Goal: Task Accomplishment & Management: Manage account settings

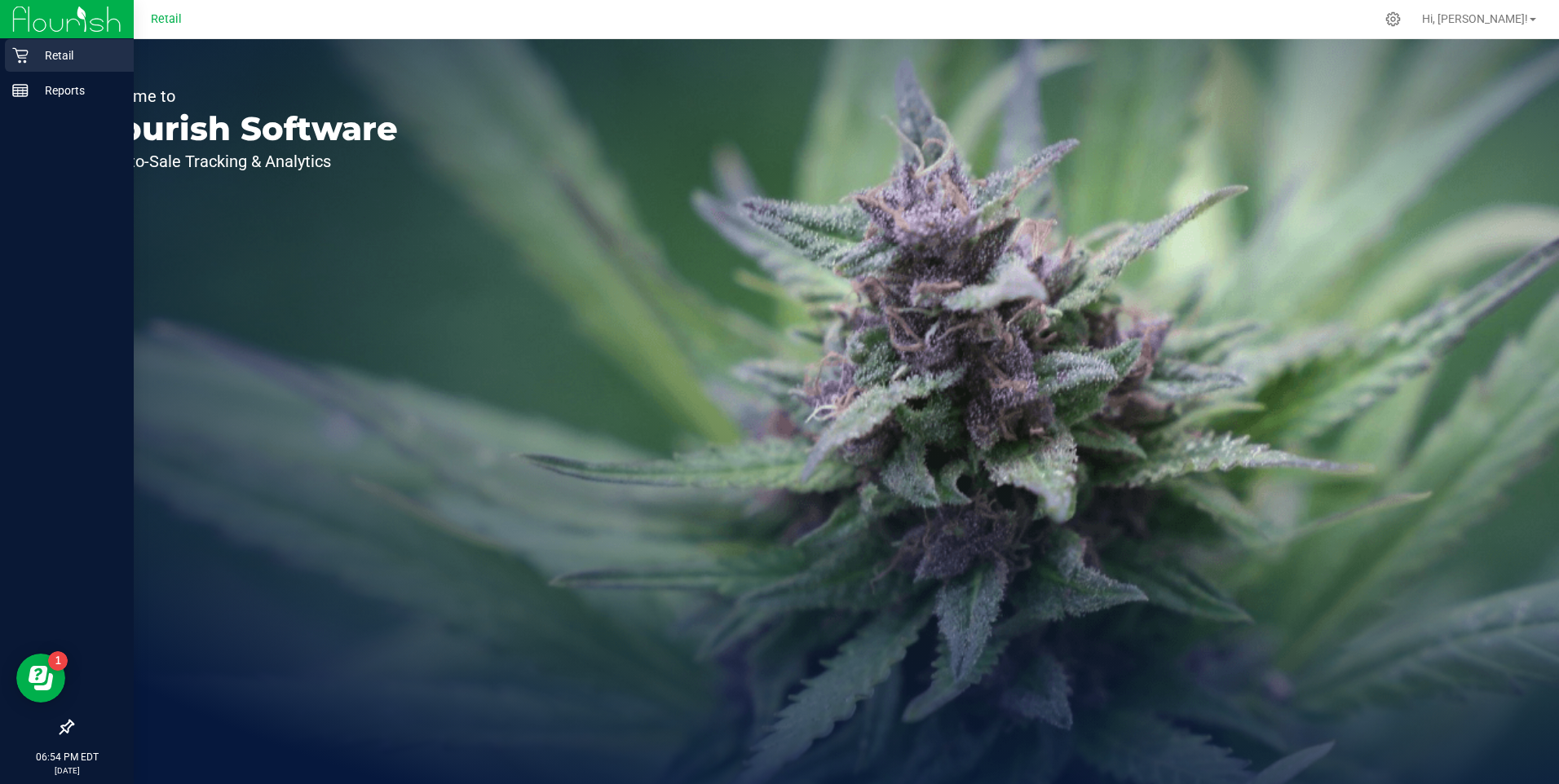
click at [30, 66] on div "Retail" at bounding box center [69, 56] width 129 height 33
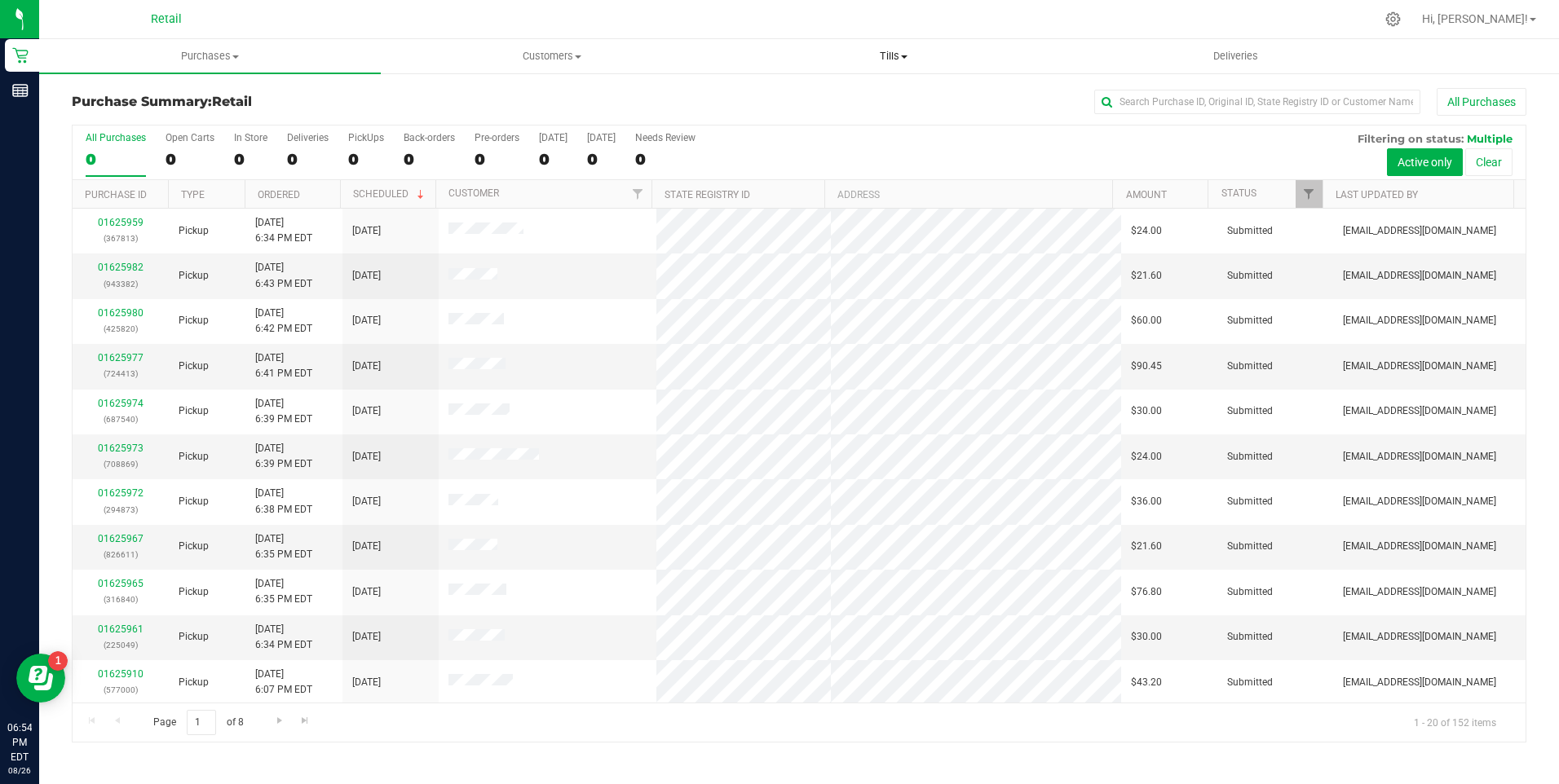
click at [903, 56] on span at bounding box center [904, 57] width 7 height 3
click at [795, 96] on span "Manage tills" at bounding box center [779, 98] width 110 height 14
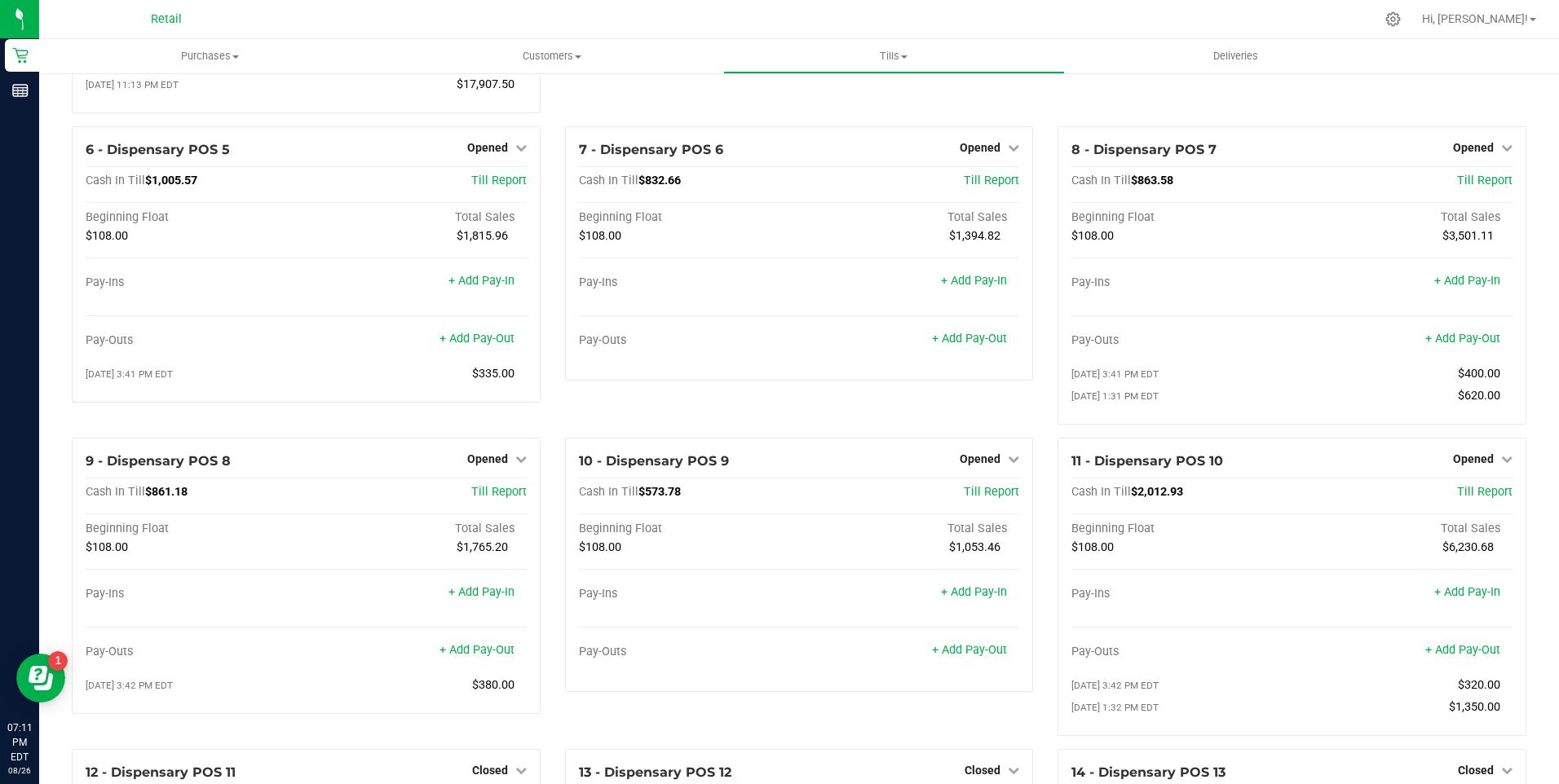
scroll to position [326, 0]
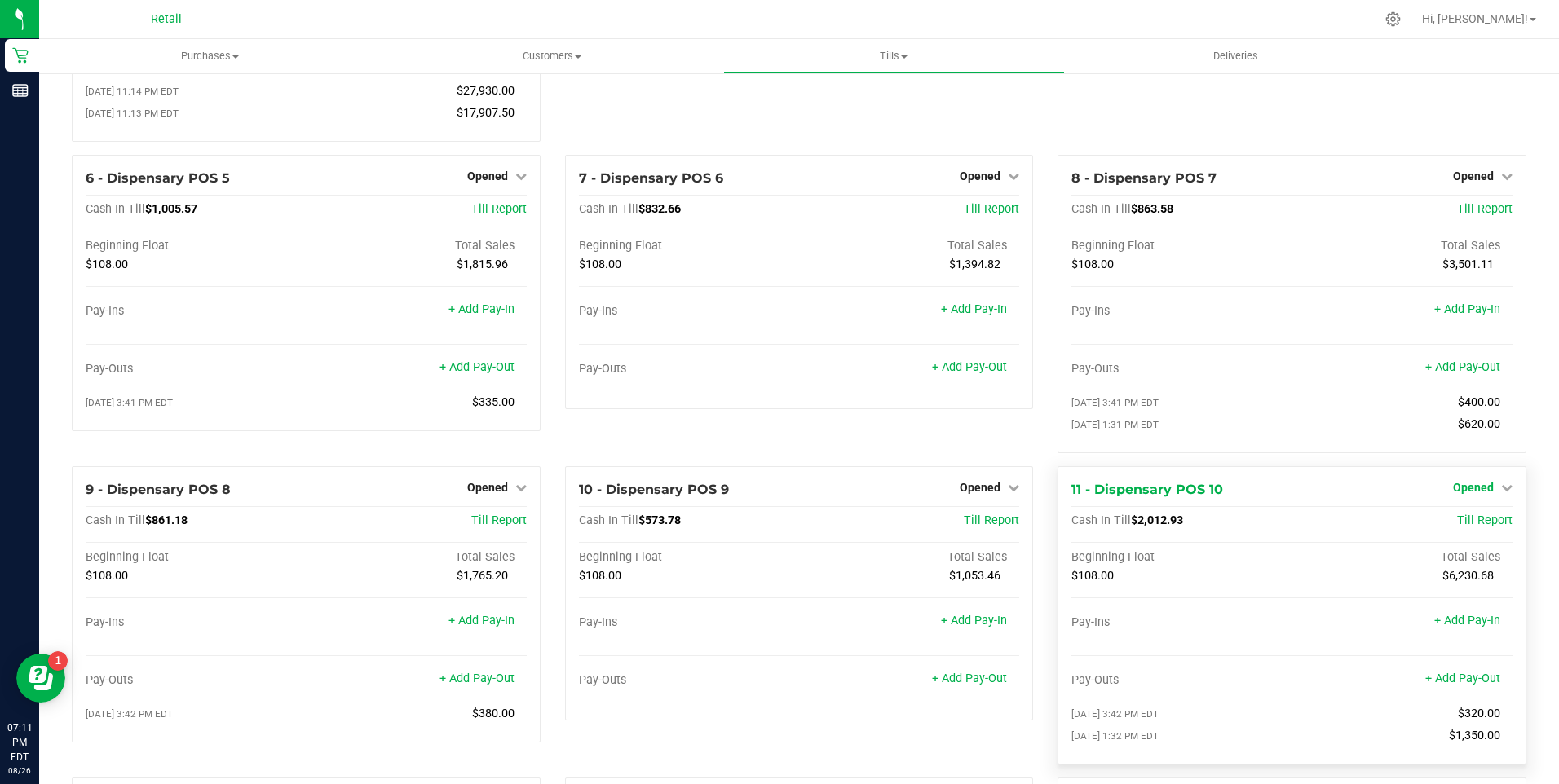
click at [1502, 493] on icon at bounding box center [1507, 487] width 11 height 11
click at [1459, 531] on div "Close Till" at bounding box center [1475, 521] width 121 height 21
click at [1463, 531] on div "Close Till" at bounding box center [1475, 521] width 121 height 21
click at [1461, 527] on link "Close Till" at bounding box center [1475, 521] width 44 height 13
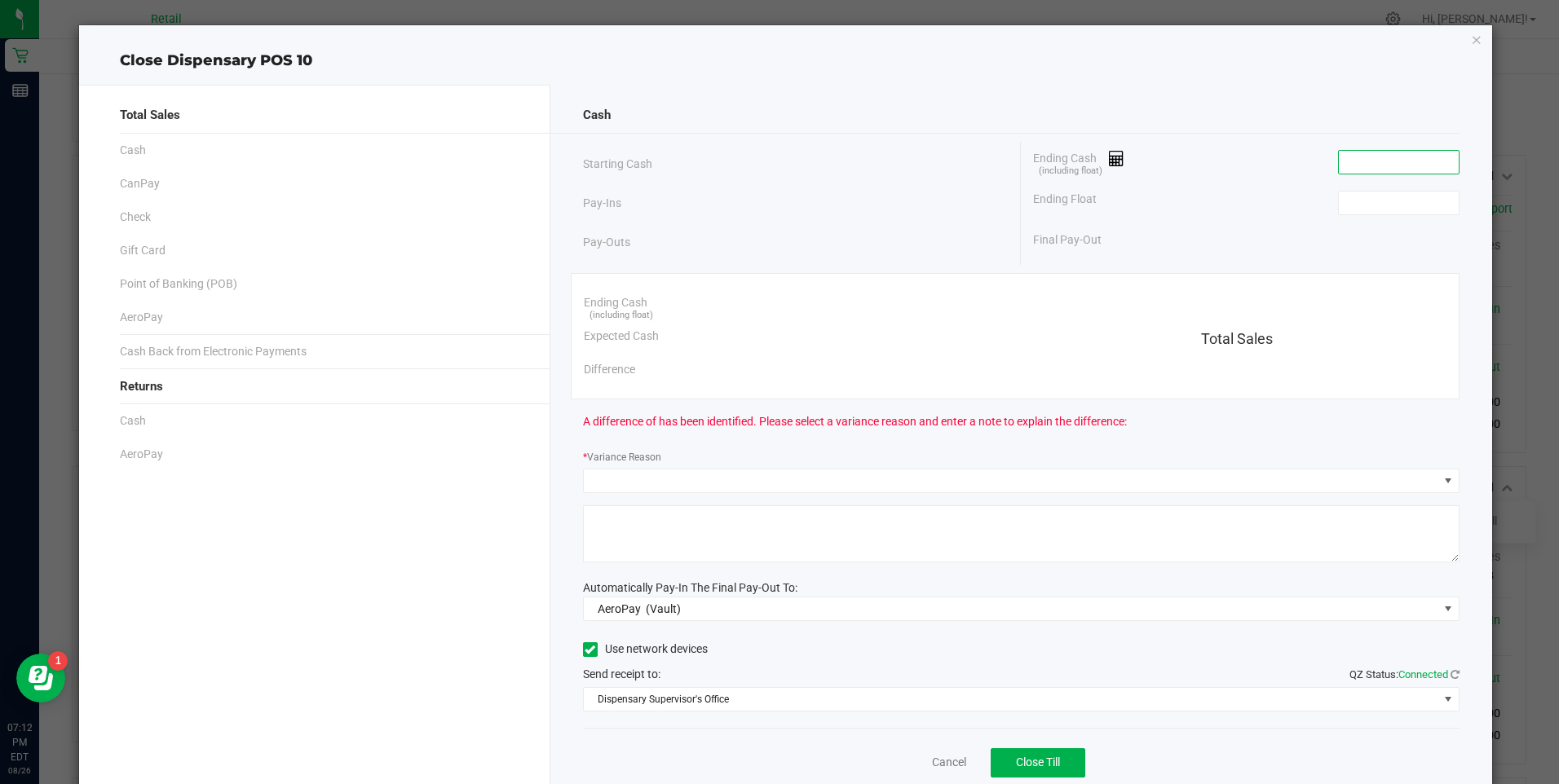
click at [1358, 166] on input at bounding box center [1399, 162] width 120 height 23
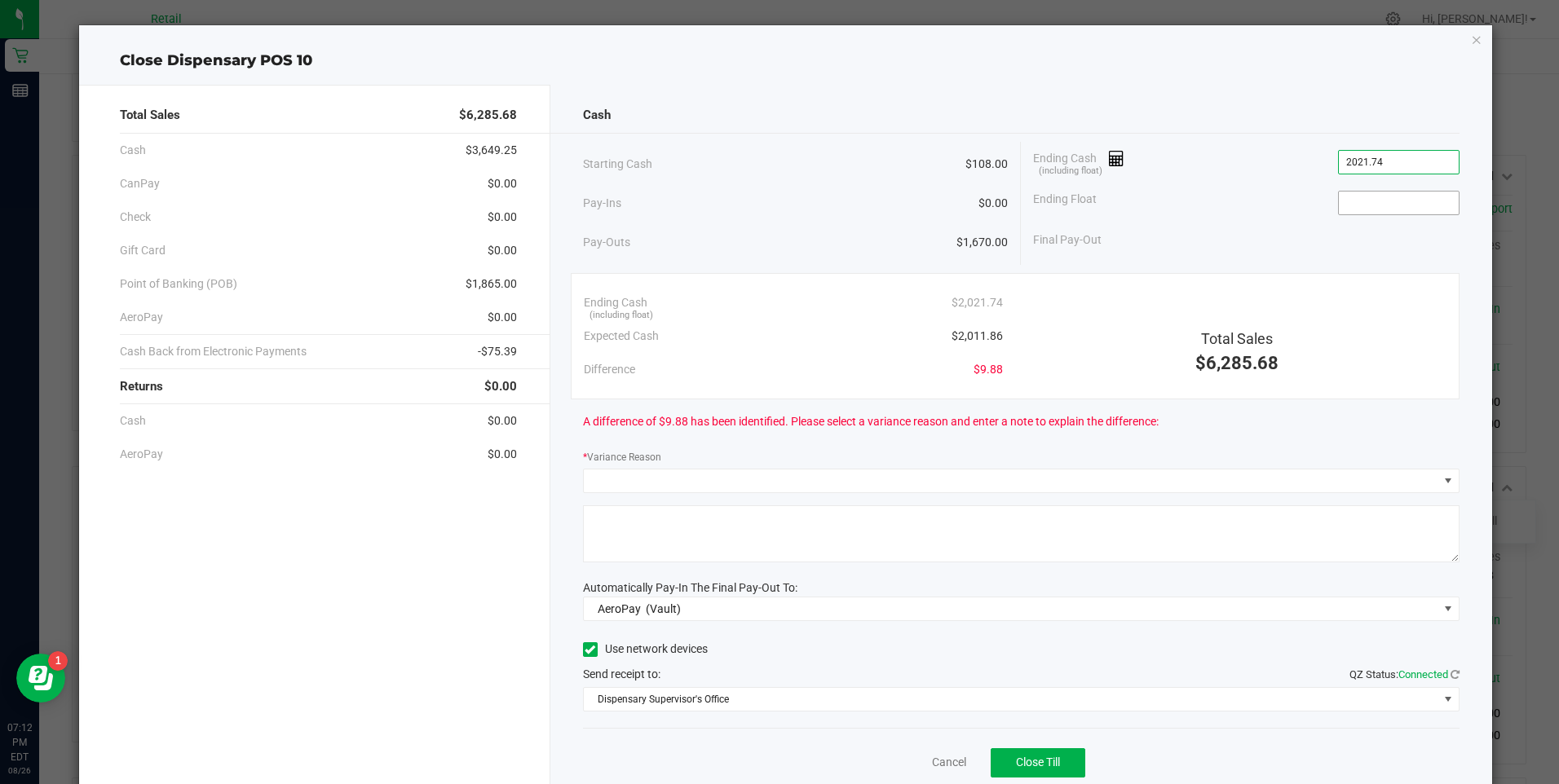
type input "$2,021.74"
click at [1362, 202] on input at bounding box center [1399, 203] width 120 height 23
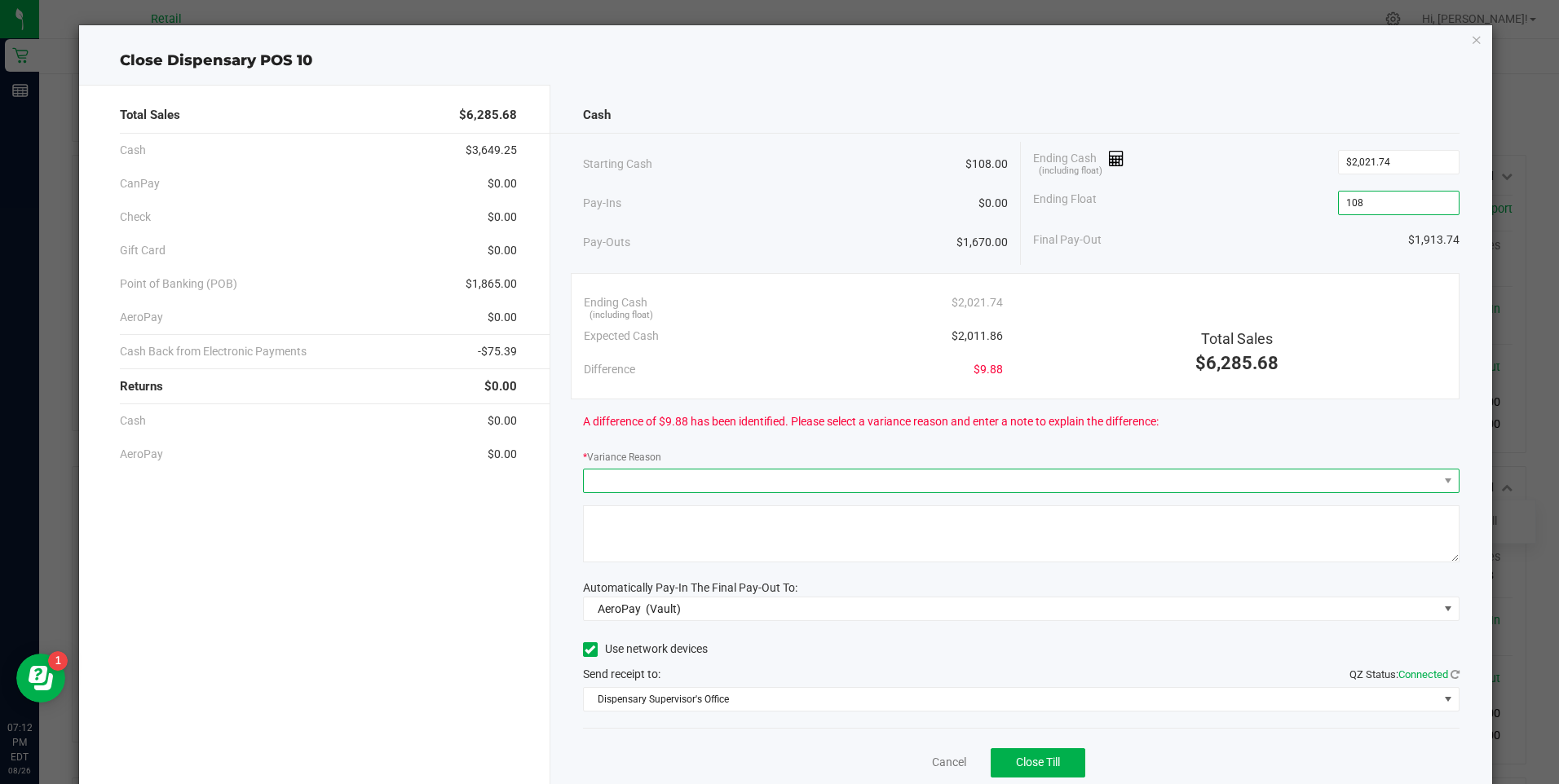
type input "$108.00"
click at [637, 476] on span at bounding box center [1012, 481] width 855 height 23
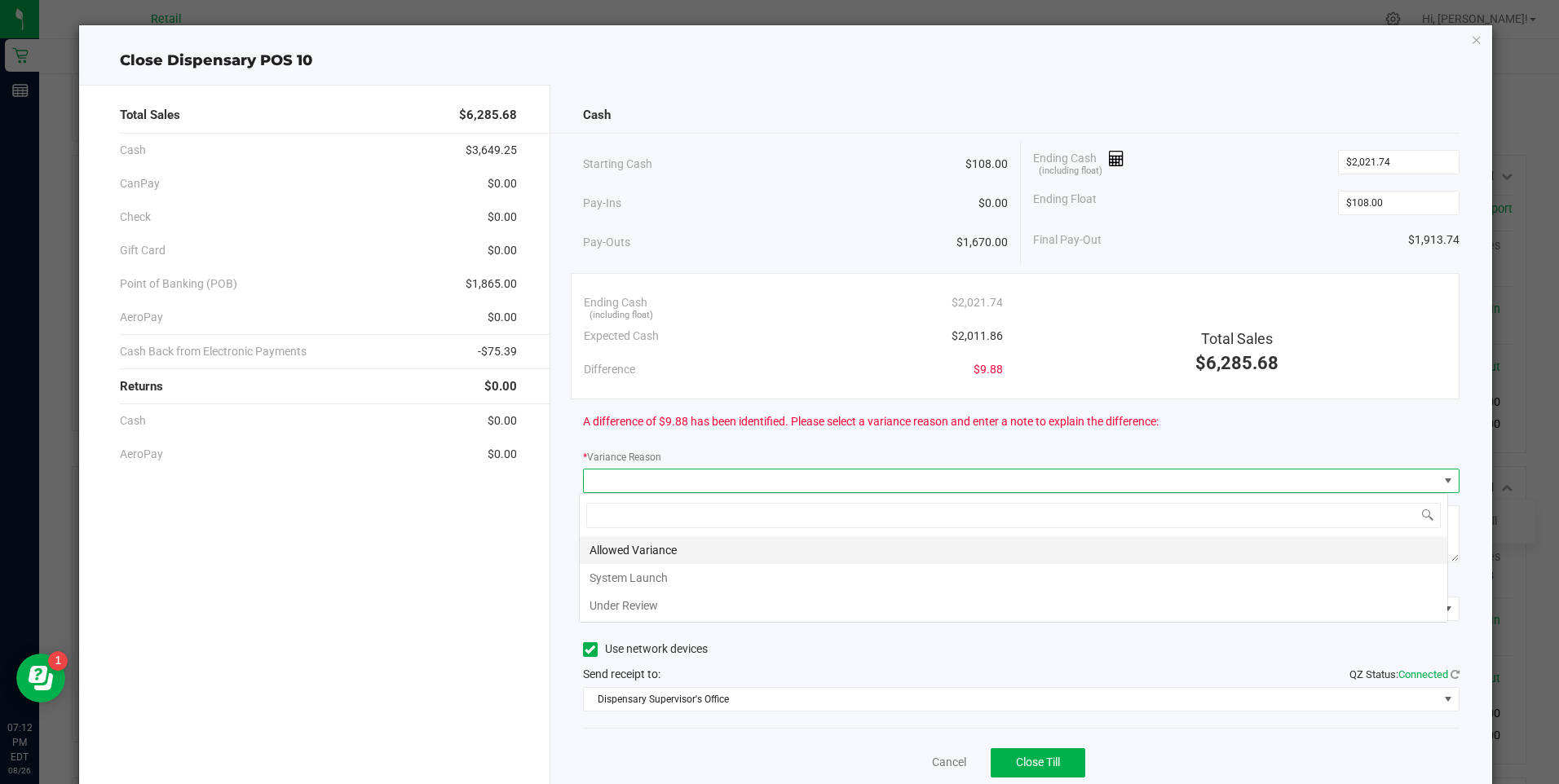
scroll to position [25, 870]
click at [644, 545] on li "Allowed Variance" at bounding box center [1014, 550] width 868 height 28
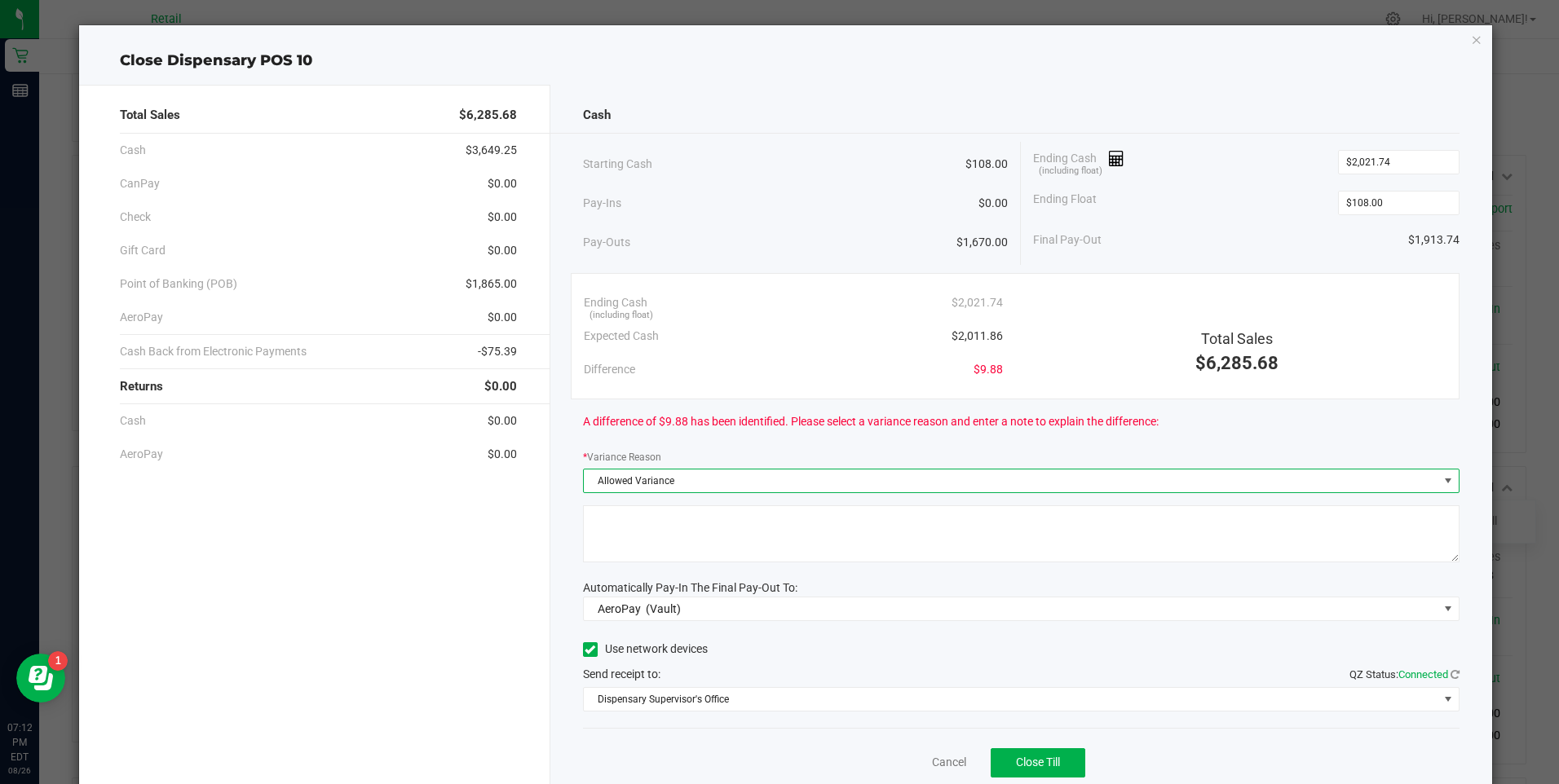
click at [648, 531] on textarea at bounding box center [1022, 534] width 877 height 57
type textarea "ws"
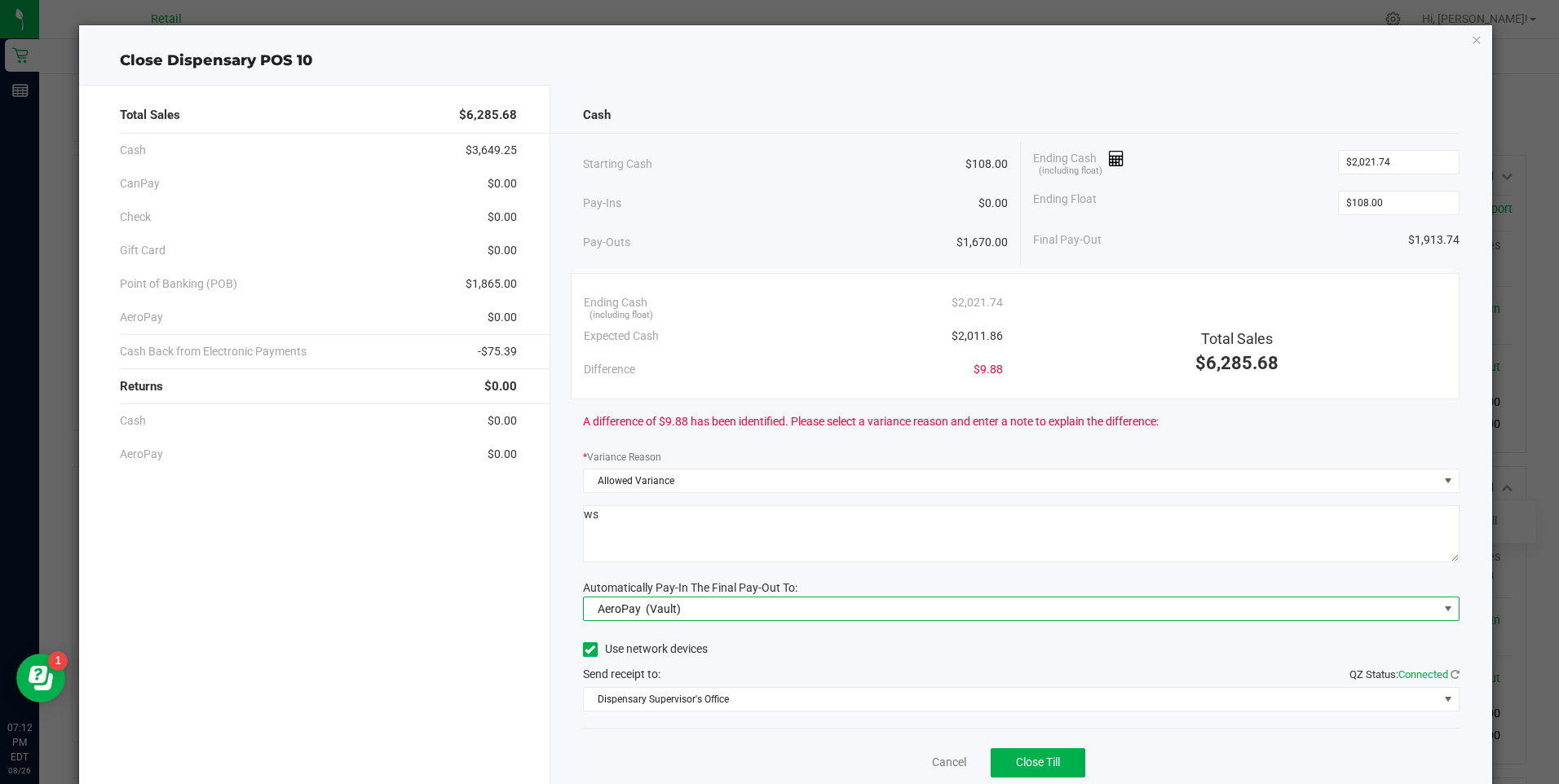
click at [739, 613] on span "AeroPay (Vault)" at bounding box center [1012, 609] width 855 height 23
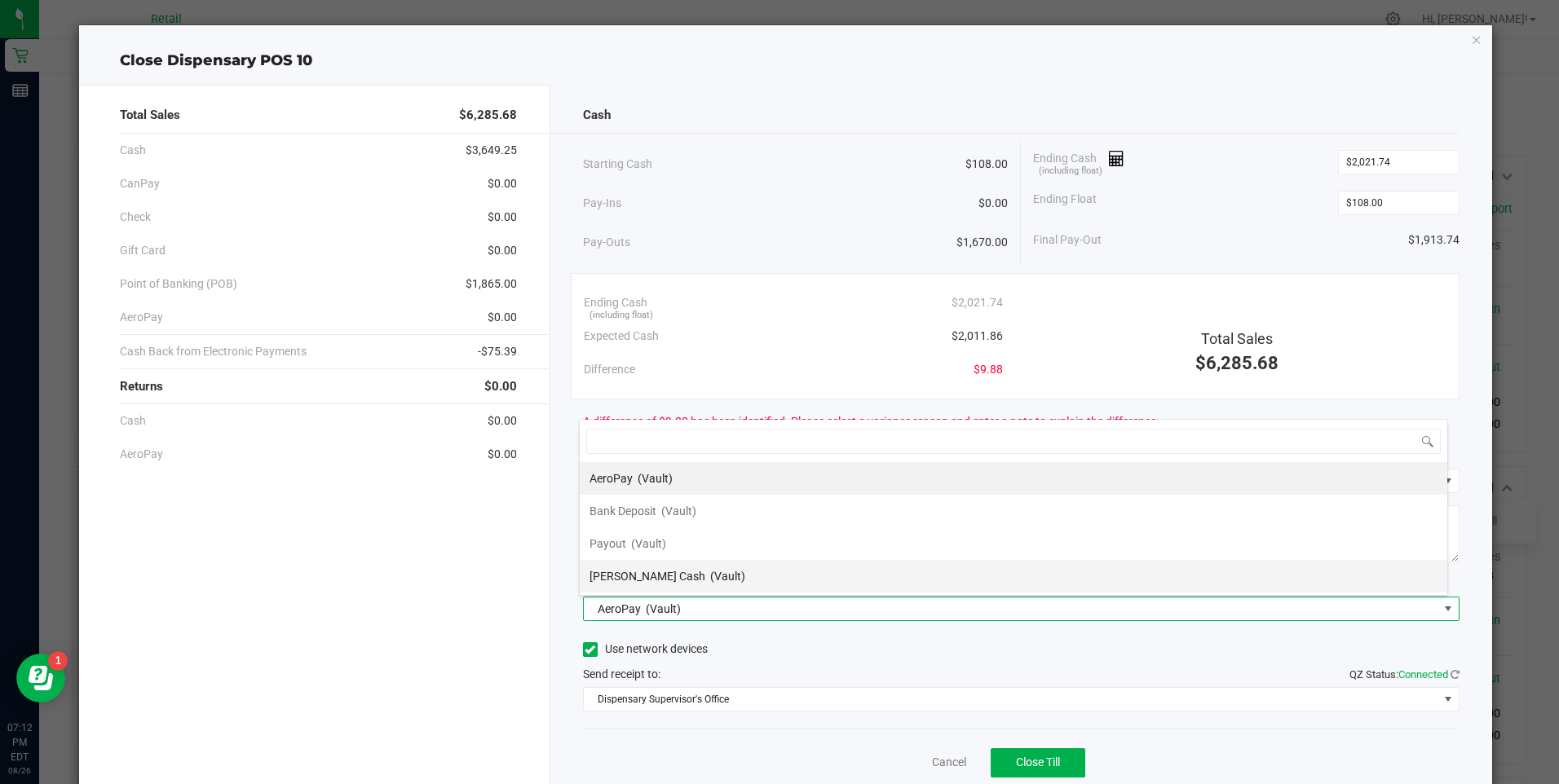
click at [711, 572] on span "(Vault)" at bounding box center [728, 577] width 35 height 13
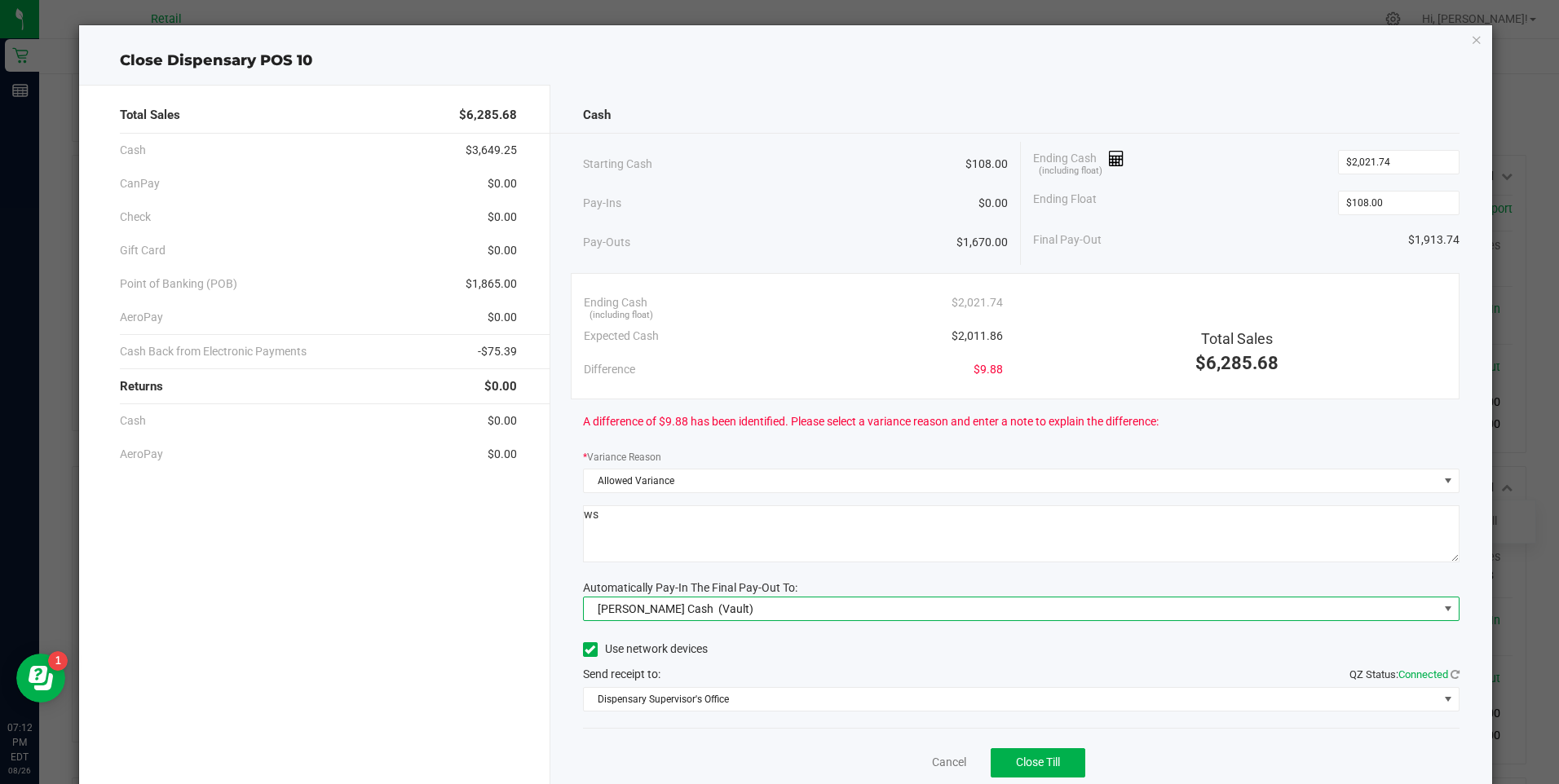
click at [585, 650] on icon at bounding box center [590, 650] width 11 height 0
click at [0, 0] on input "Use network devices" at bounding box center [0, 0] width 0 height 0
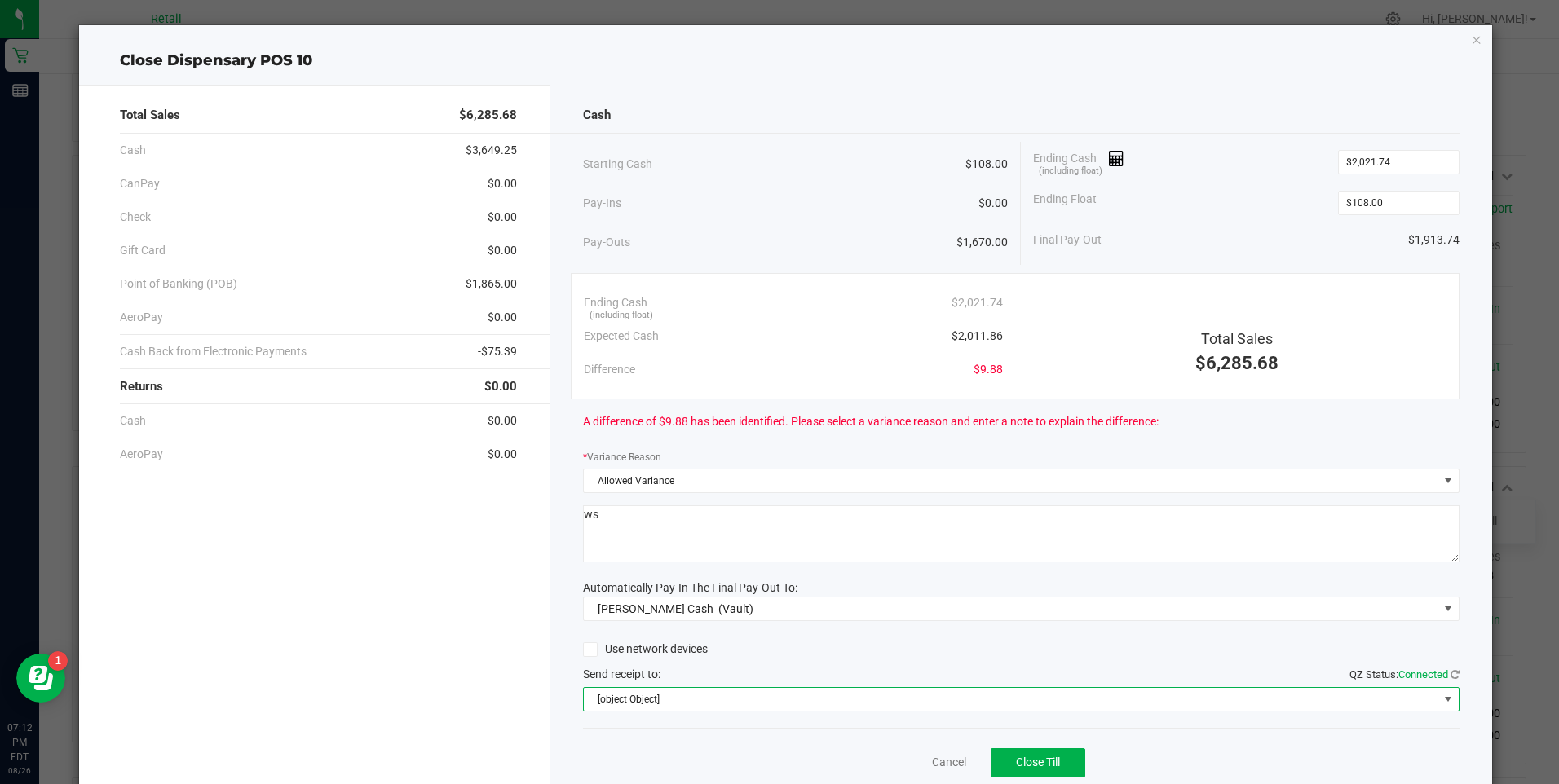
click at [713, 691] on span "[object Object]" at bounding box center [1012, 700] width 855 height 23
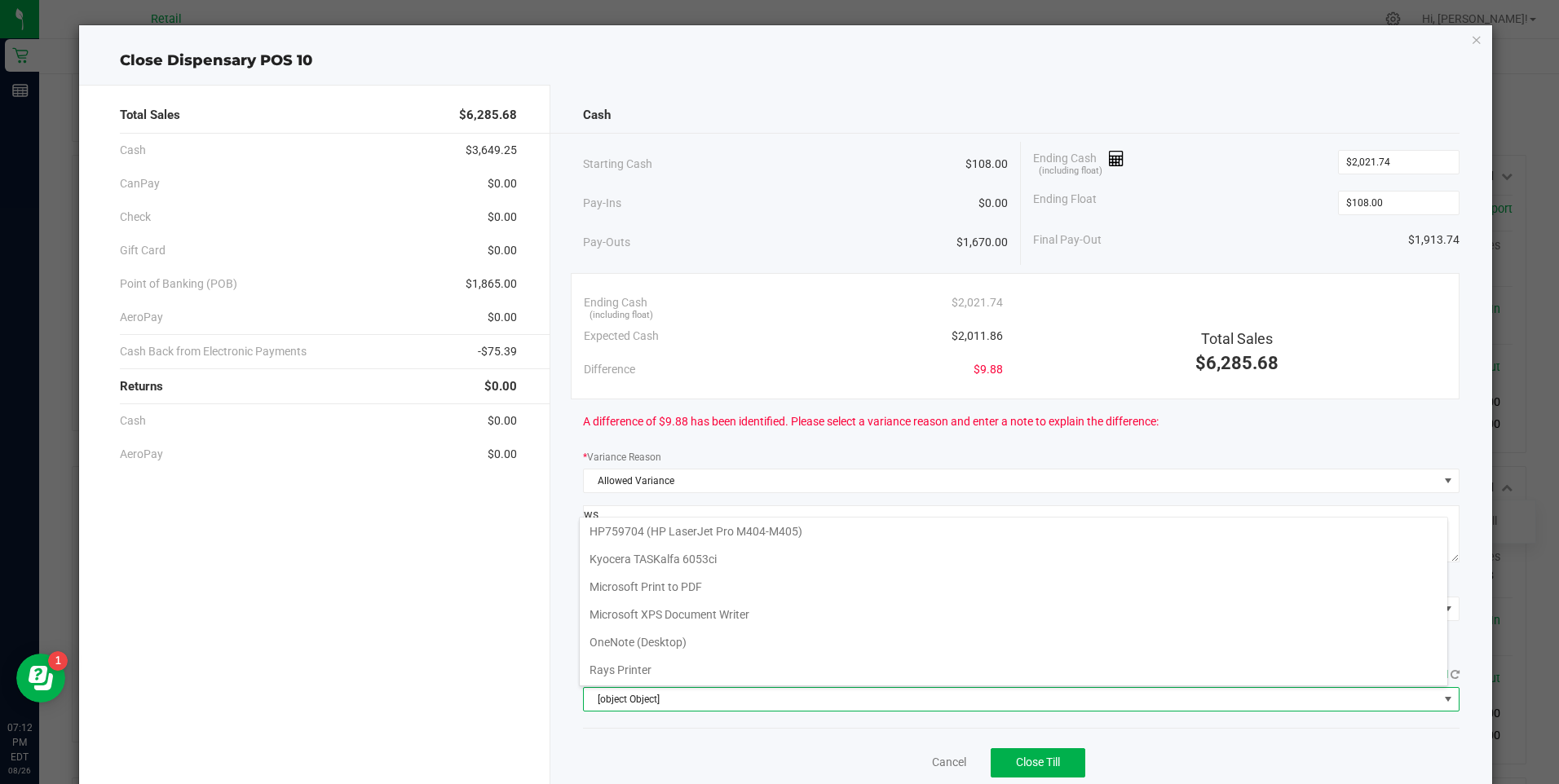
scroll to position [142, 0]
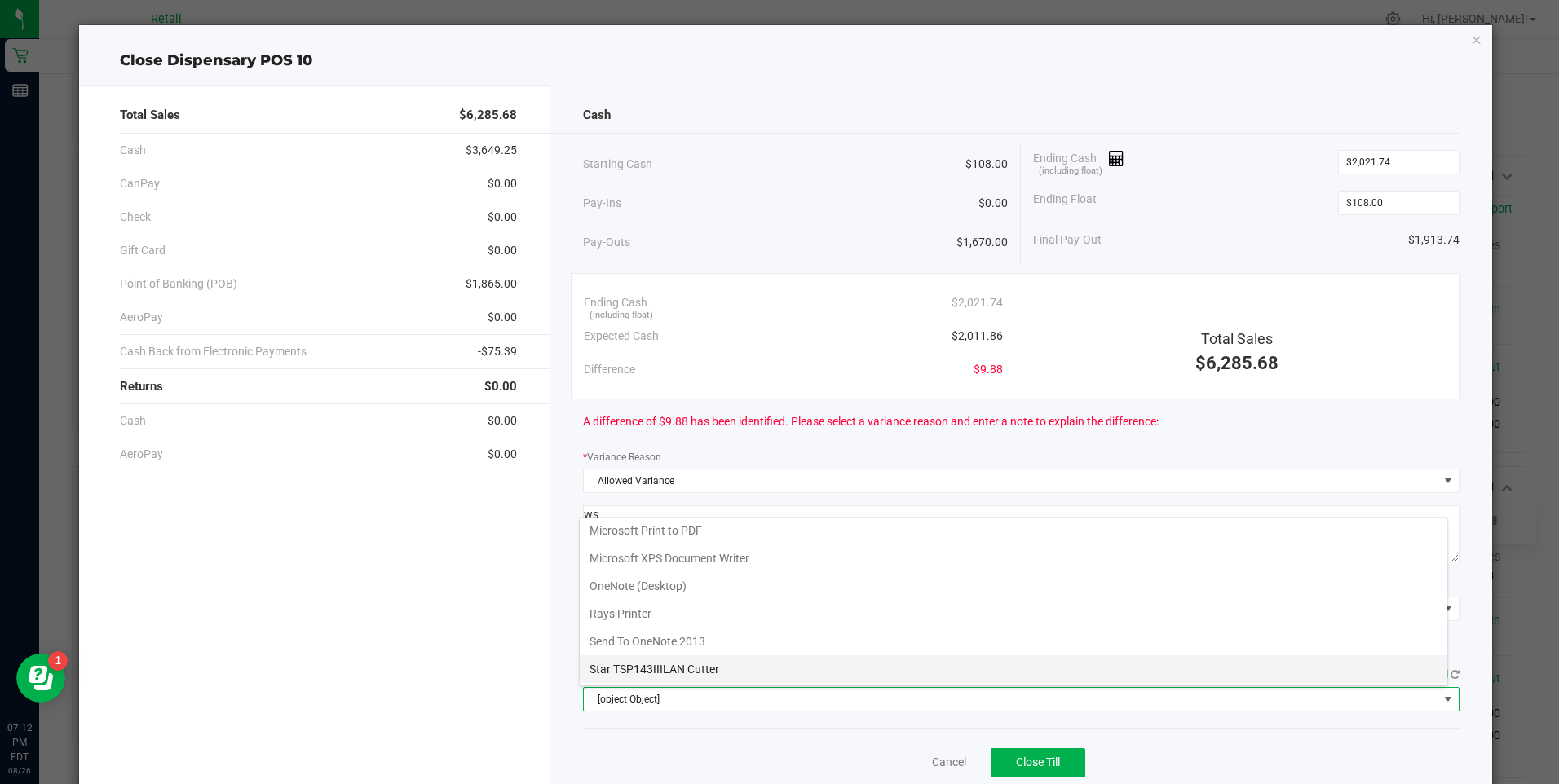
click at [697, 669] on Cutter "Star TSP143IIILAN Cutter" at bounding box center [1014, 669] width 868 height 28
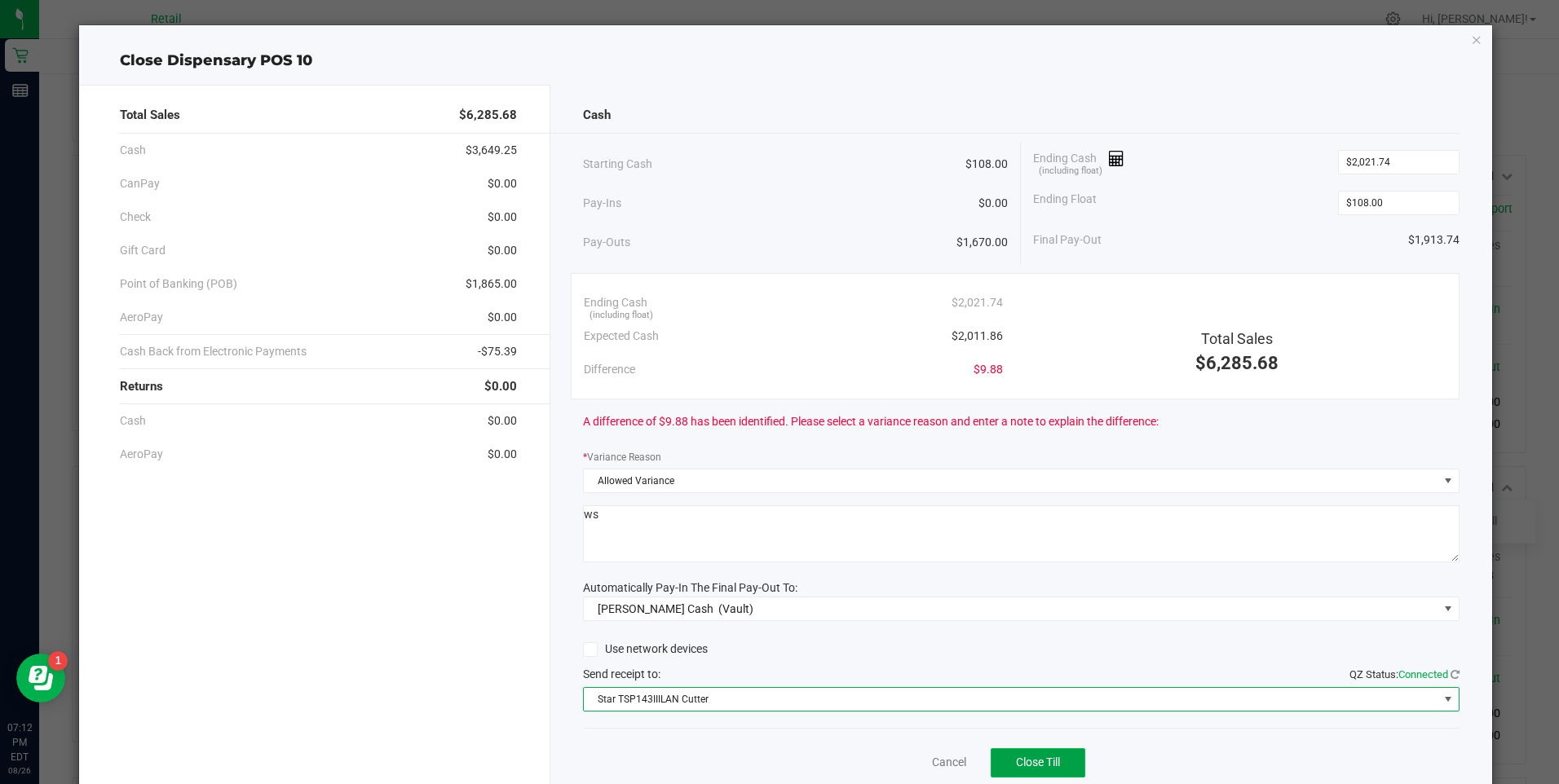
click at [1017, 763] on span "Close Till" at bounding box center [1039, 762] width 44 height 13
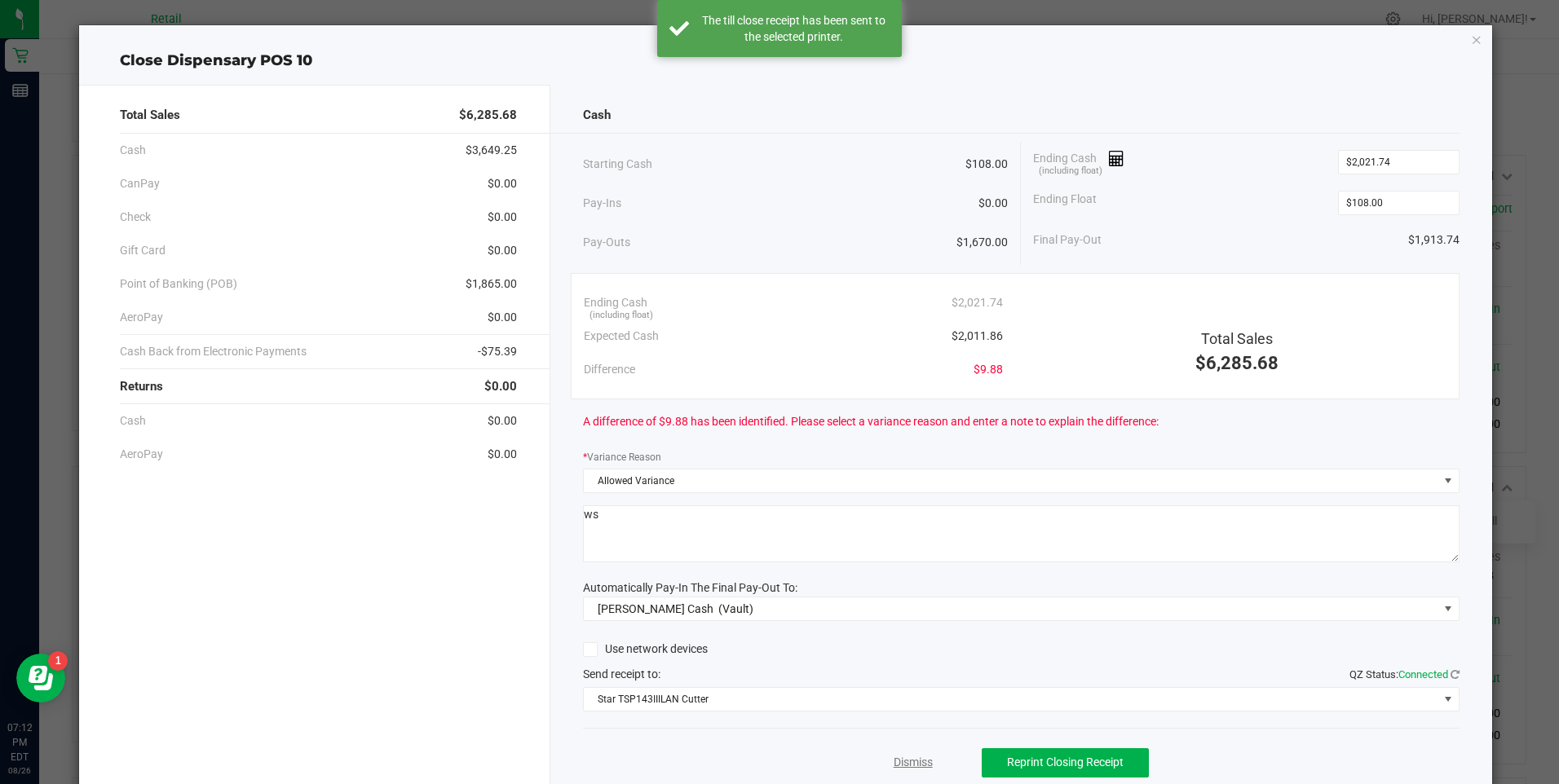
click at [898, 759] on link "Dismiss" at bounding box center [913, 762] width 39 height 17
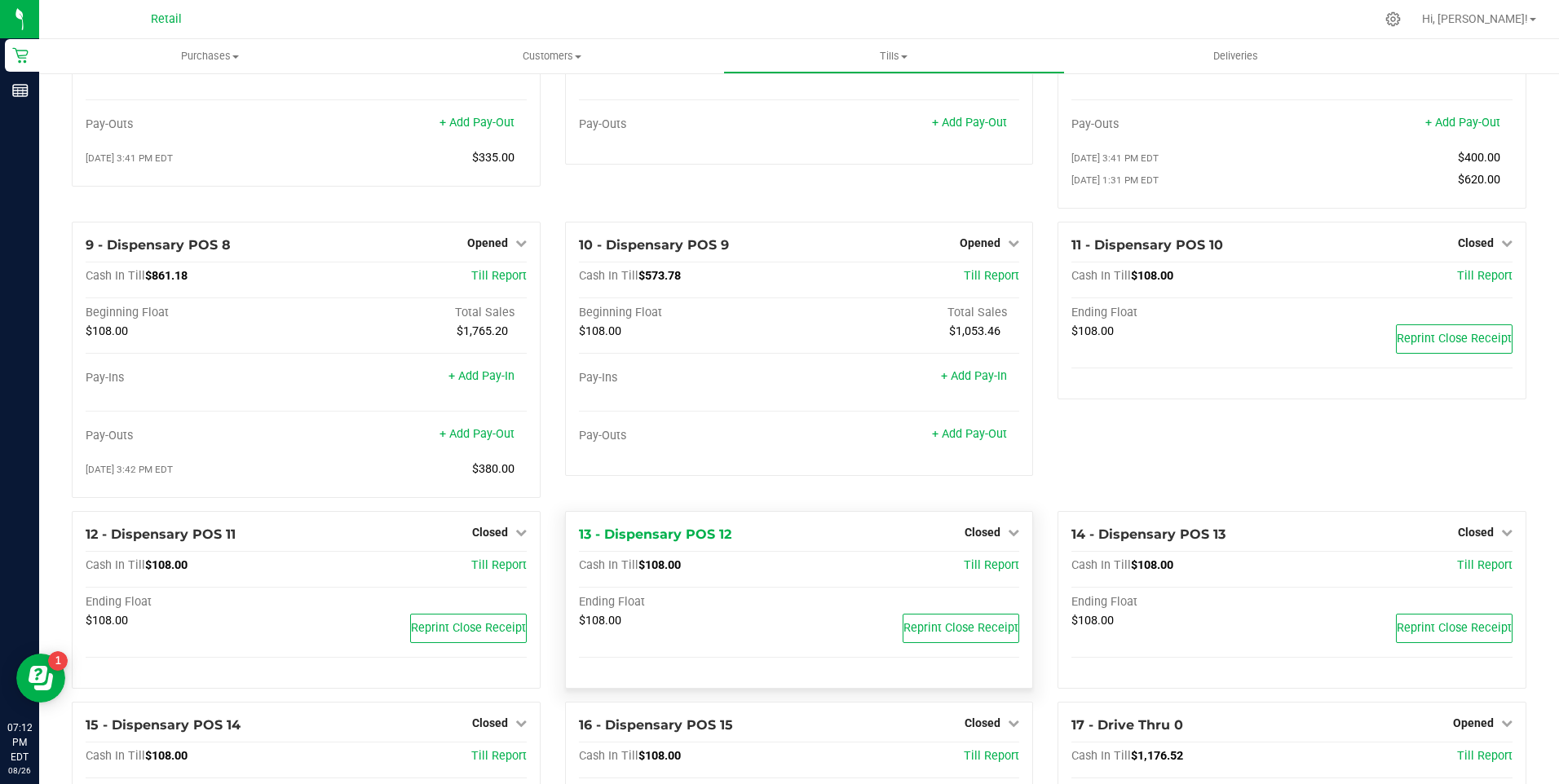
scroll to position [1060, 0]
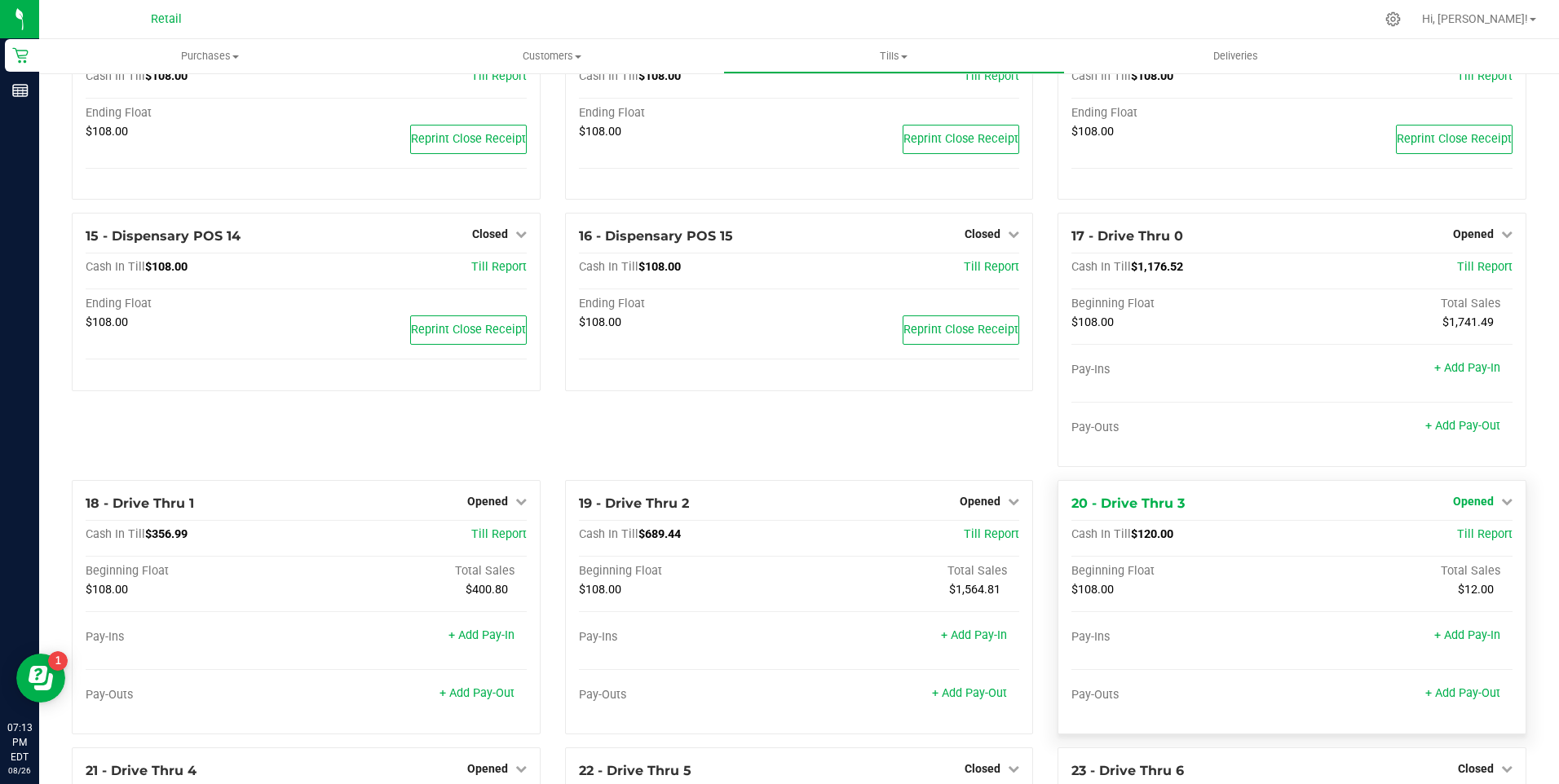
click at [1502, 507] on icon at bounding box center [1507, 501] width 11 height 11
click at [1465, 542] on link "Close Till" at bounding box center [1475, 536] width 44 height 13
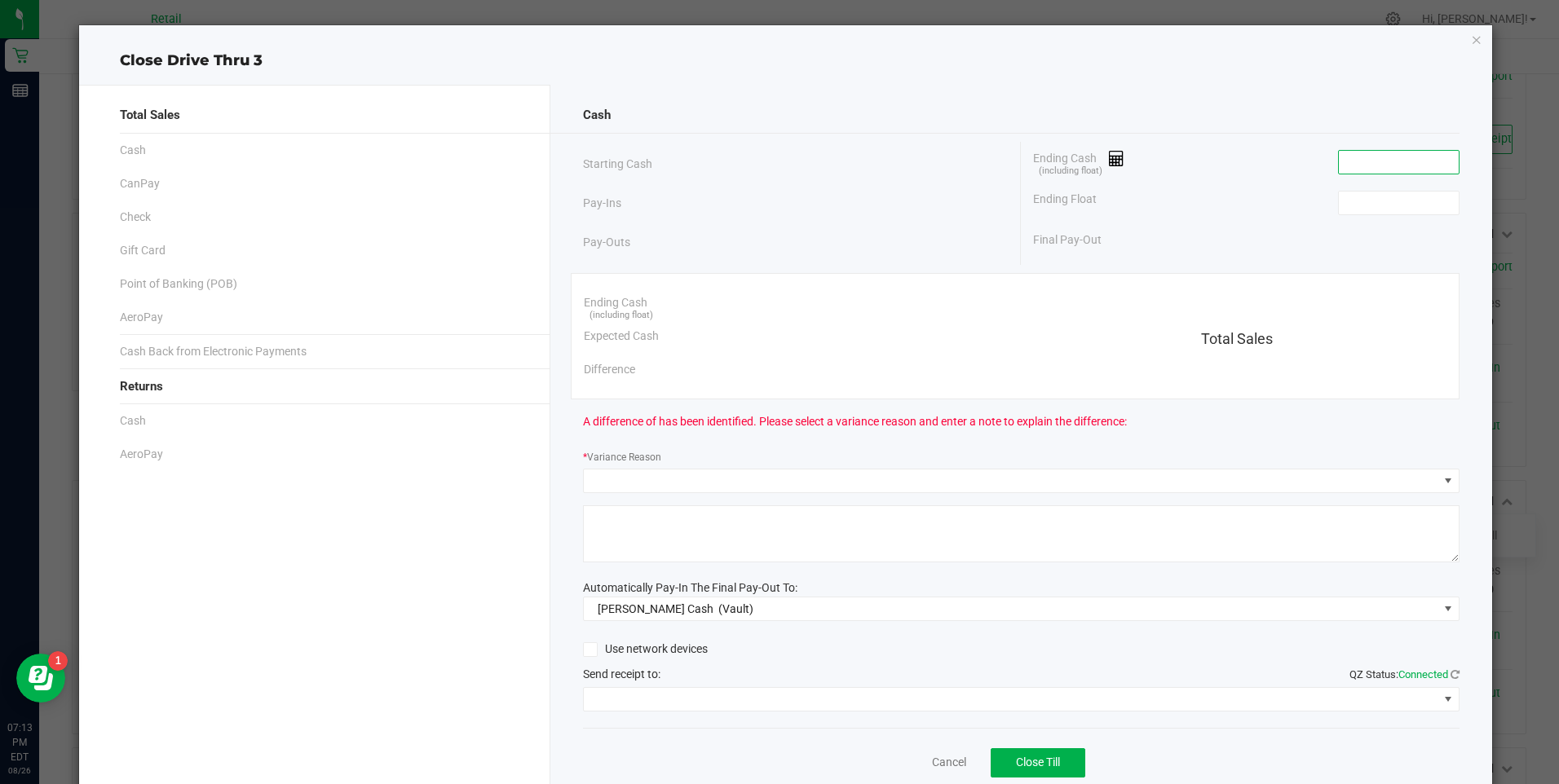
click at [1339, 162] on input at bounding box center [1399, 162] width 120 height 23
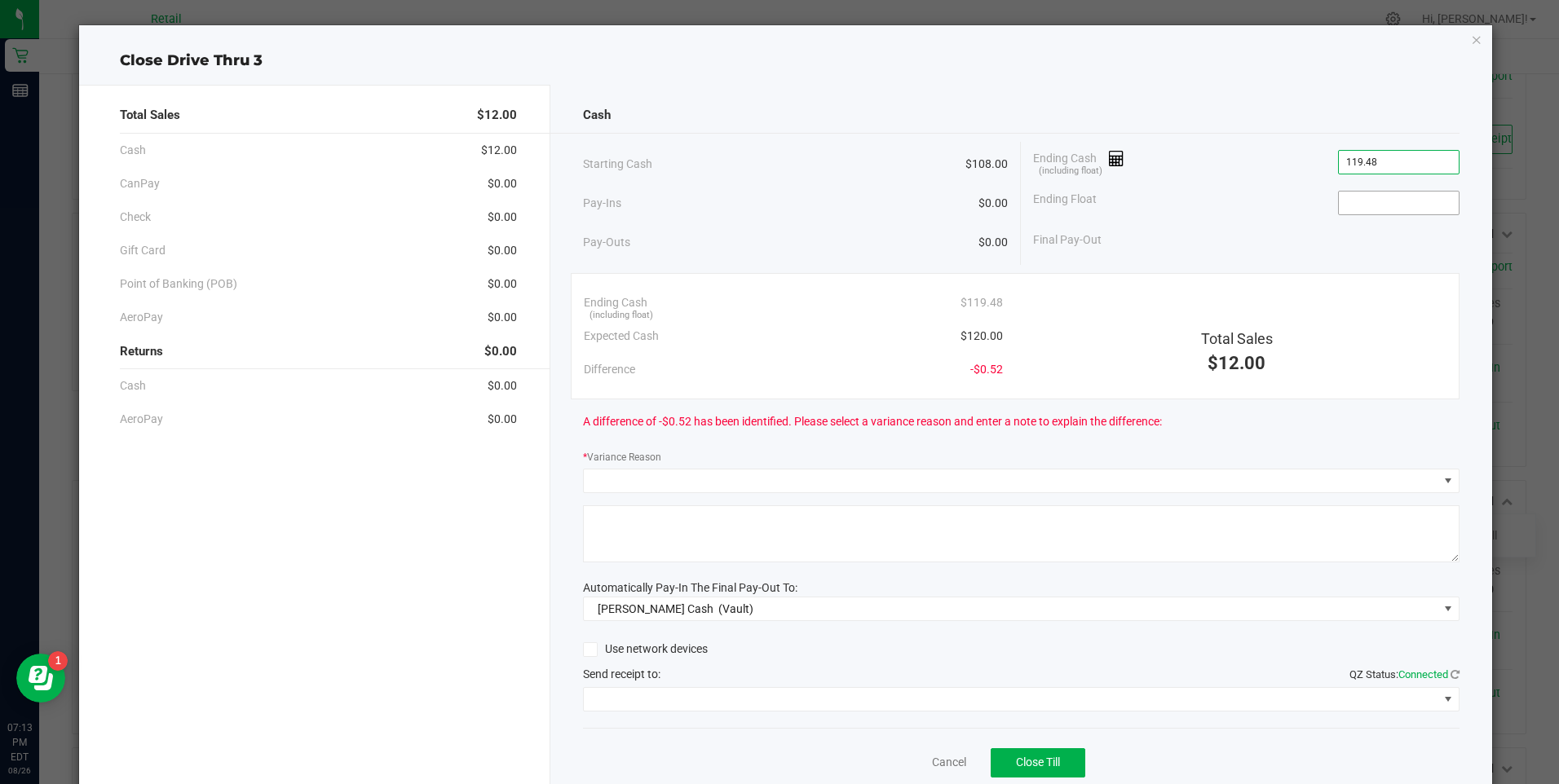
type input "$119.48"
click at [1356, 201] on input at bounding box center [1399, 203] width 120 height 23
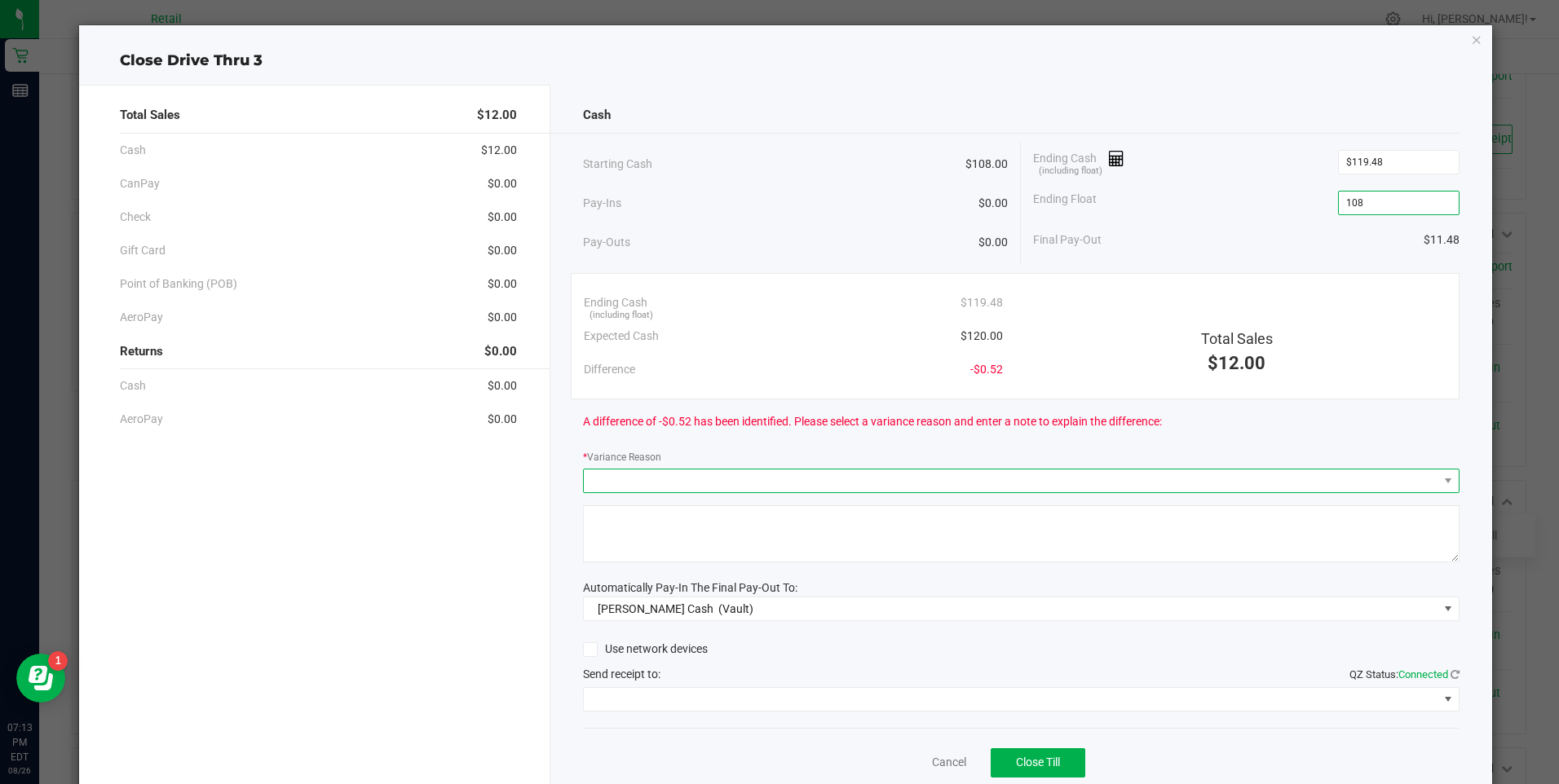
type input "$108.00"
click at [679, 475] on span at bounding box center [1012, 481] width 855 height 23
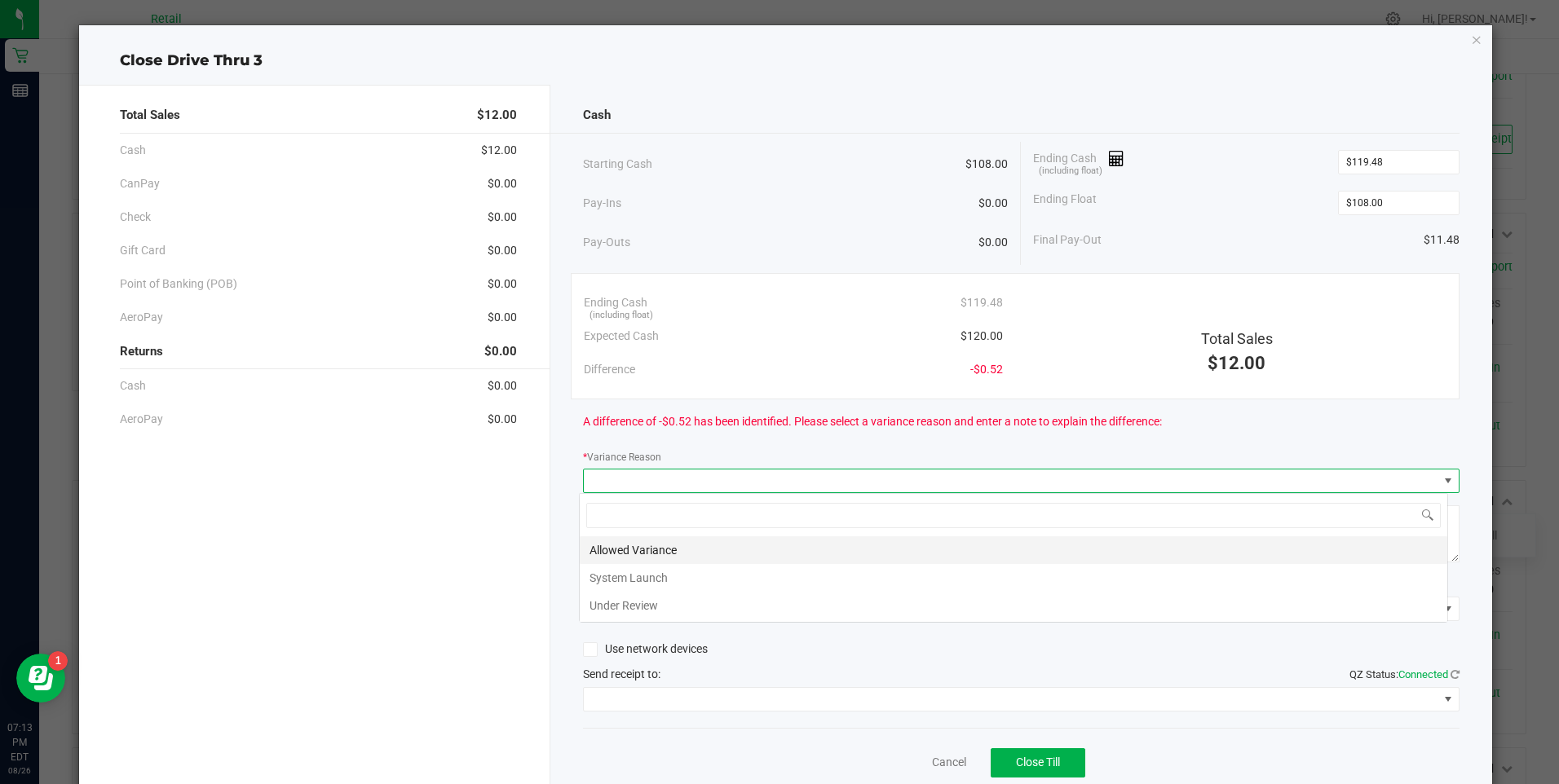
scroll to position [25, 870]
click at [656, 549] on li "Allowed Variance" at bounding box center [1014, 550] width 868 height 28
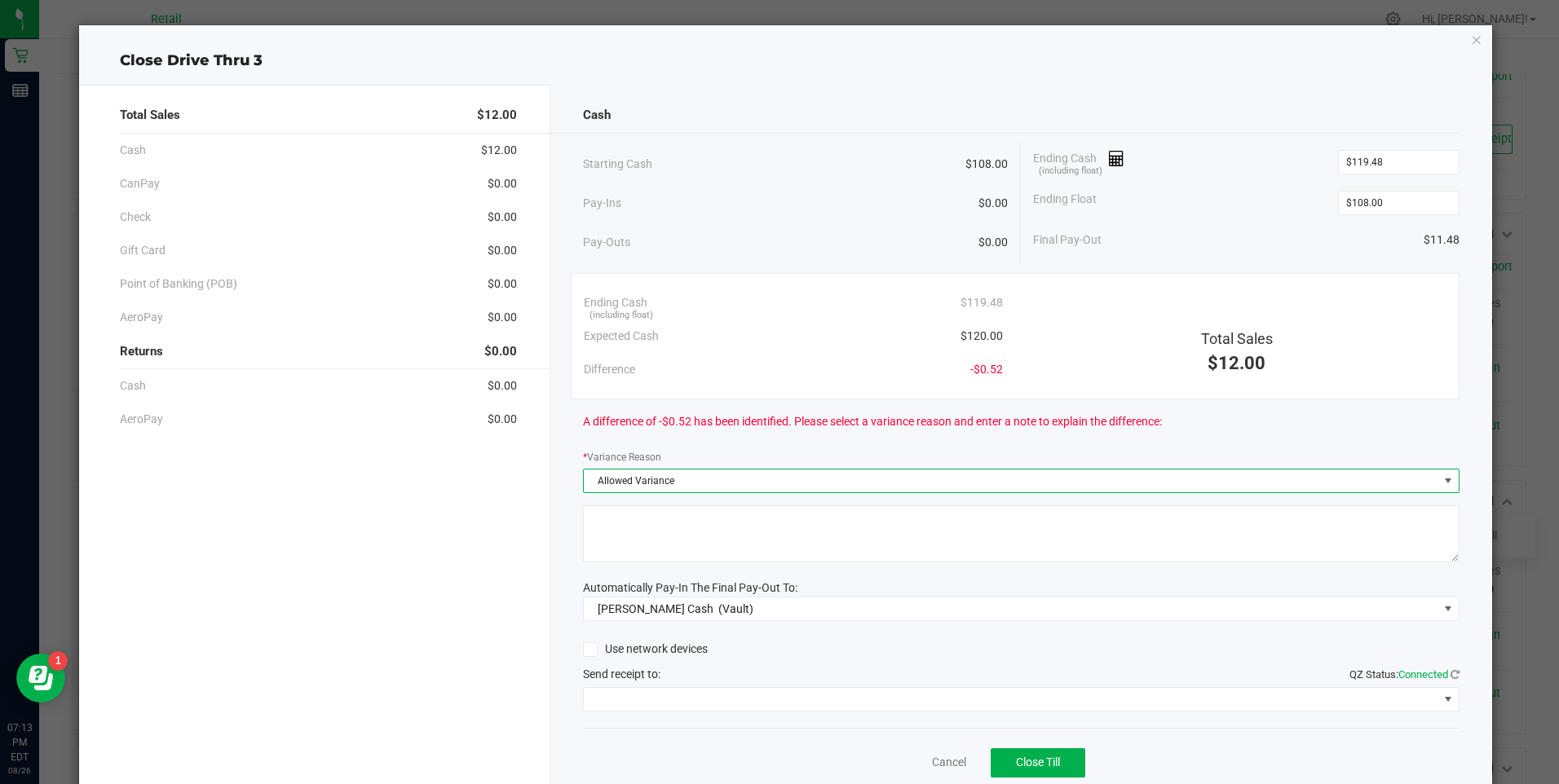
click at [674, 543] on textarea at bounding box center [1022, 534] width 877 height 57
type textarea "ws"
click at [693, 685] on div "Use network devices Send receipt to: QZ Status: Connected" at bounding box center [1022, 674] width 877 height 74
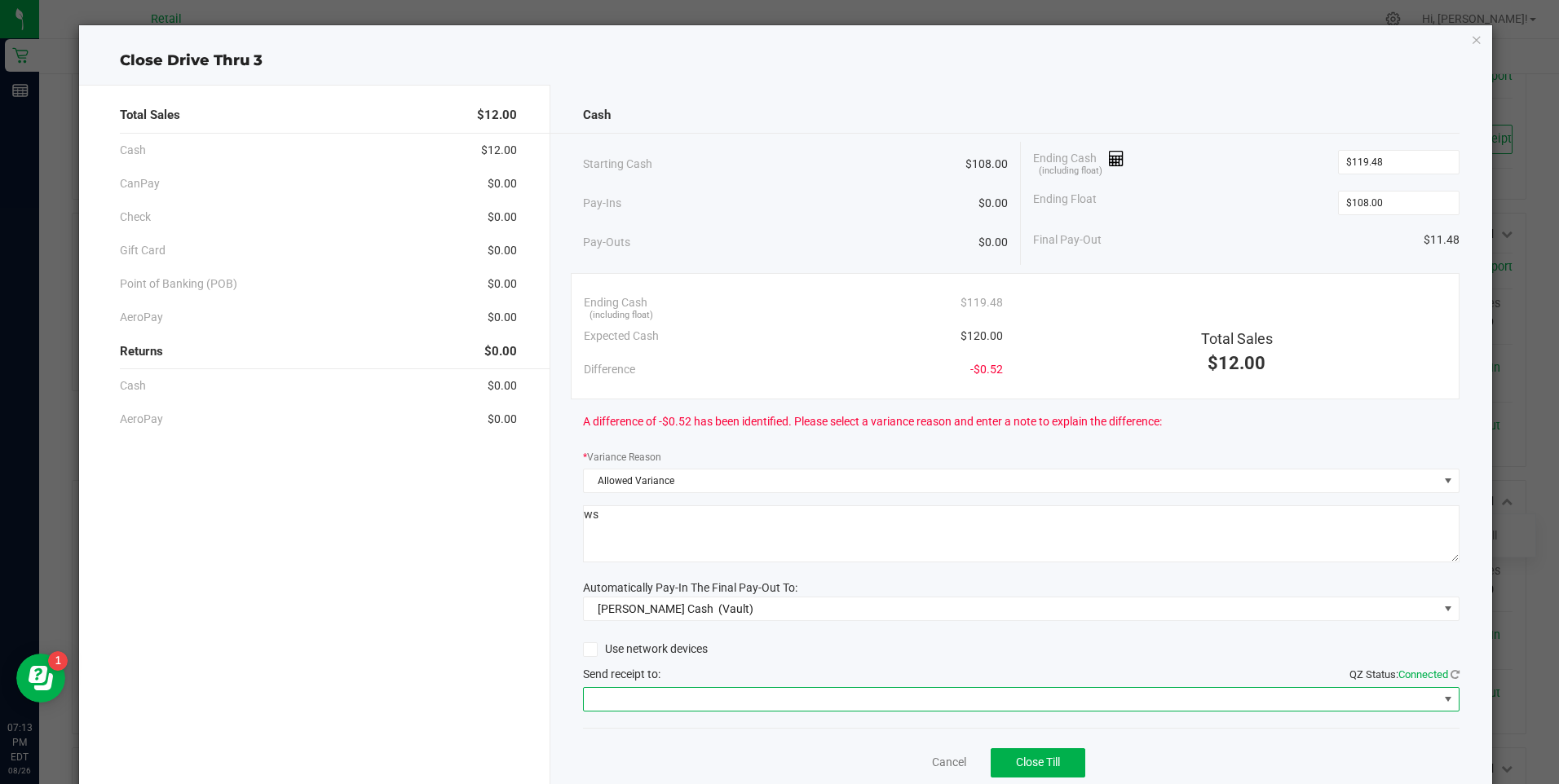
click at [697, 689] on span at bounding box center [1012, 700] width 855 height 23
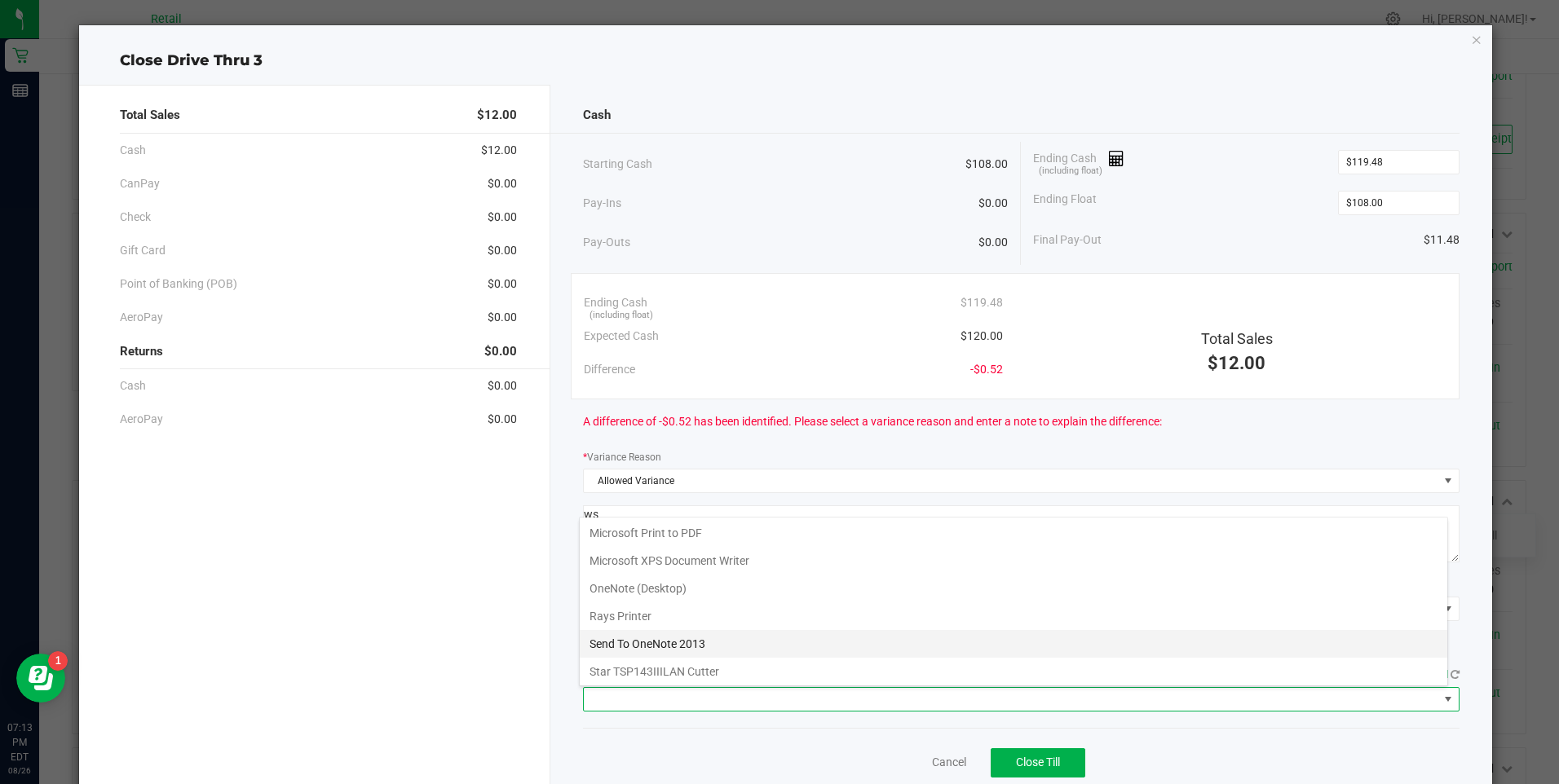
scroll to position [142, 0]
click at [702, 660] on Cutter "Star TSP143IIILAN Cutter" at bounding box center [1014, 669] width 868 height 28
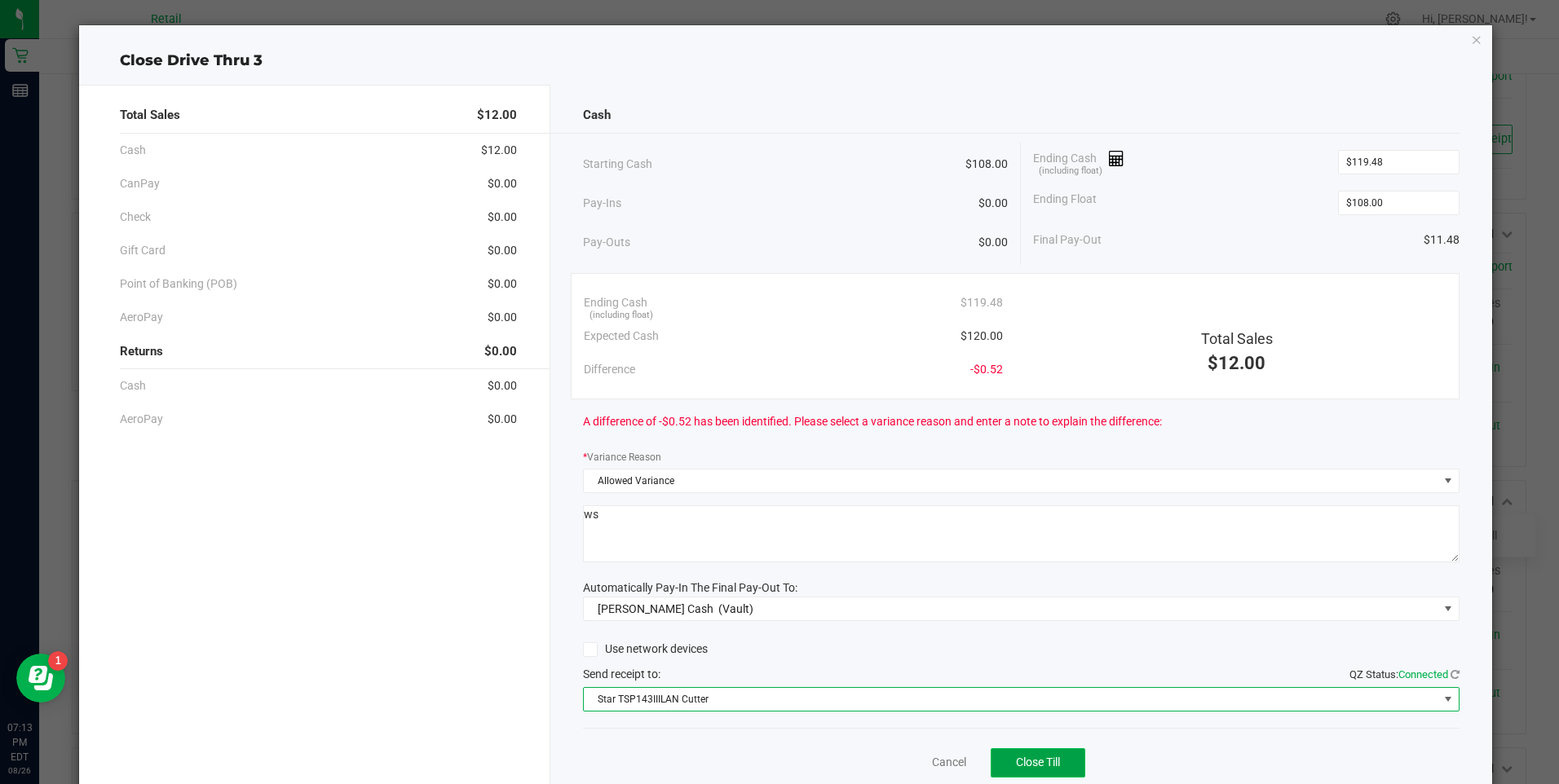
click at [1039, 763] on span "Close Till" at bounding box center [1039, 762] width 44 height 13
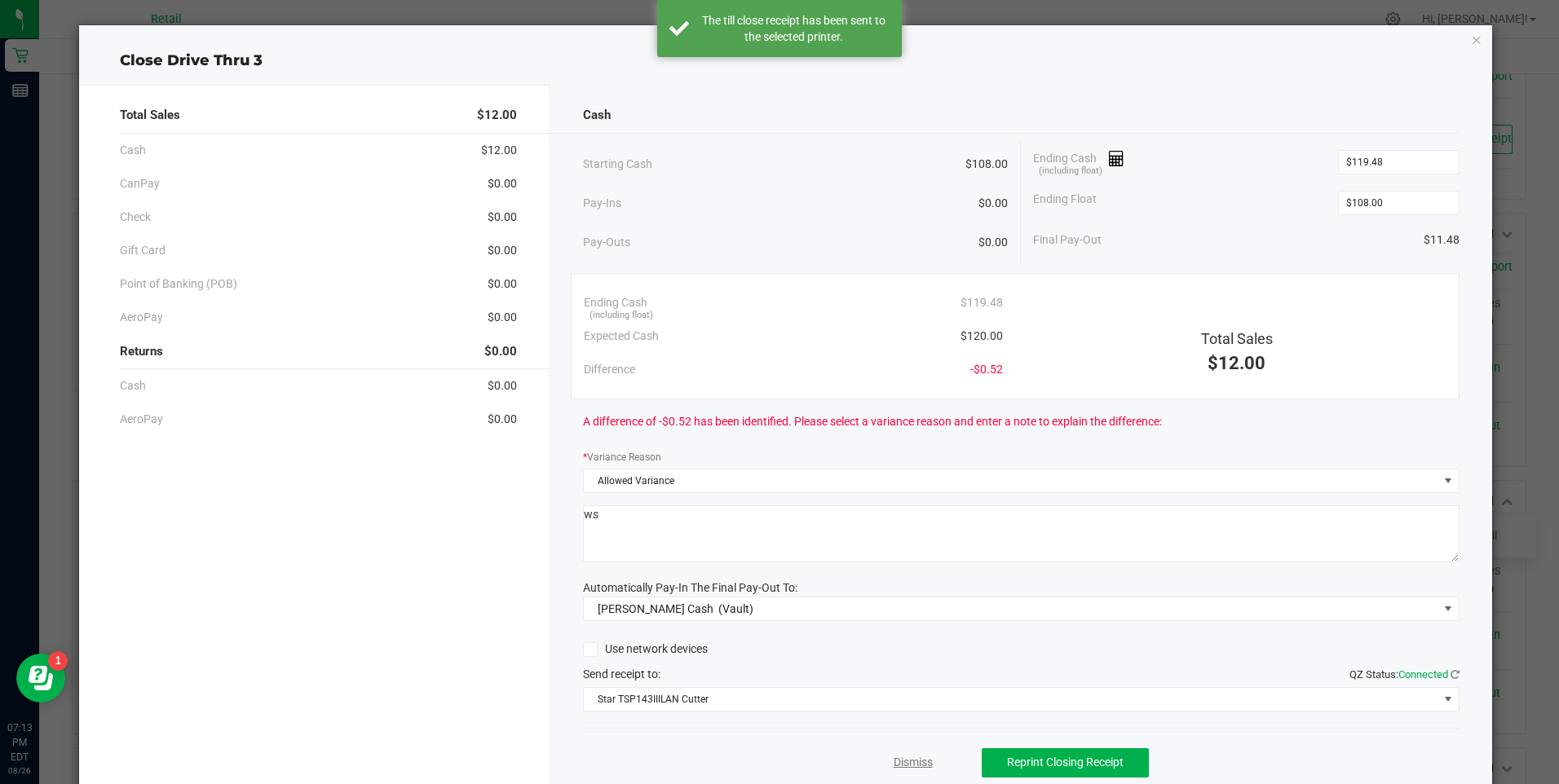
click at [912, 761] on link "Dismiss" at bounding box center [913, 762] width 39 height 17
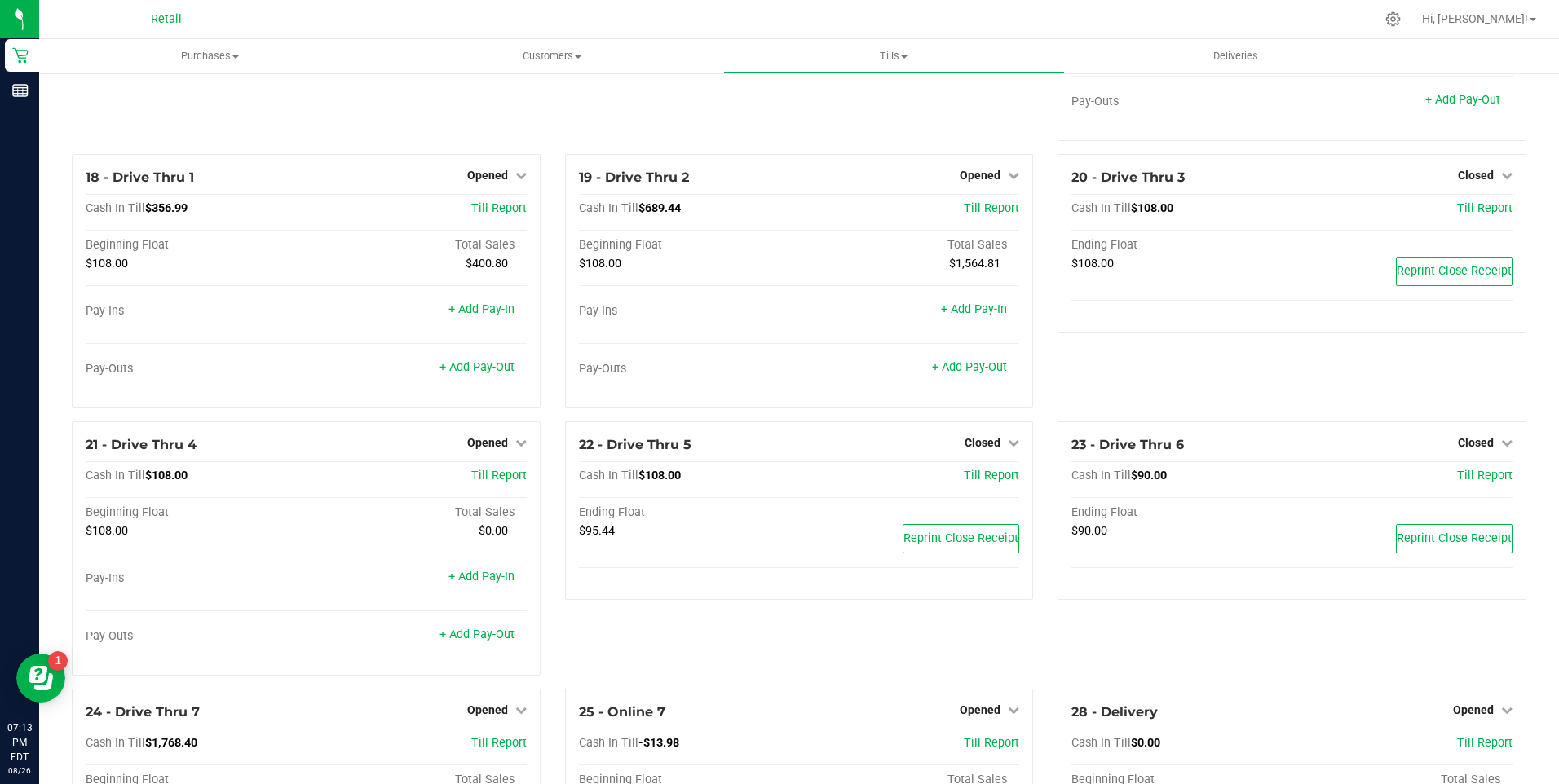
scroll to position [1584, 0]
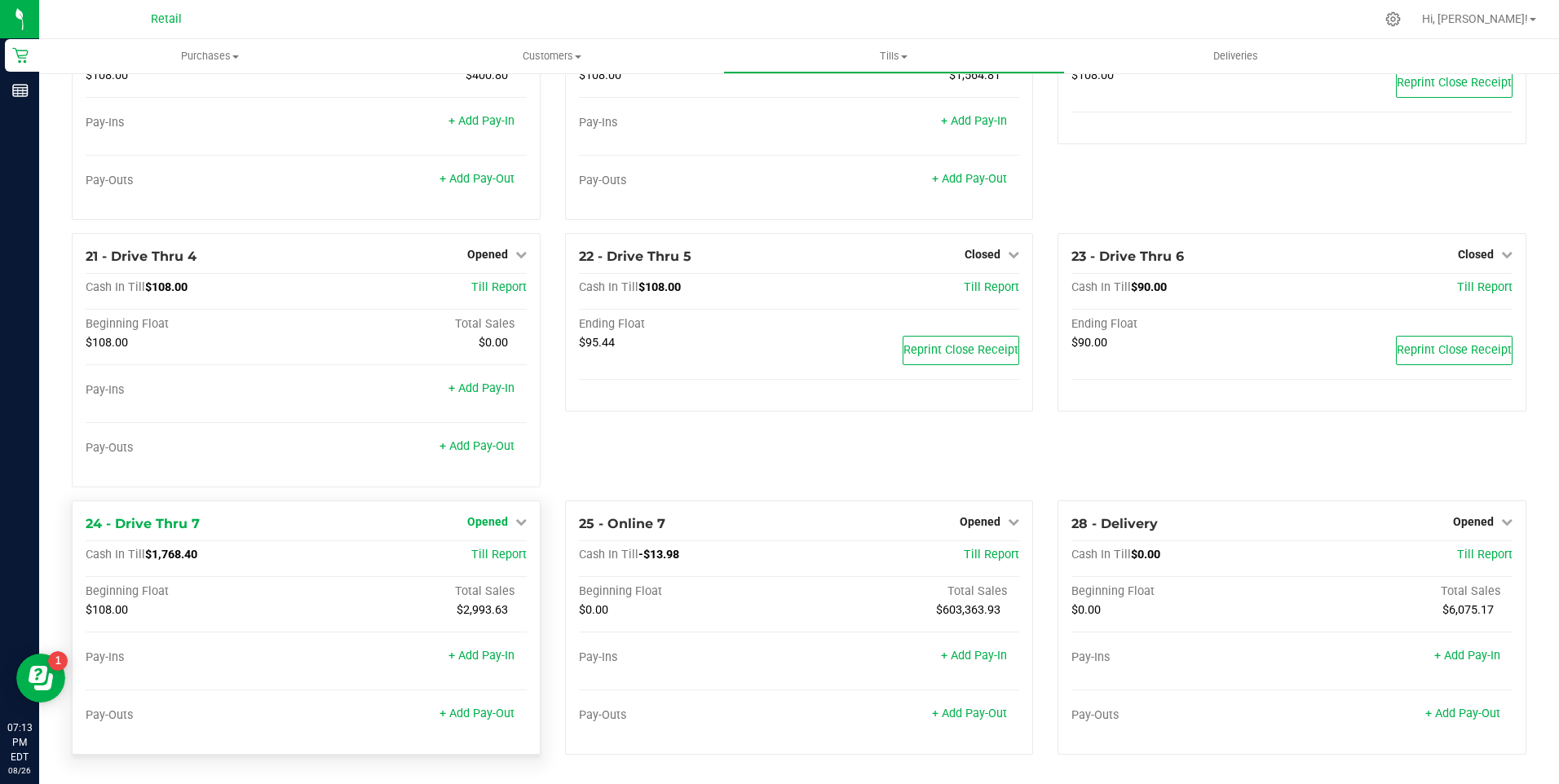
click at [515, 521] on icon at bounding box center [521, 522] width 11 height 11
click at [474, 558] on link "Close Till" at bounding box center [490, 556] width 44 height 13
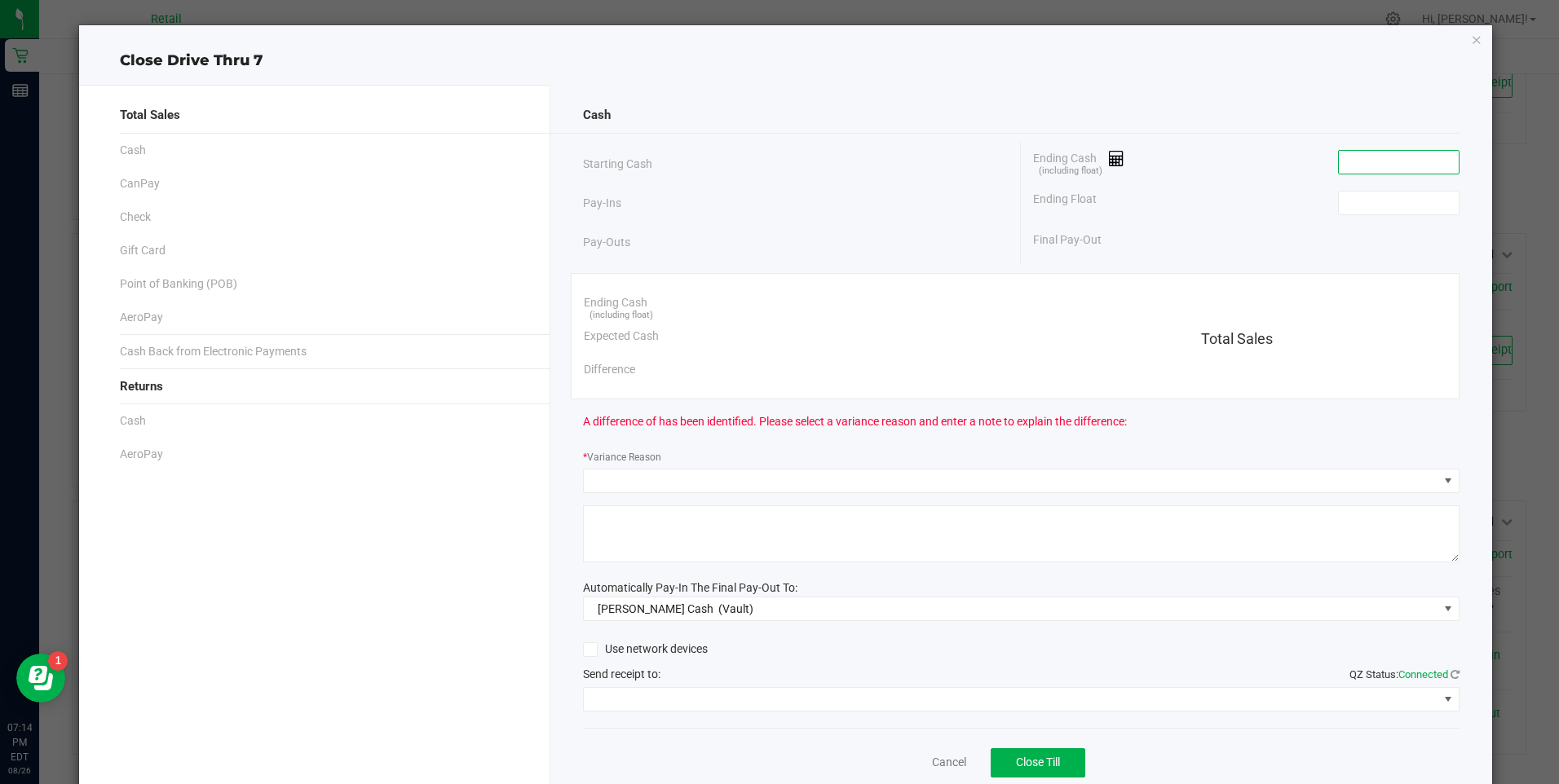
click at [1413, 170] on input at bounding box center [1399, 162] width 120 height 23
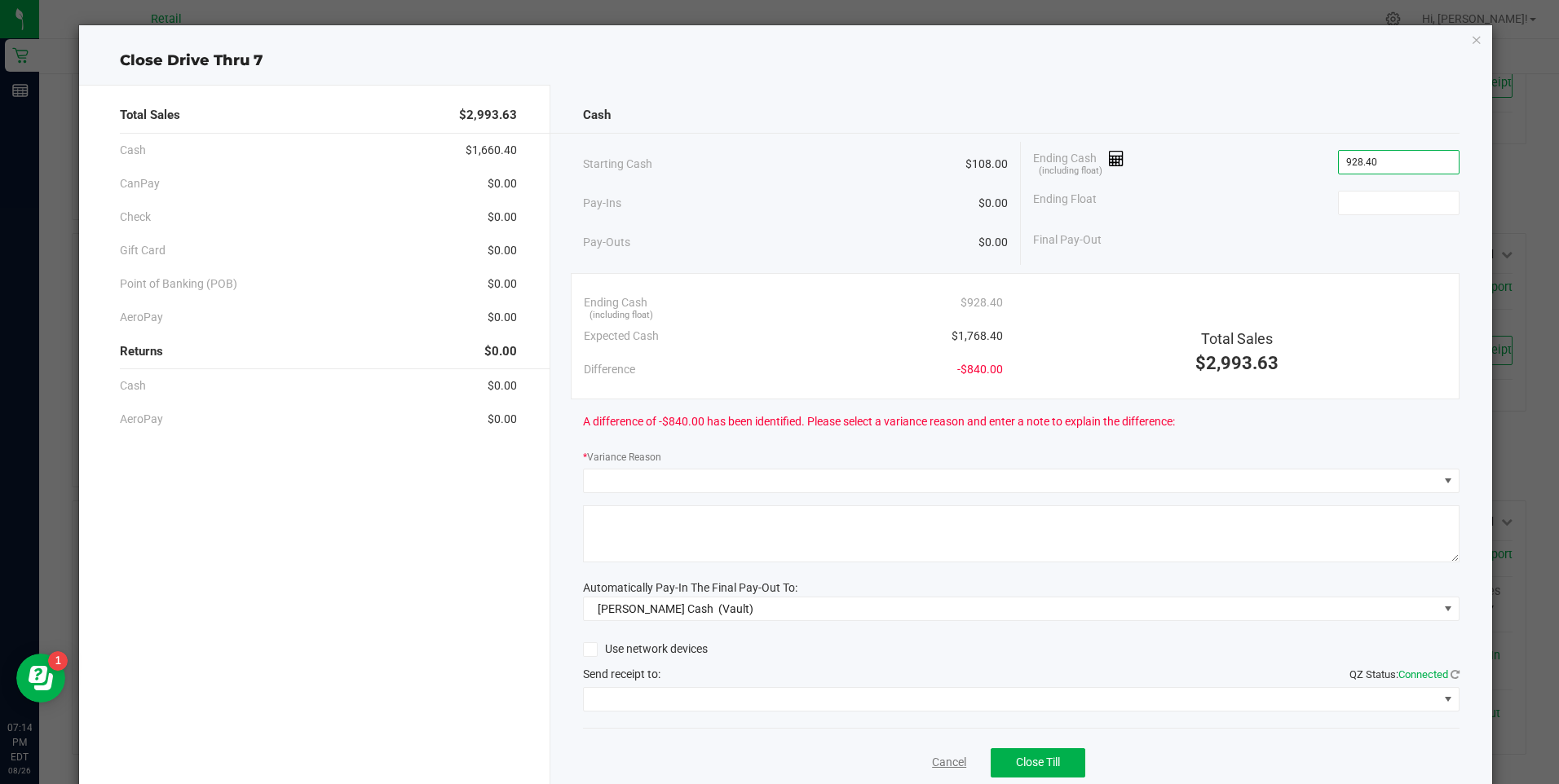
type input "$928.40"
click at [948, 767] on link "Cancel" at bounding box center [949, 762] width 34 height 17
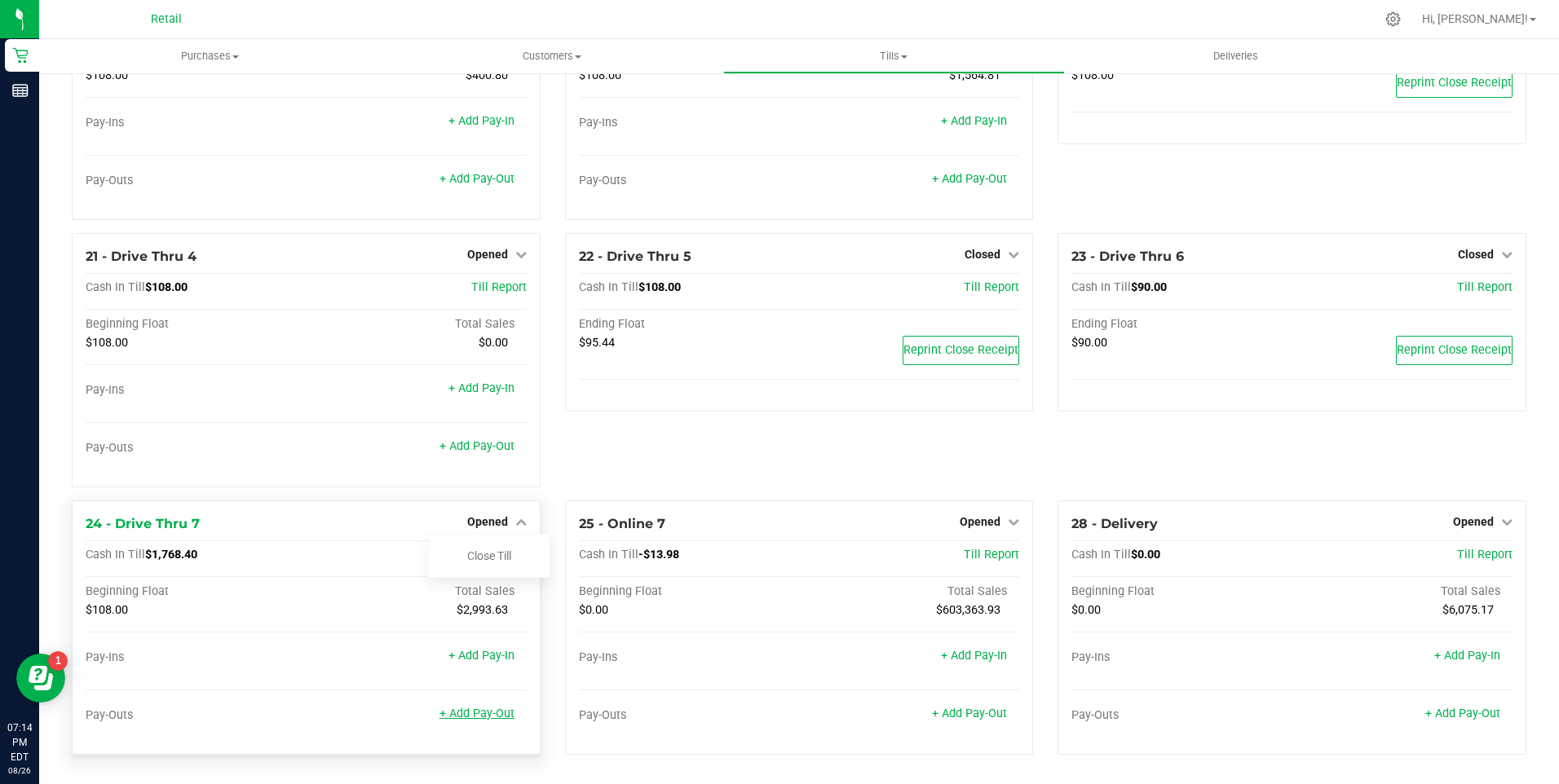
click at [479, 713] on link "+ Add Pay-Out" at bounding box center [477, 713] width 75 height 14
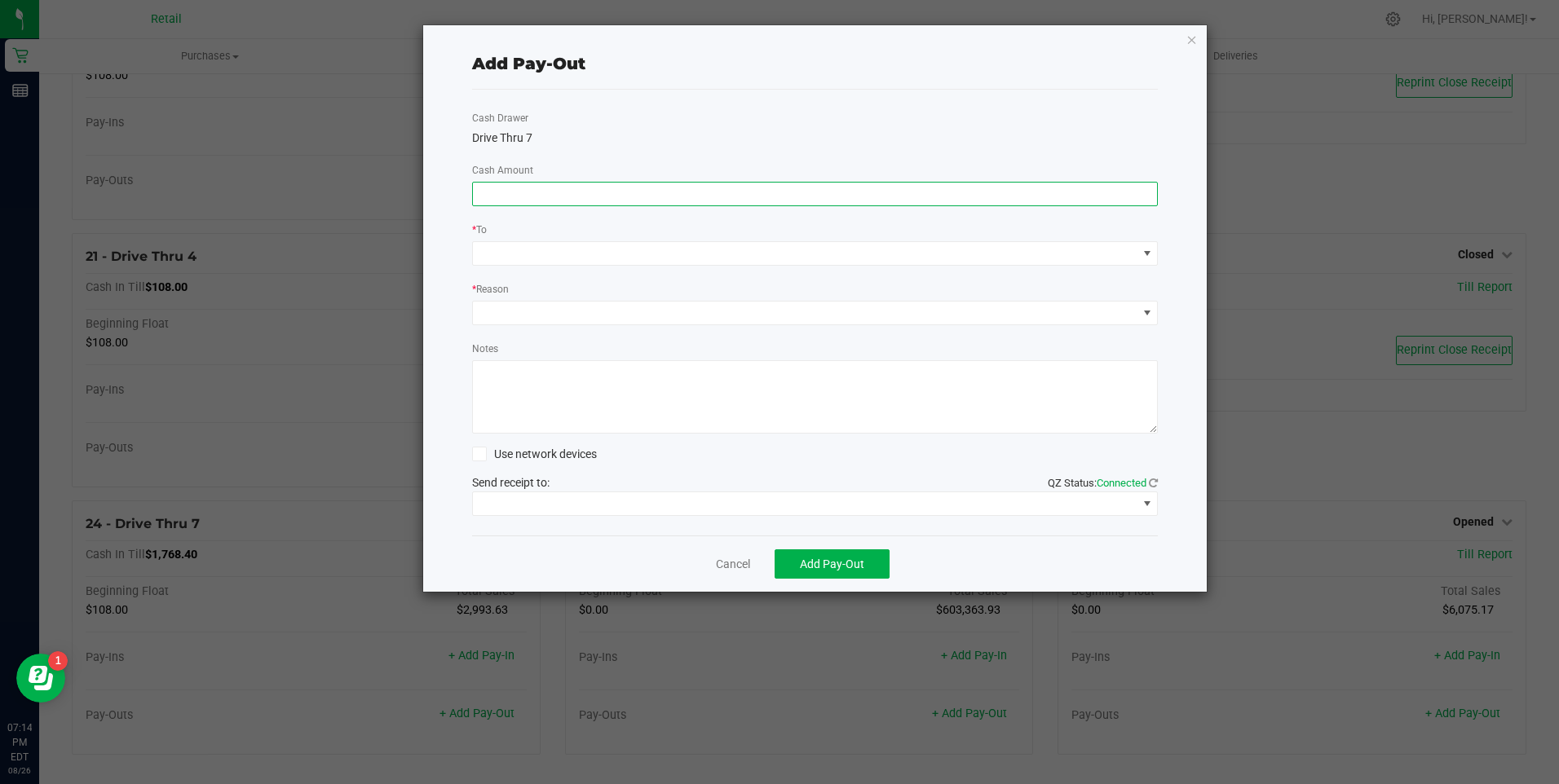
click at [620, 189] on input at bounding box center [816, 194] width 685 height 23
type input "$840.00"
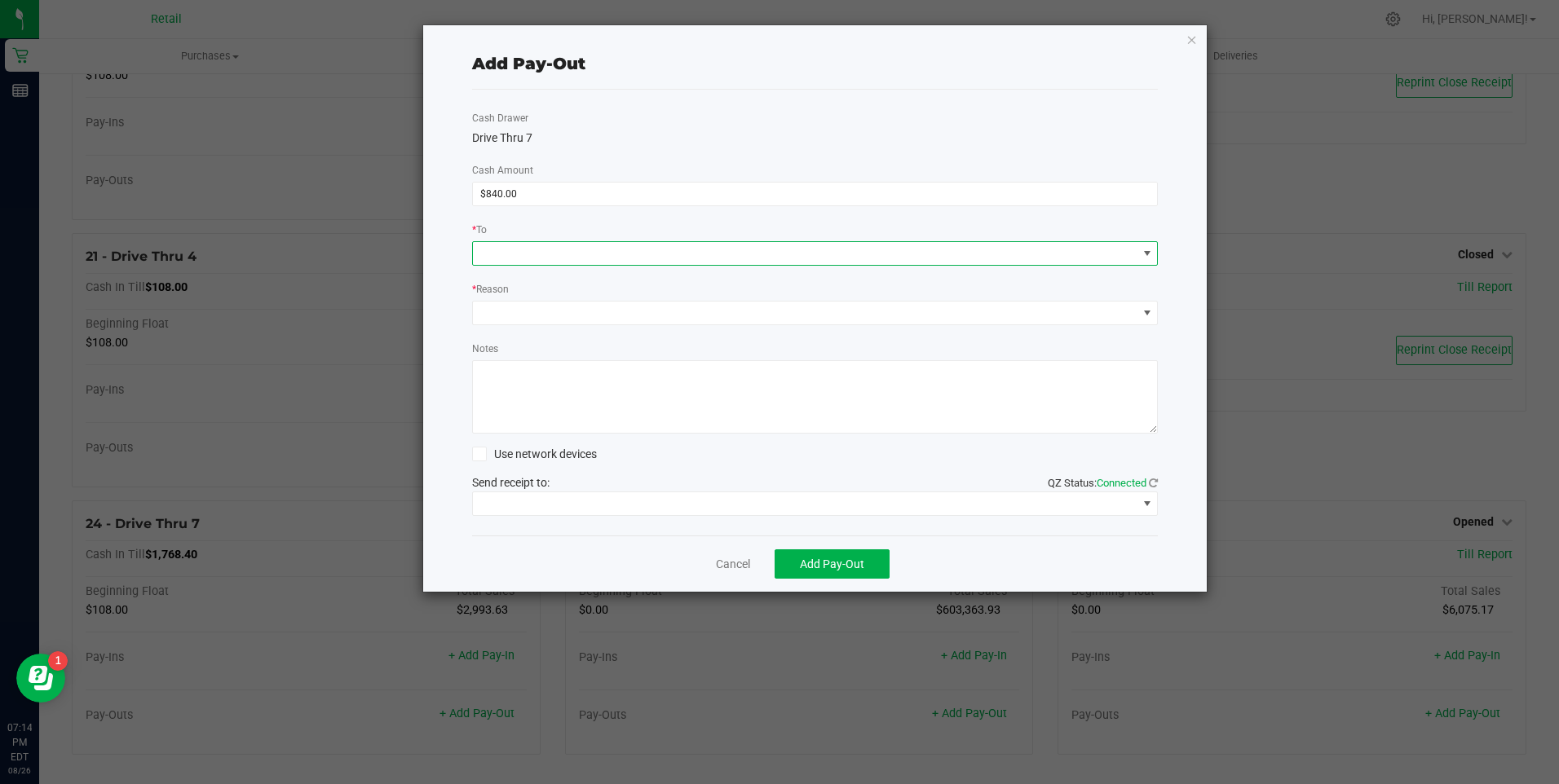
click at [629, 253] on span at bounding box center [806, 253] width 665 height 23
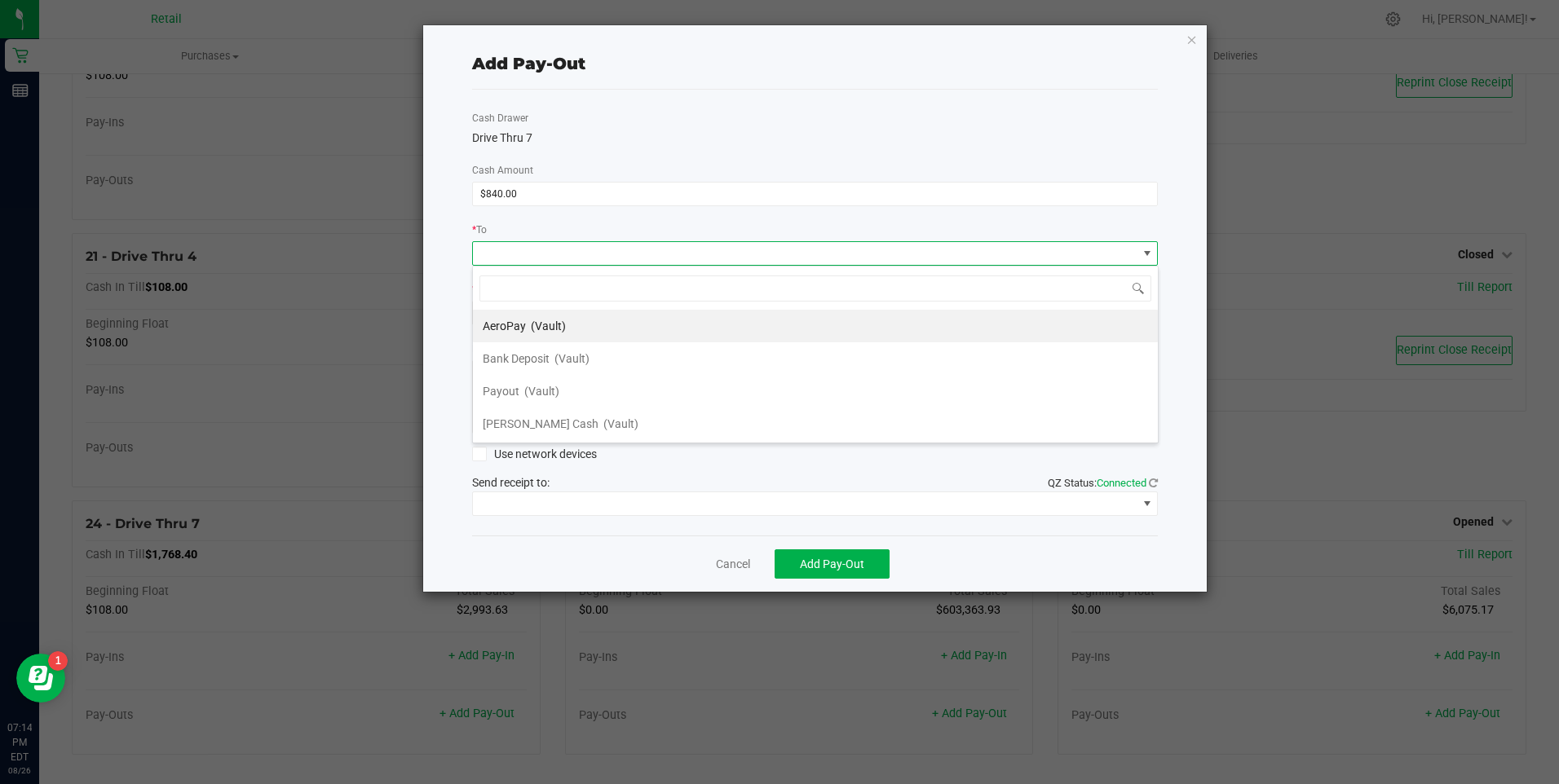
scroll to position [25, 686]
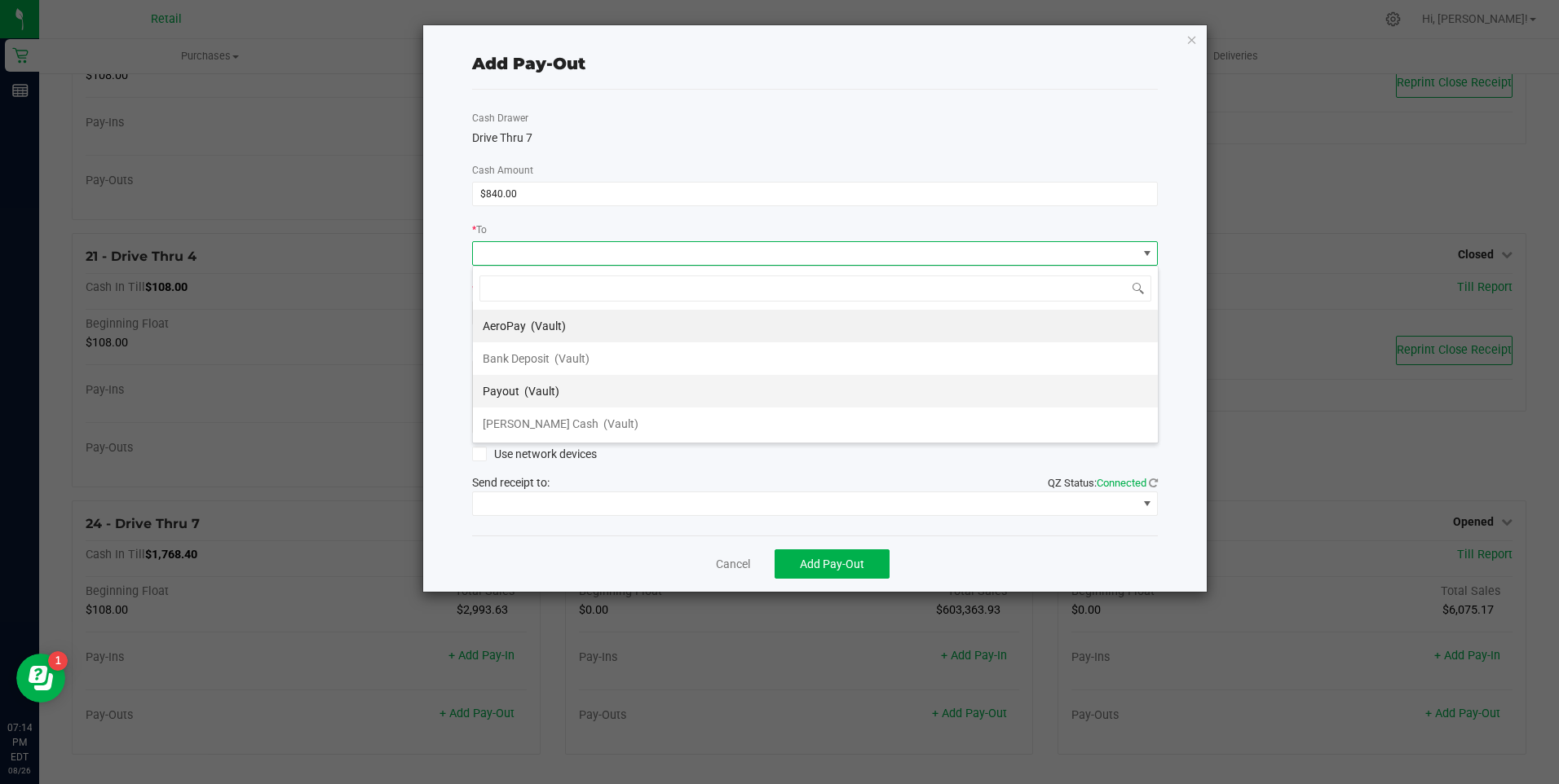
click at [527, 395] on span "(Vault)" at bounding box center [542, 391] width 35 height 13
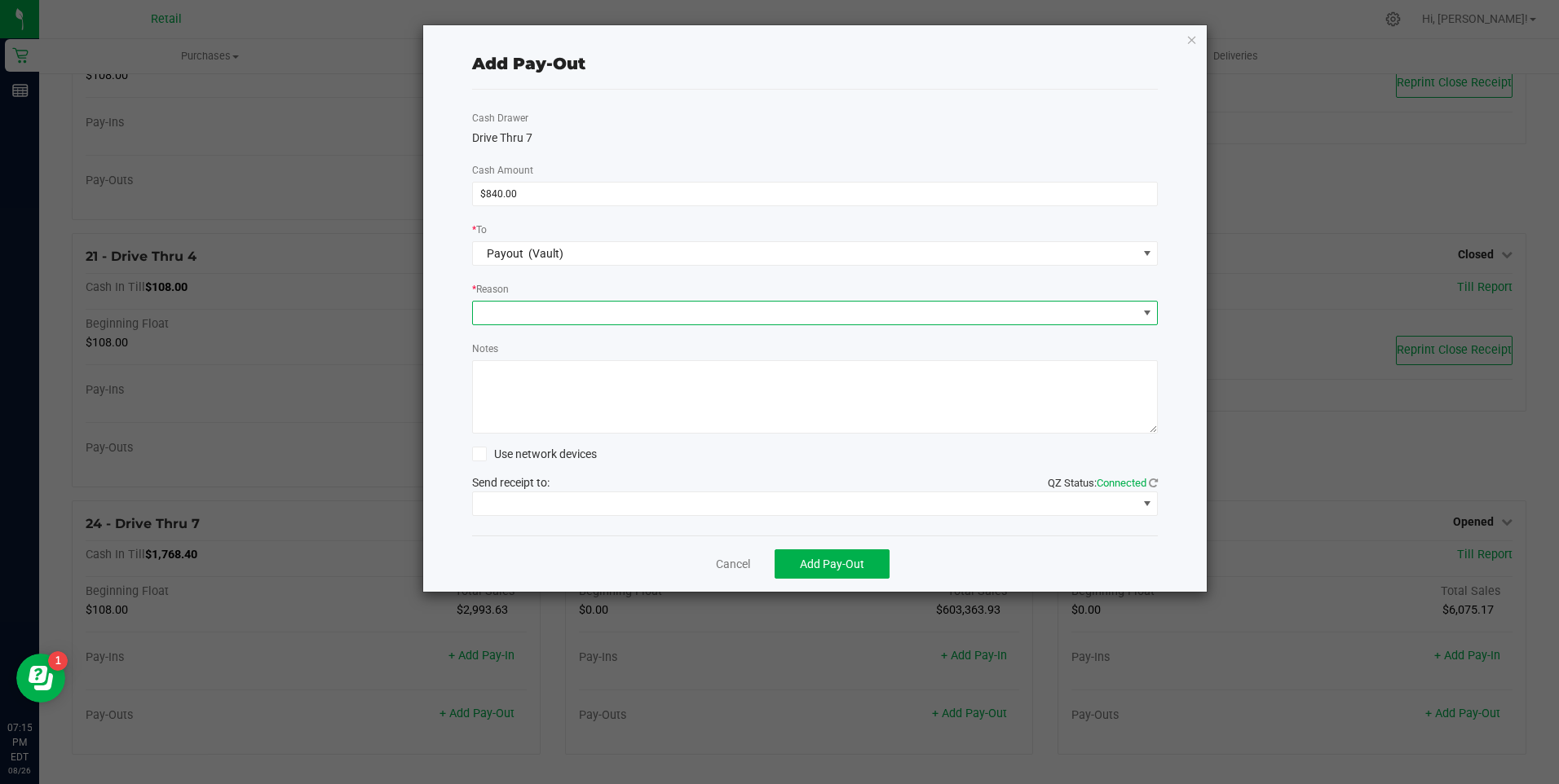
click at [509, 317] on span at bounding box center [806, 313] width 665 height 23
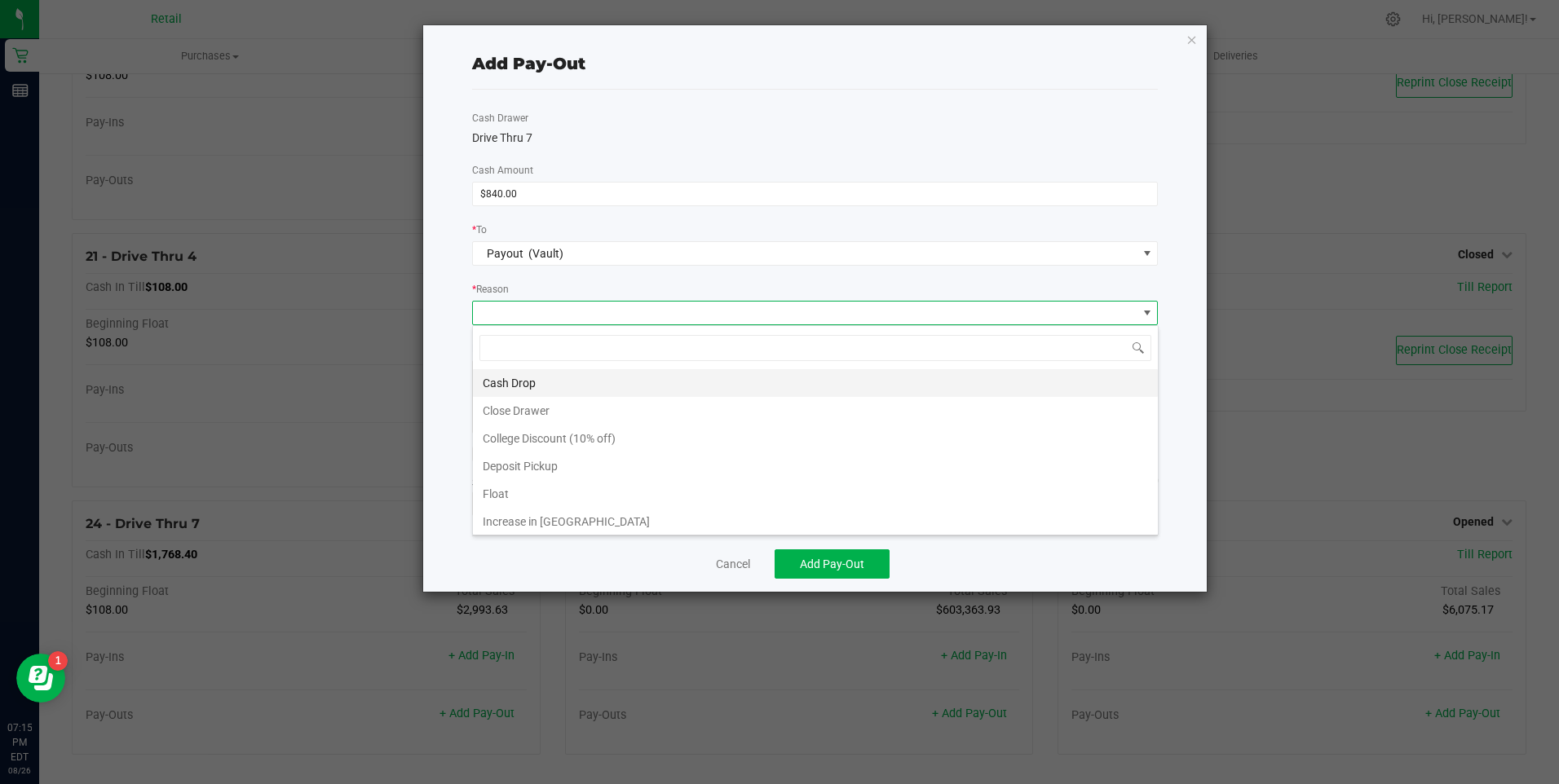
click at [522, 384] on li "Cash Drop" at bounding box center [816, 383] width 685 height 28
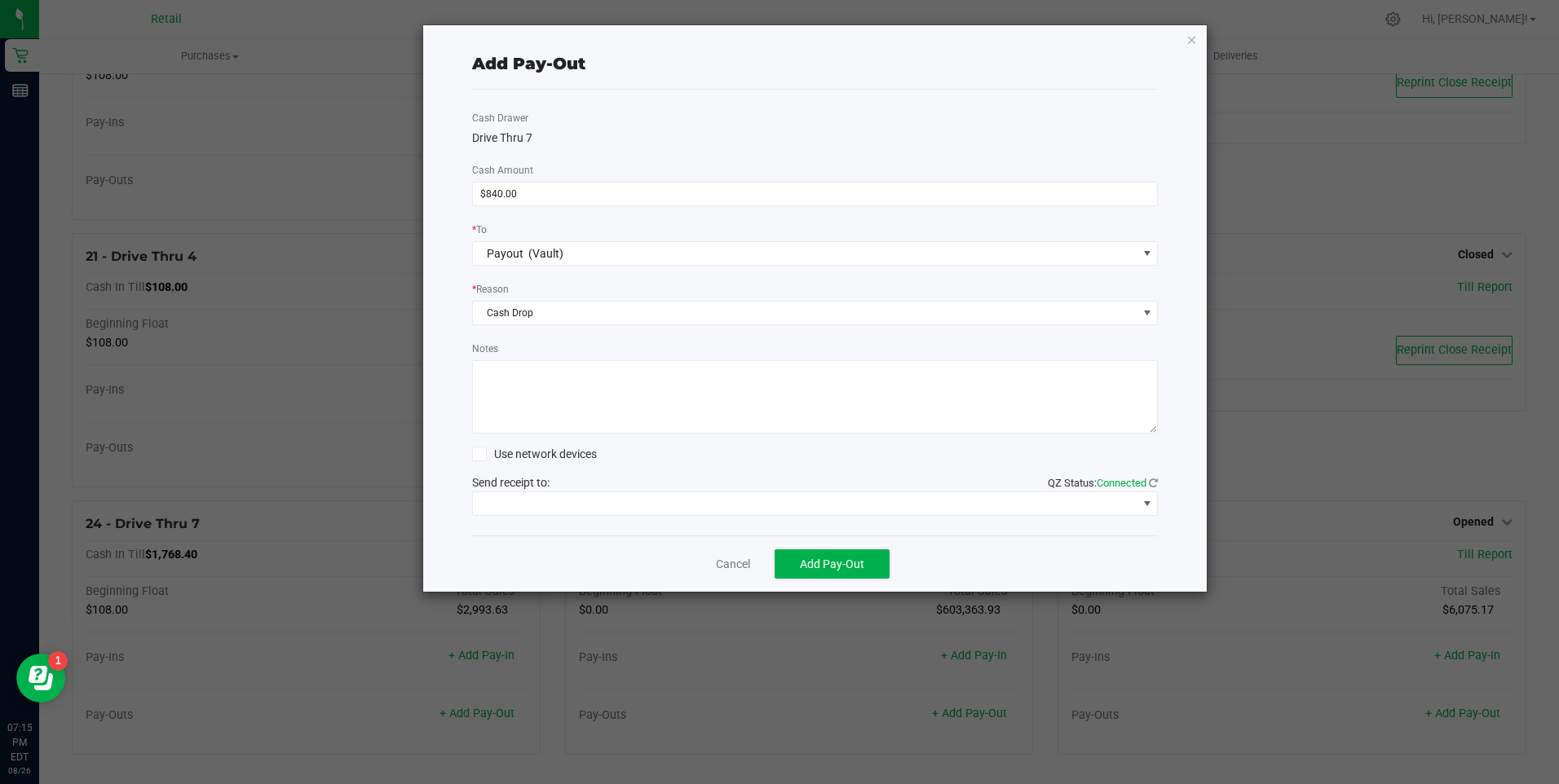
click at [522, 384] on textarea "Notes" at bounding box center [816, 396] width 687 height 73
click at [832, 563] on span "Add Pay-Out" at bounding box center [832, 564] width 65 height 13
click at [722, 569] on link "Dismiss" at bounding box center [728, 564] width 39 height 17
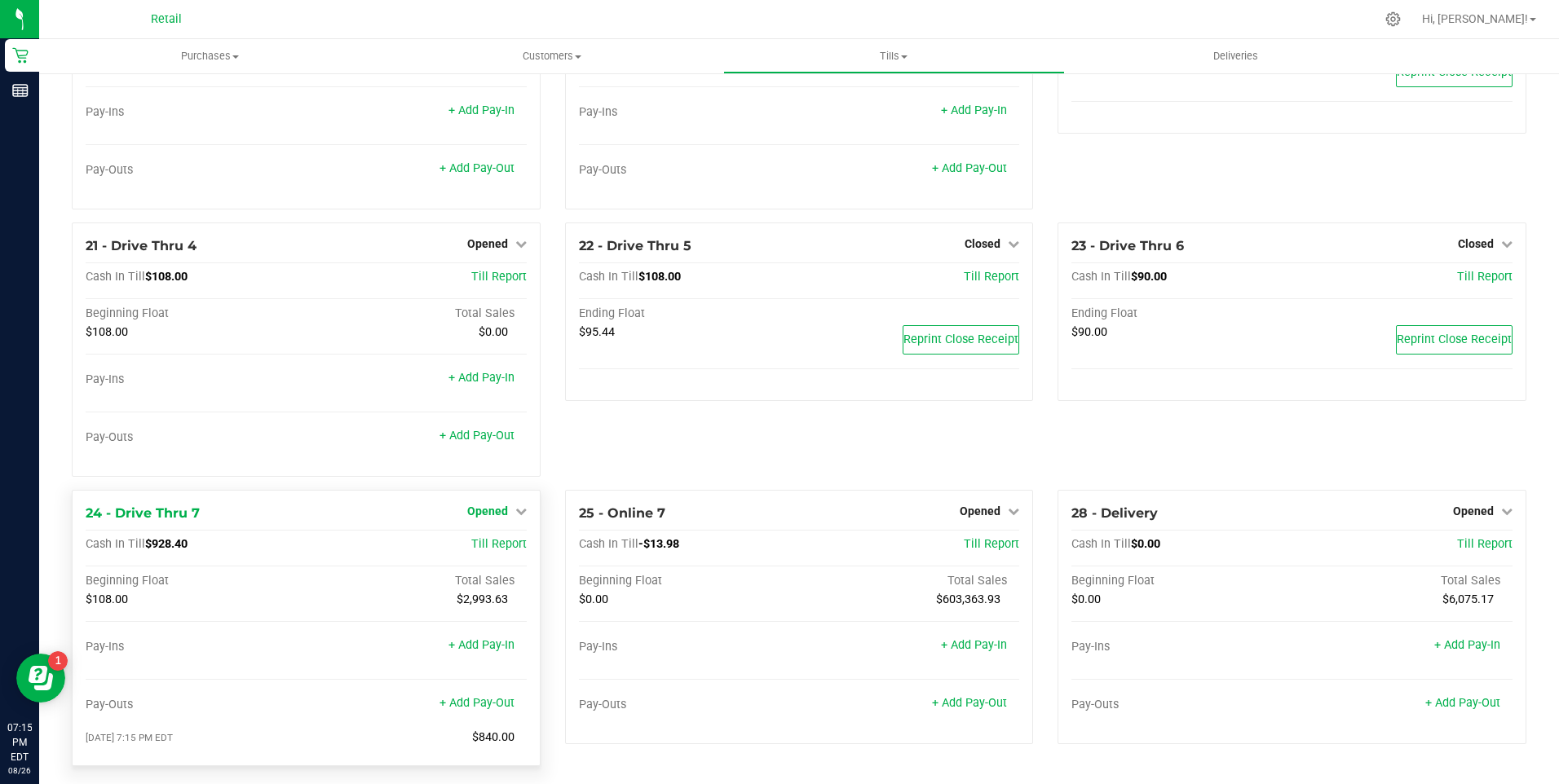
click at [515, 517] on icon at bounding box center [521, 511] width 11 height 11
click at [491, 552] on link "Close Till" at bounding box center [490, 545] width 44 height 13
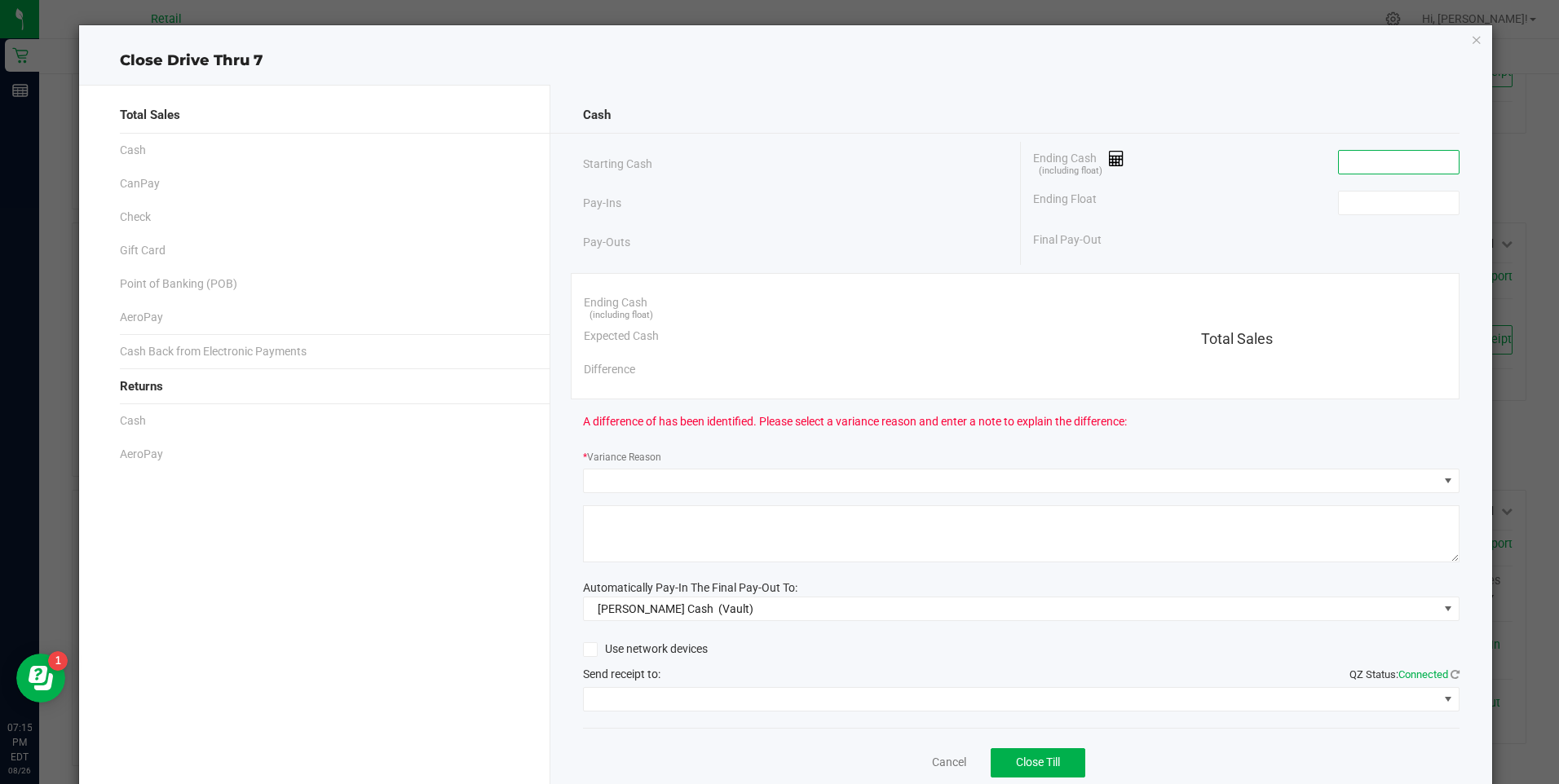
click at [1420, 162] on input at bounding box center [1399, 162] width 120 height 23
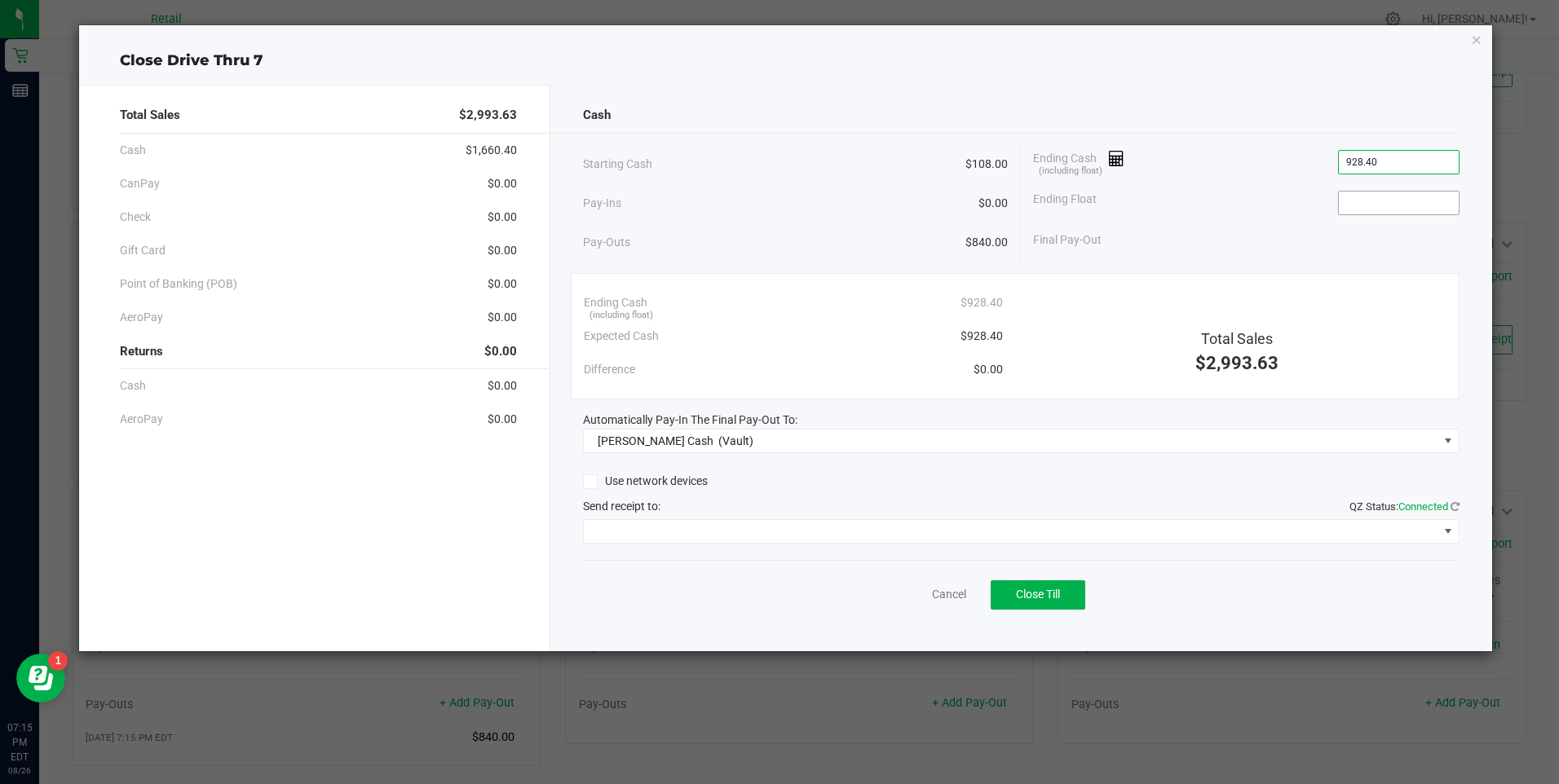
type input "$928.40"
click at [1362, 206] on input at bounding box center [1399, 203] width 120 height 23
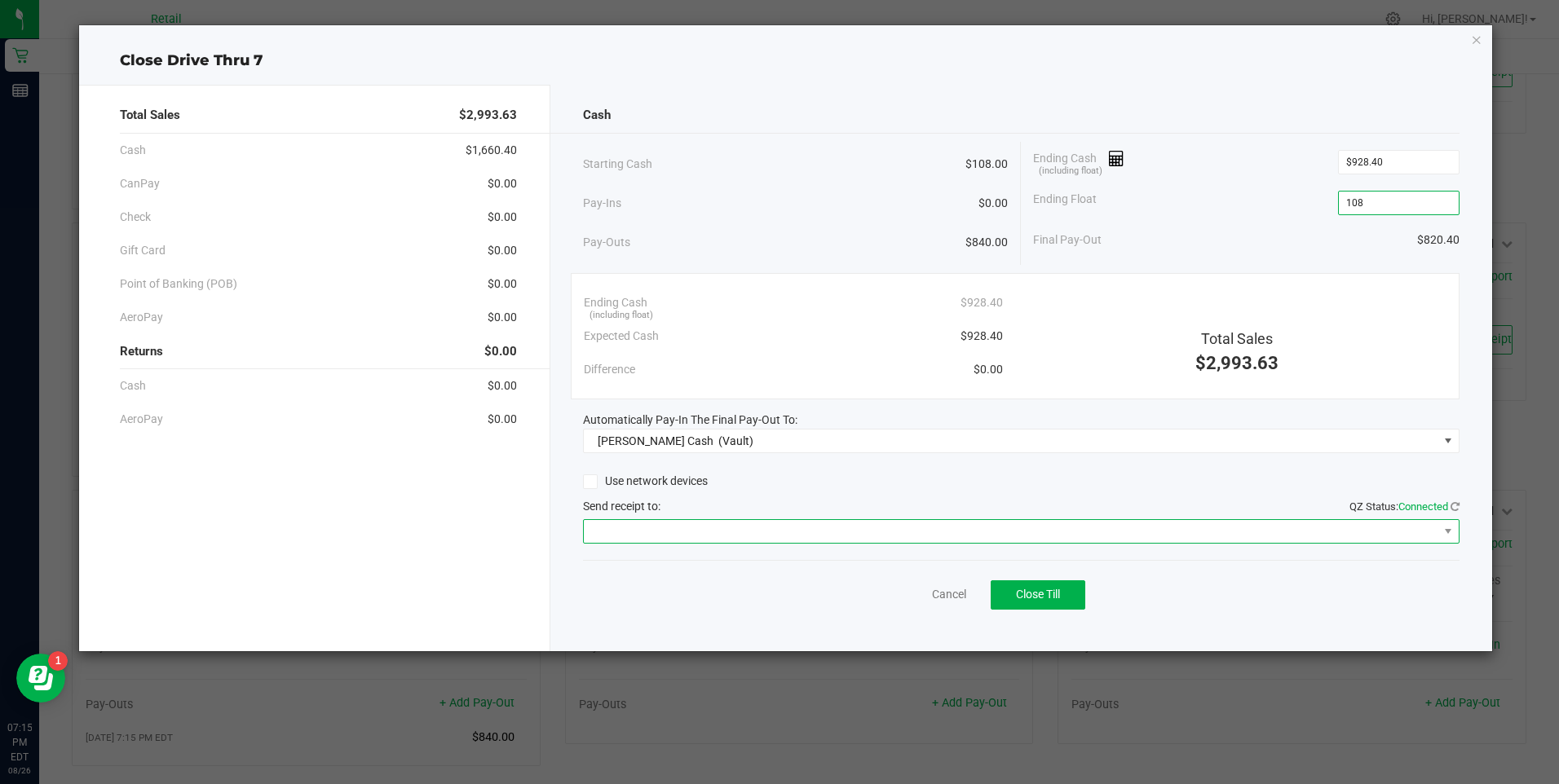
type input "$108.00"
click at [612, 527] on span at bounding box center [1012, 531] width 855 height 23
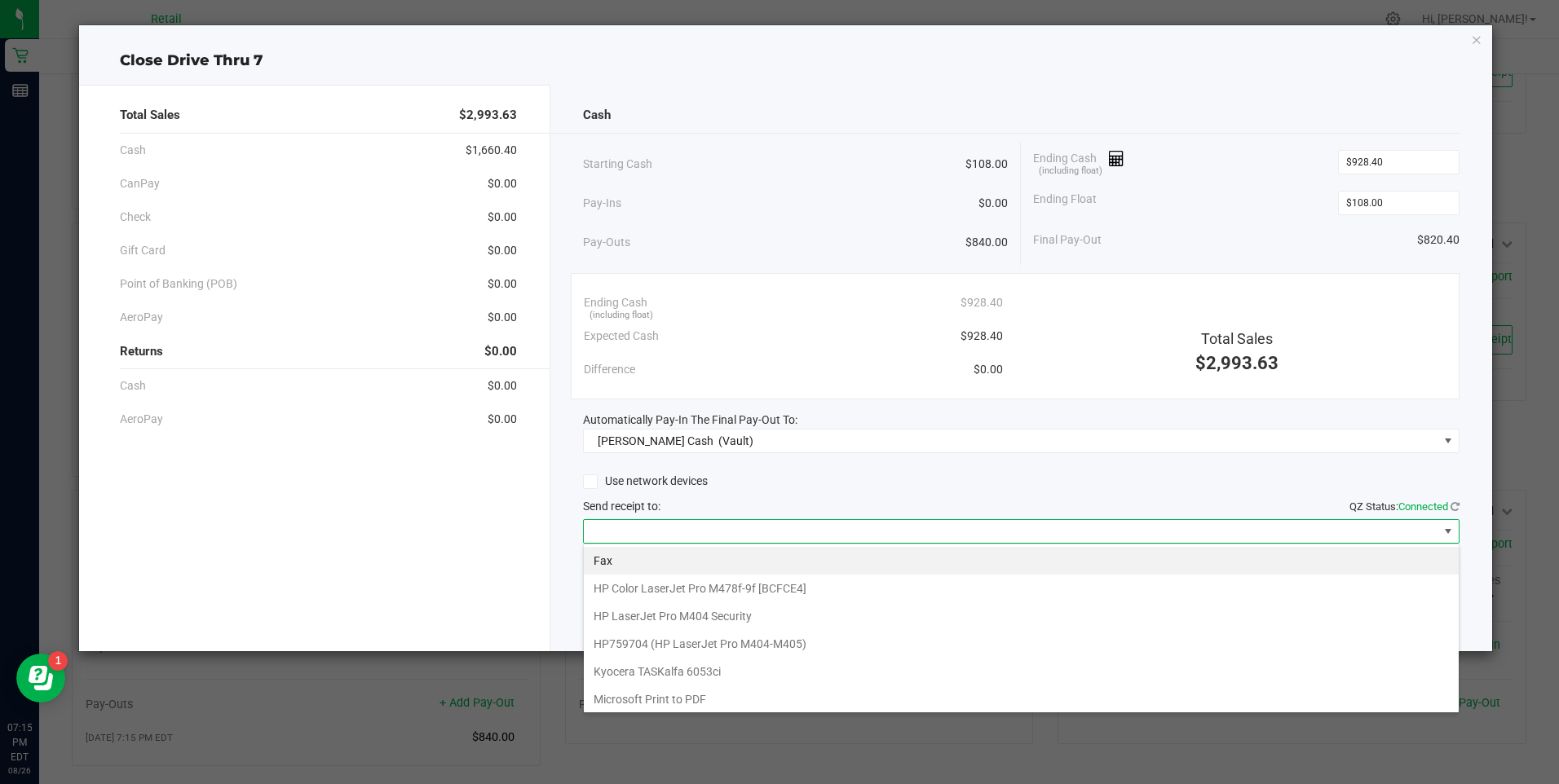
scroll to position [142, 0]
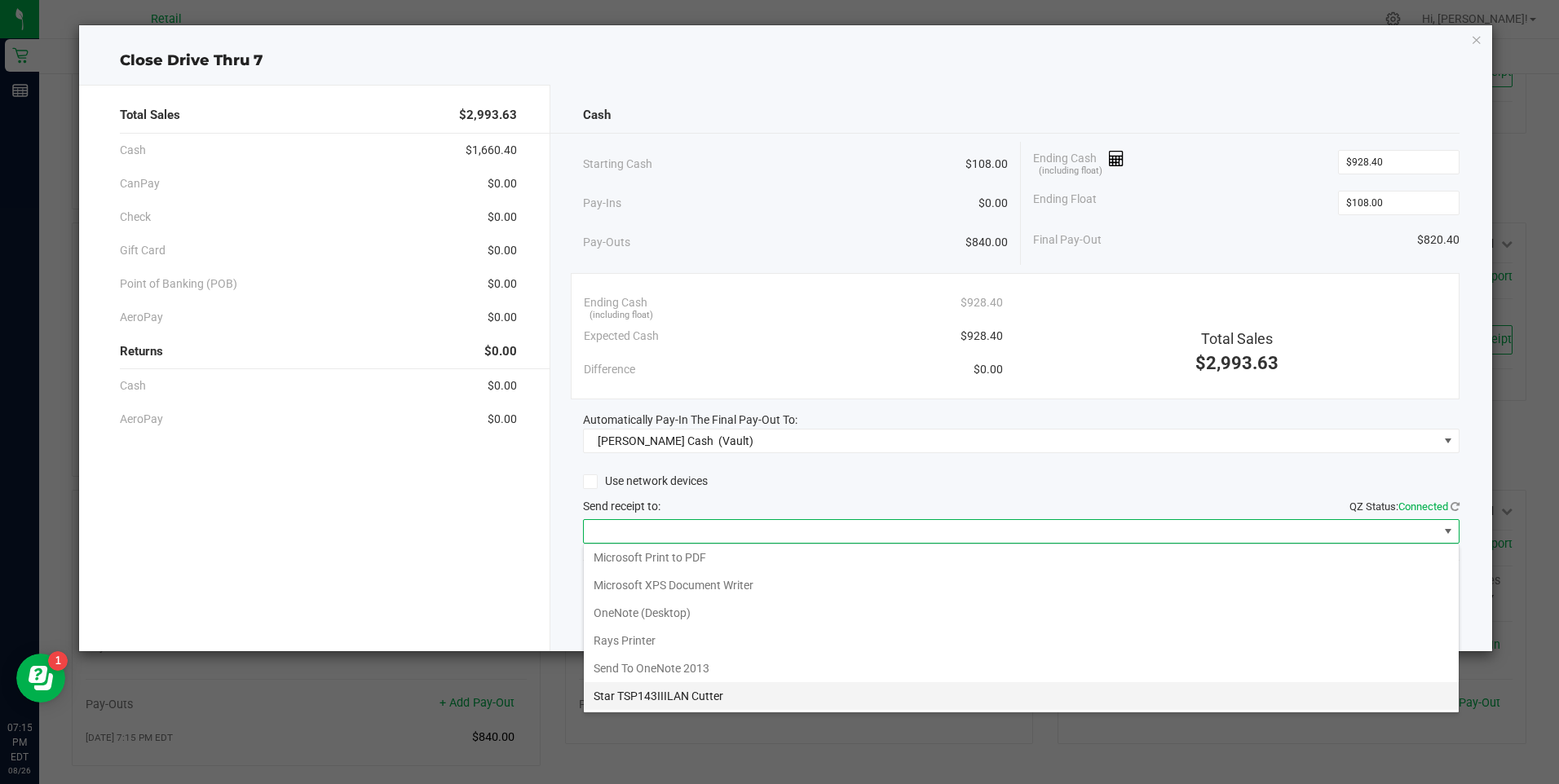
click at [680, 695] on Cutter "Star TSP143IIILAN Cutter" at bounding box center [1022, 696] width 876 height 28
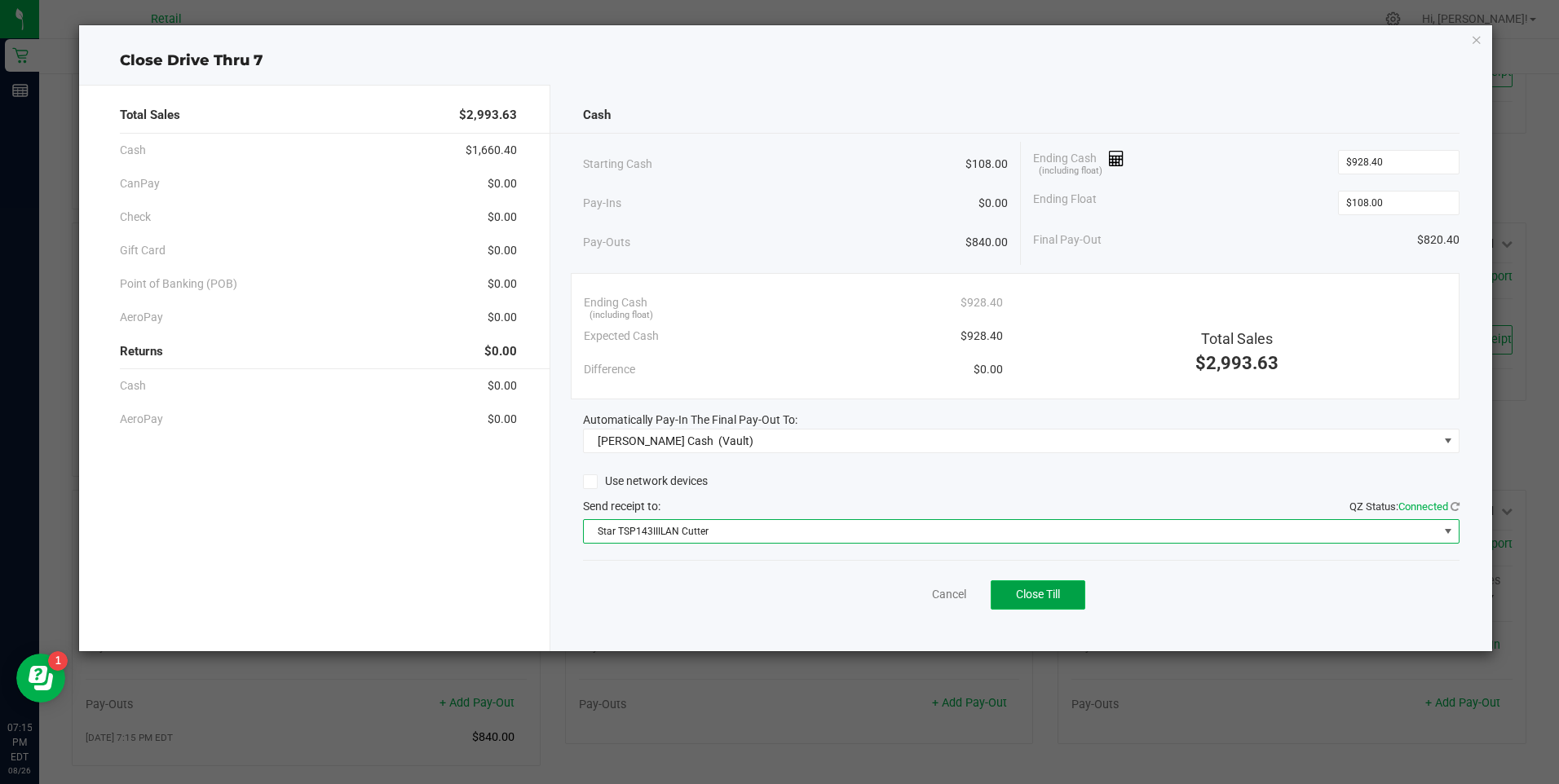
click at [1018, 593] on span "Close Till" at bounding box center [1039, 595] width 44 height 13
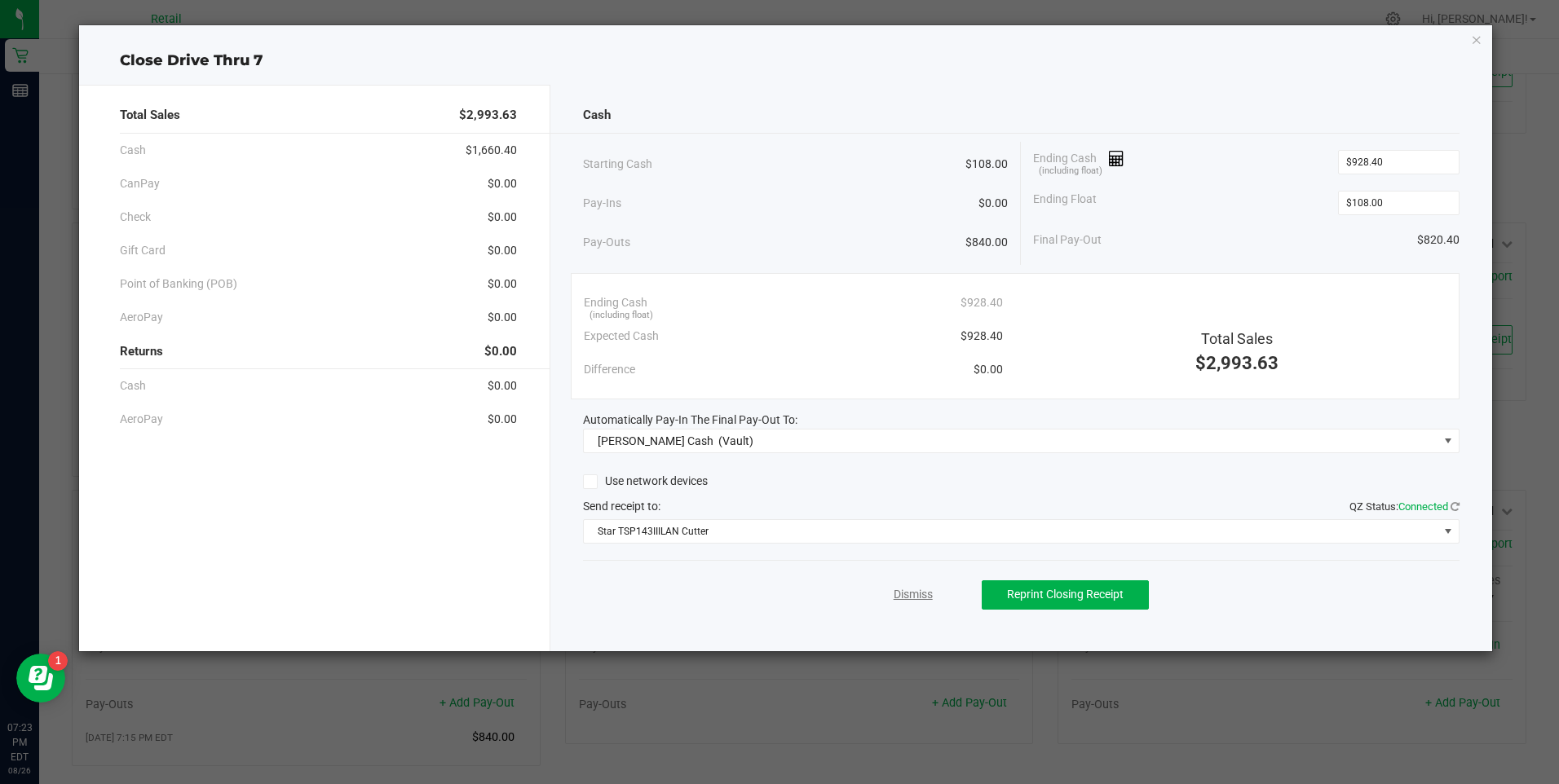
click at [921, 590] on link "Dismiss" at bounding box center [913, 595] width 39 height 17
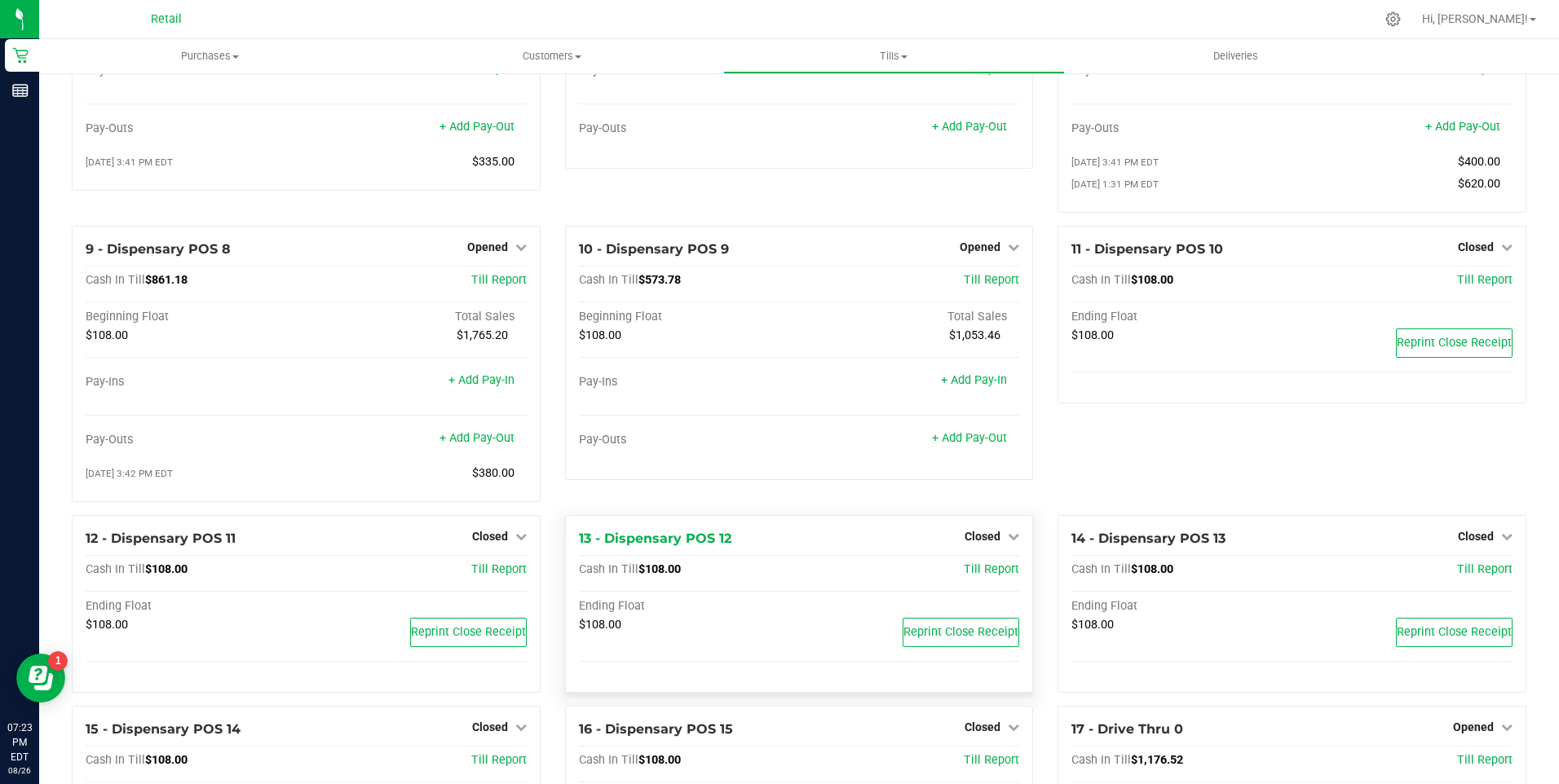
scroll to position [571, 0]
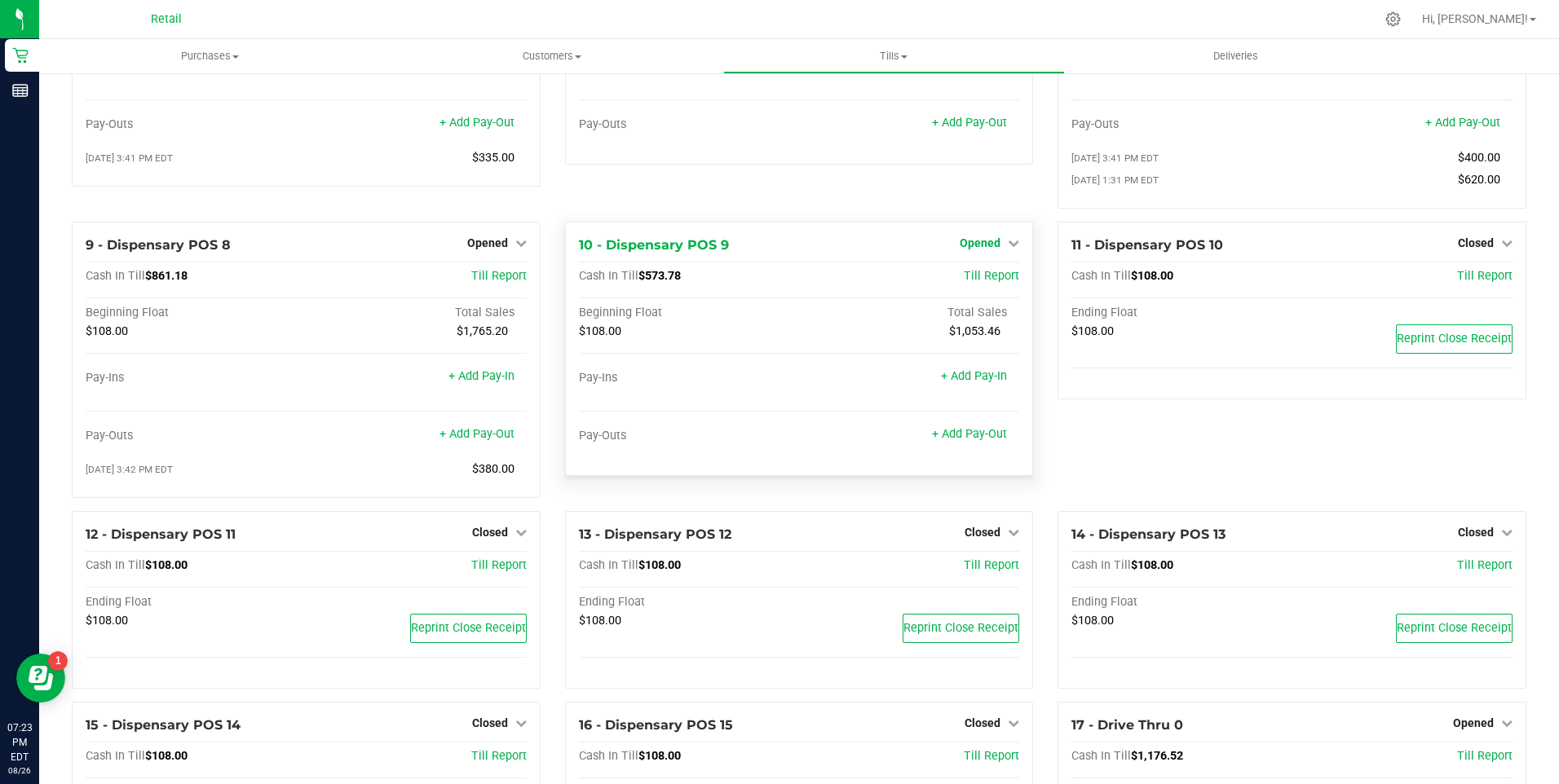
click at [1008, 248] on icon at bounding box center [1014, 243] width 11 height 11
drag, startPoint x: 904, startPoint y: 194, endPoint x: 869, endPoint y: 271, distance: 84.6
click at [903, 194] on div "7 - Dispensary POS 6 Opened Close Till Cash In Till $832.66 Till Report Beginni…" at bounding box center [799, 66] width 493 height 312
click at [989, 435] on div "+ Add Pay-Out" at bounding box center [969, 424] width 75 height 35
click at [987, 441] on link "+ Add Pay-Out" at bounding box center [969, 434] width 75 height 14
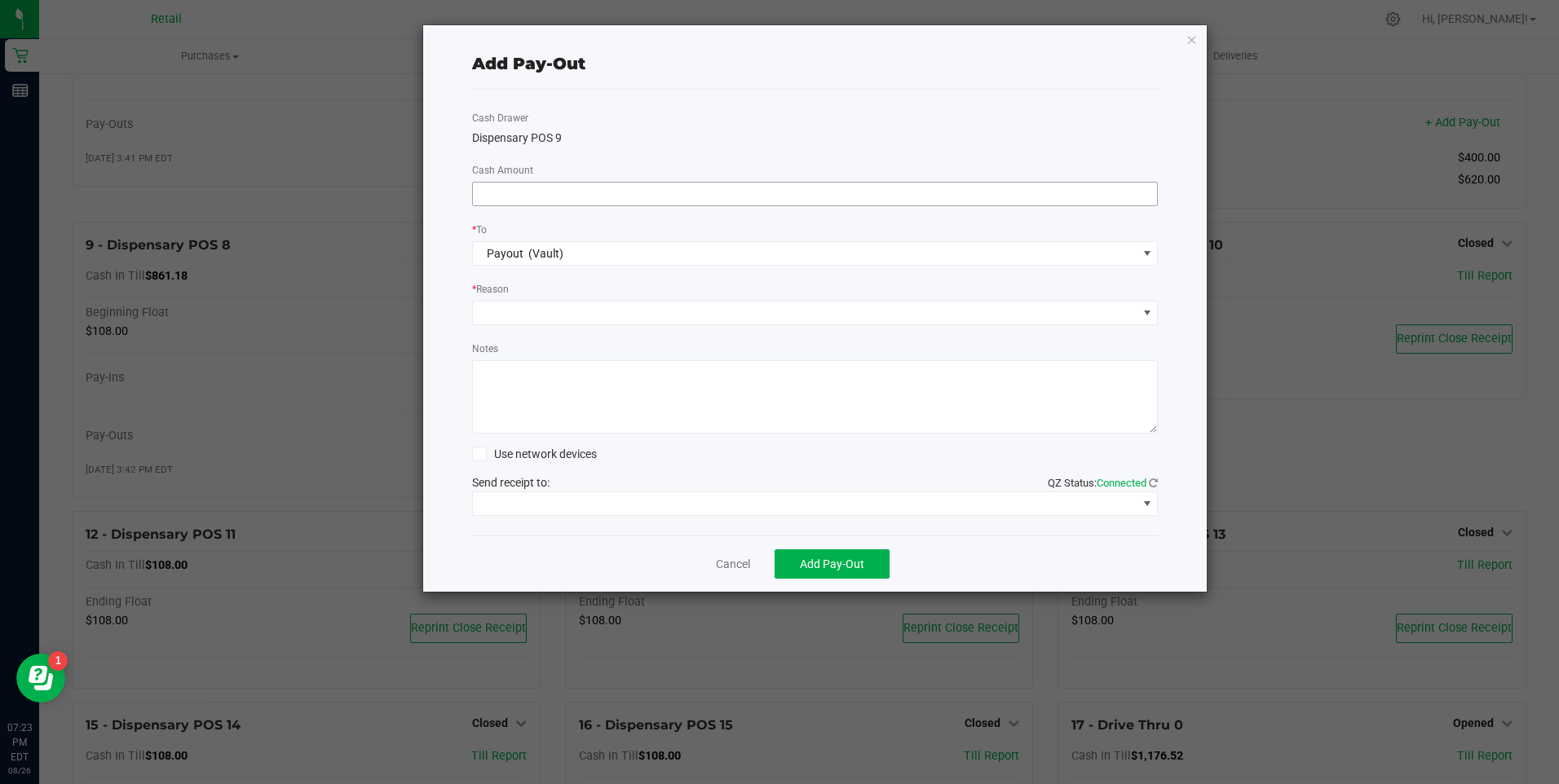
click at [592, 194] on input at bounding box center [816, 194] width 685 height 23
type input "$320.00"
click at [561, 312] on span at bounding box center [806, 313] width 665 height 23
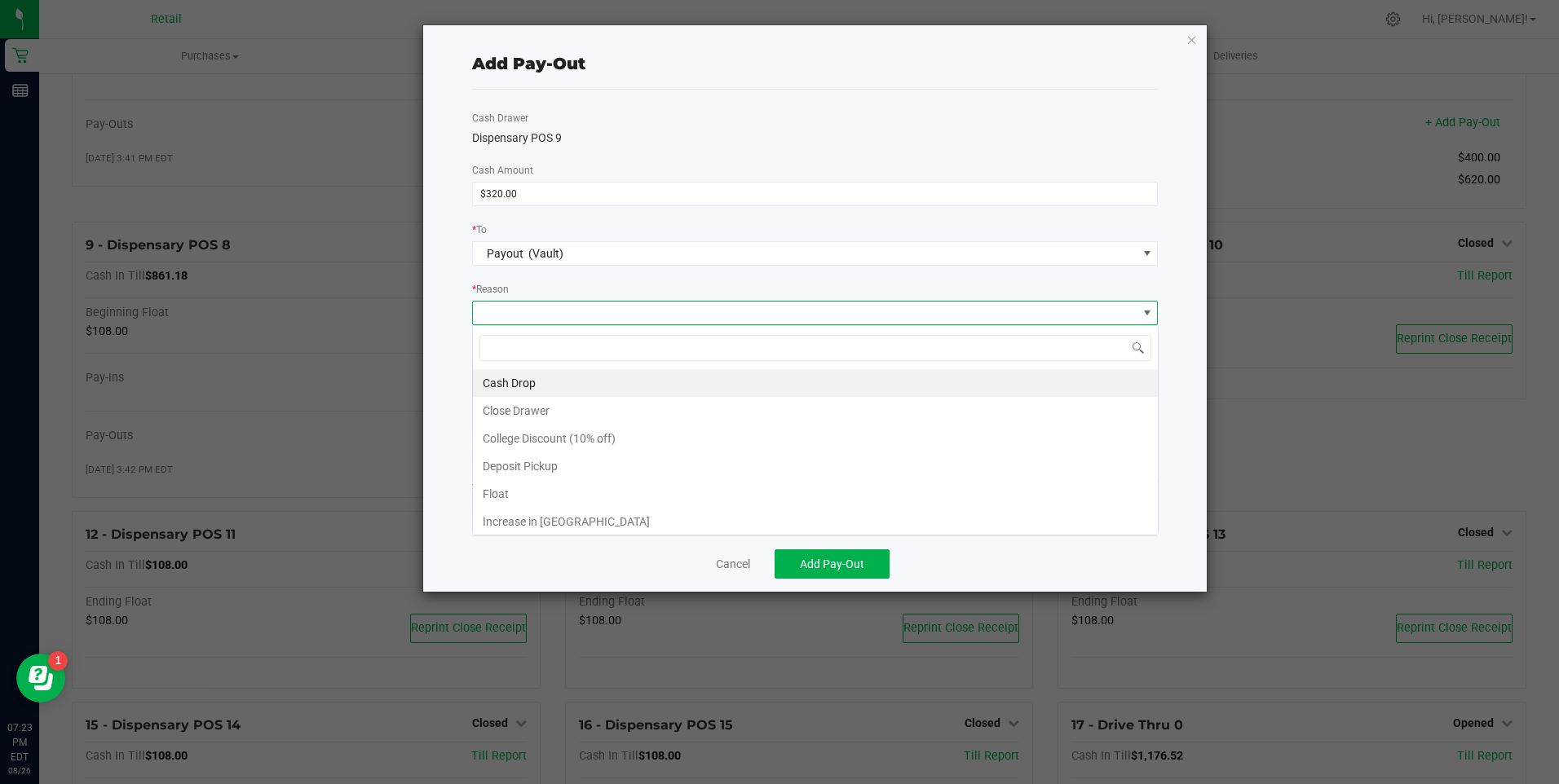
scroll to position [25, 686]
click at [538, 384] on li "Cash Drop" at bounding box center [816, 383] width 685 height 28
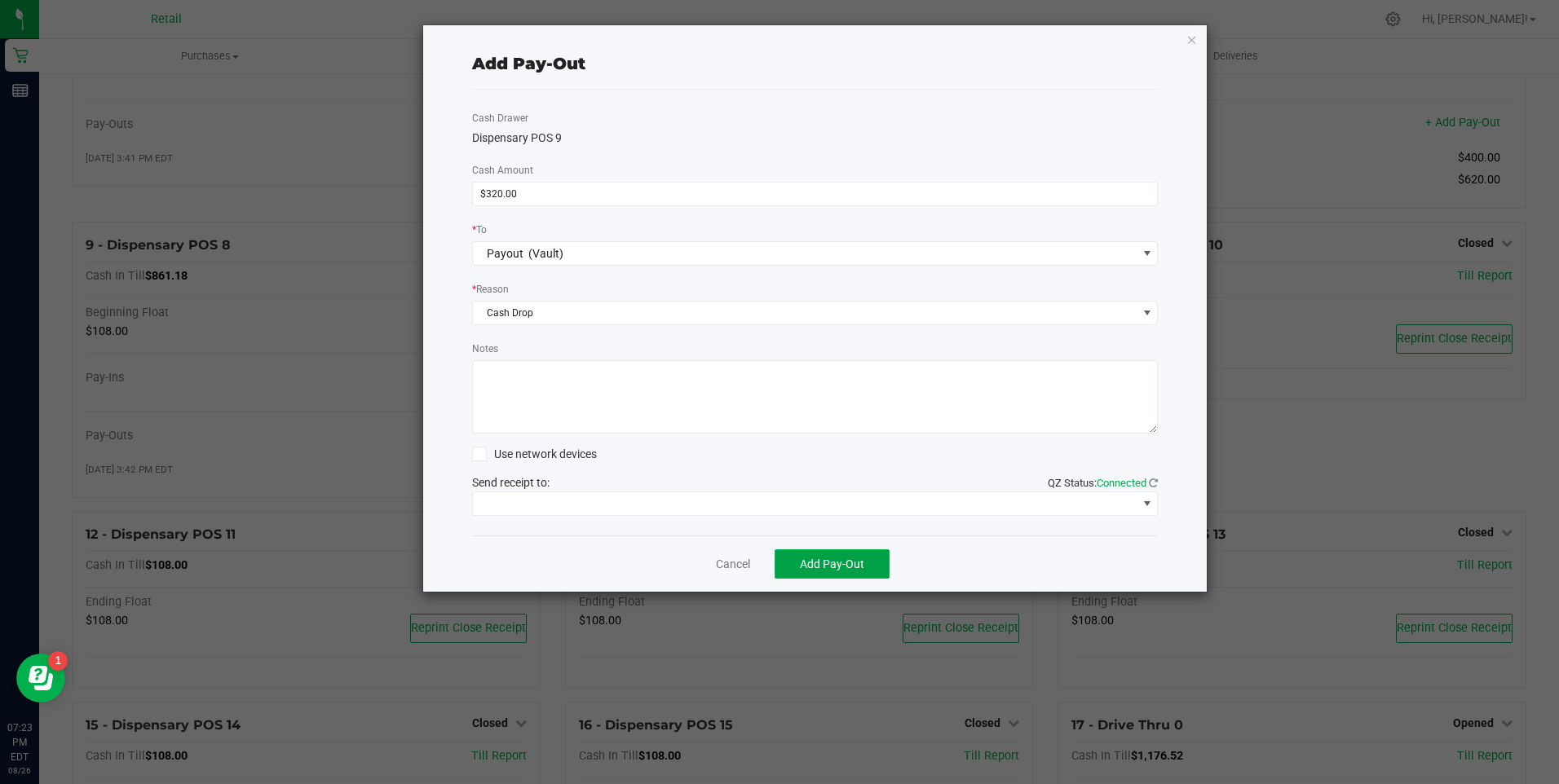
click at [819, 562] on span "Add Pay-Out" at bounding box center [832, 564] width 65 height 13
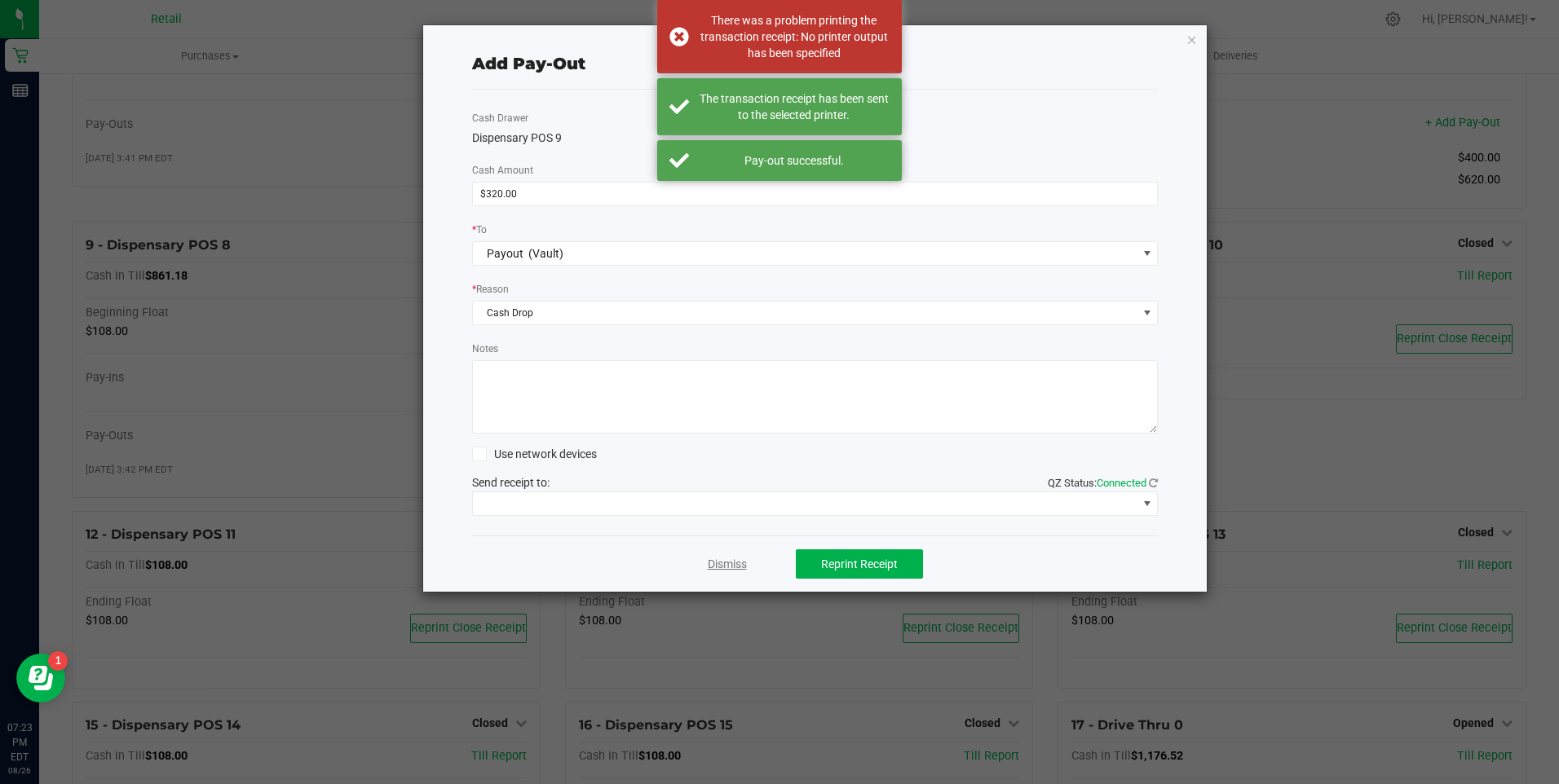
click at [744, 565] on link "Dismiss" at bounding box center [728, 564] width 39 height 17
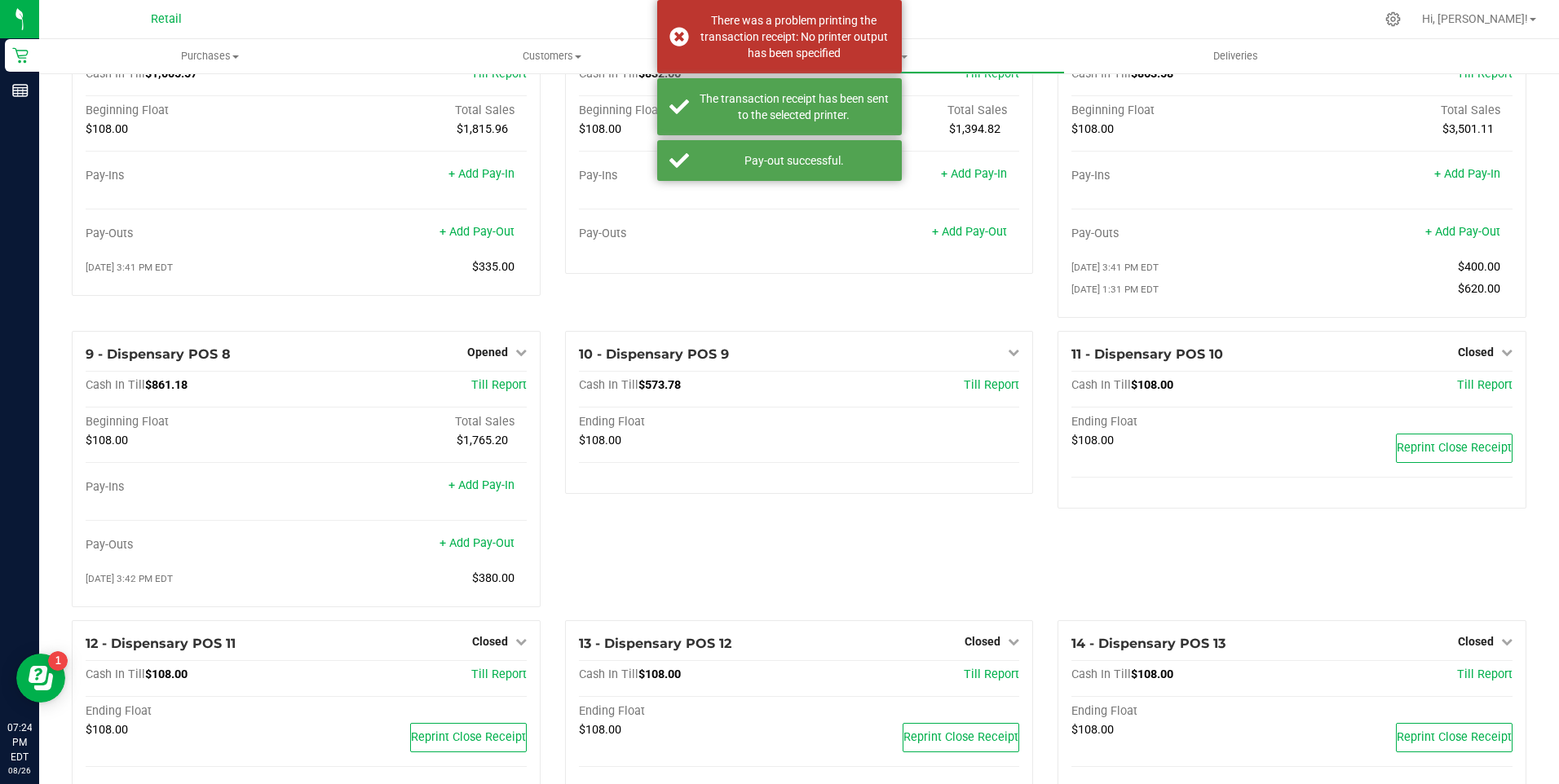
scroll to position [326, 0]
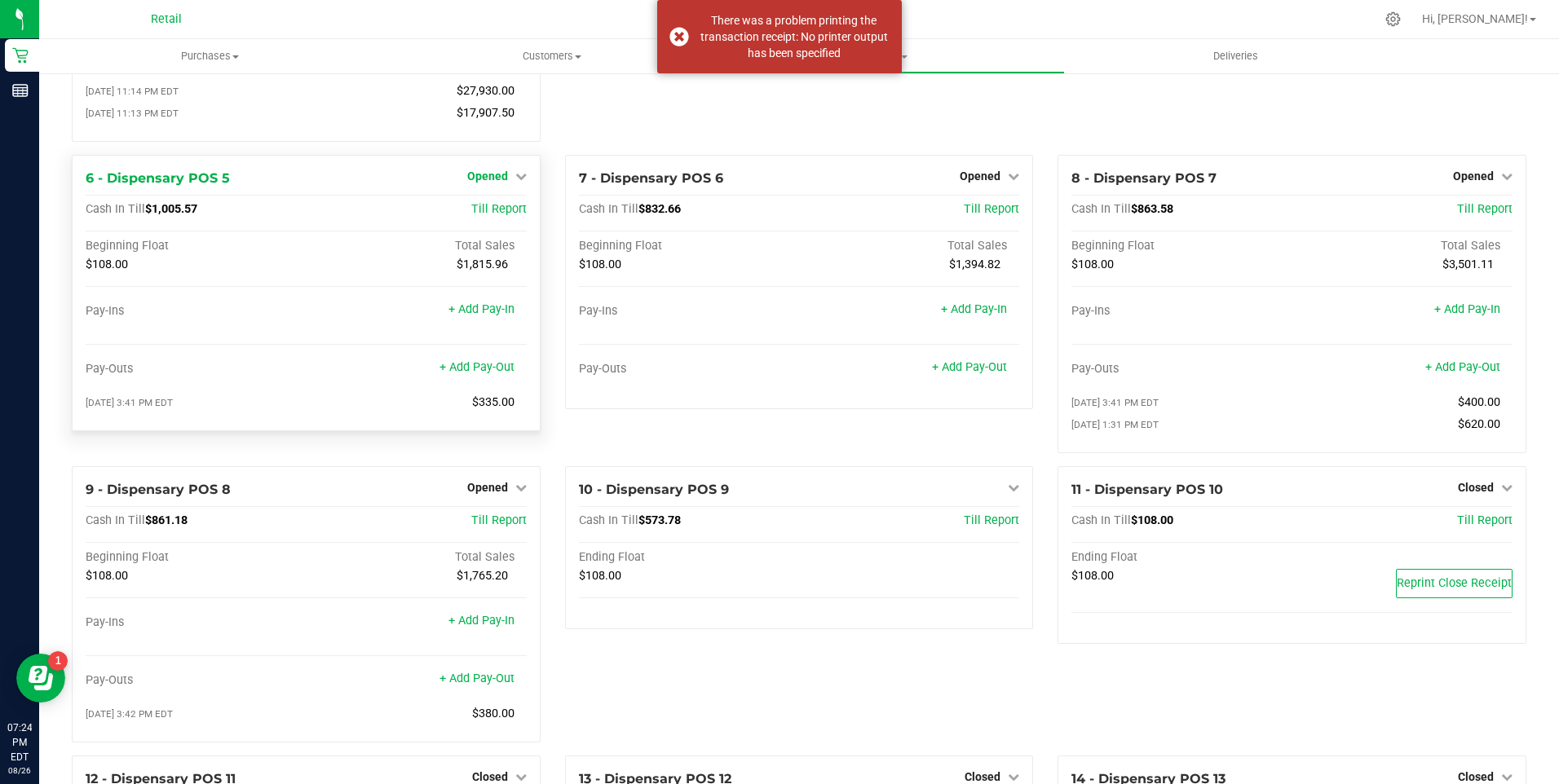
click at [515, 182] on icon at bounding box center [521, 176] width 11 height 11
click at [495, 214] on link "Close Till" at bounding box center [490, 210] width 44 height 13
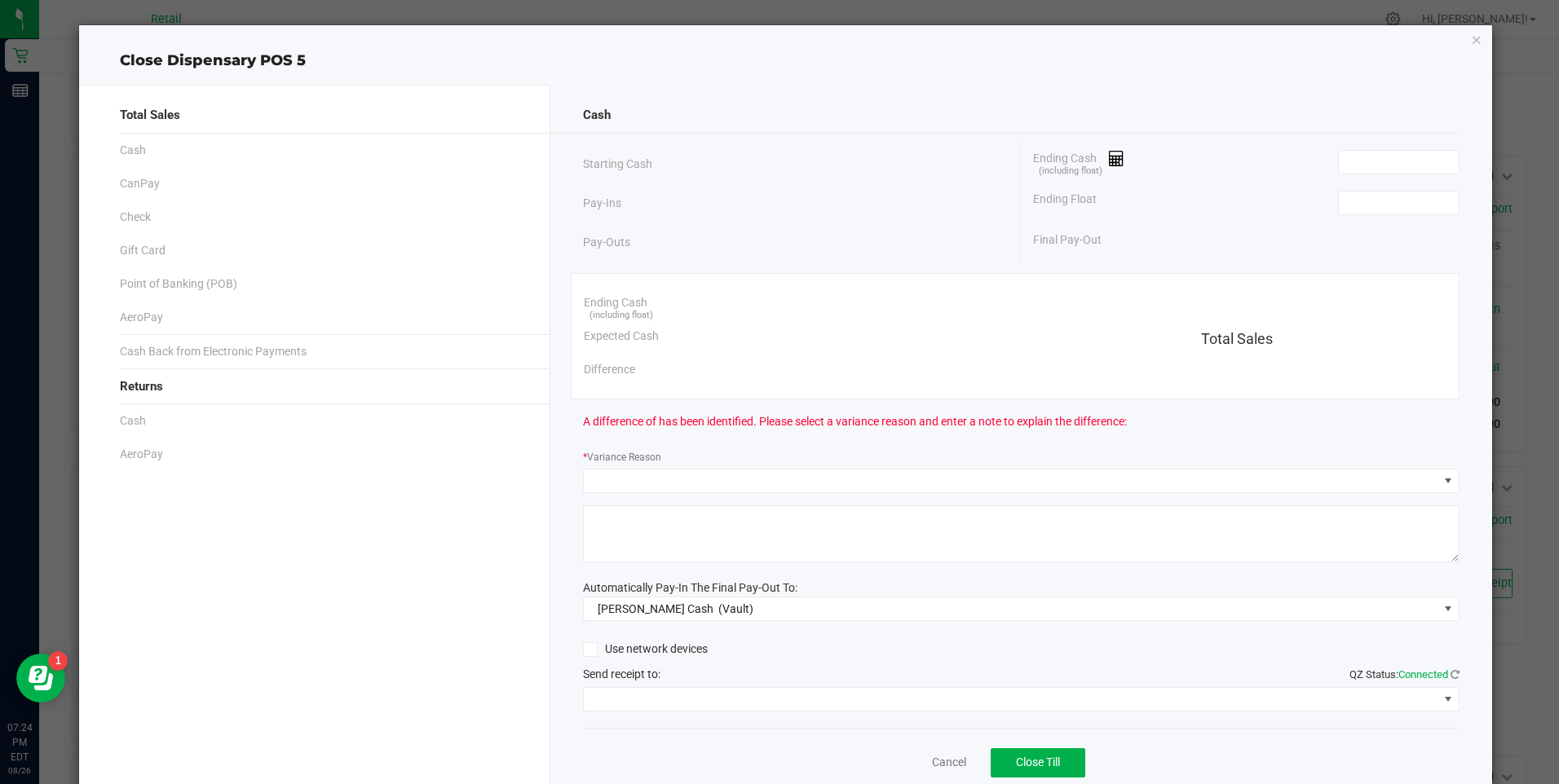
drag, startPoint x: 1467, startPoint y: 39, endPoint x: 1295, endPoint y: 116, distance: 188.4
click at [1471, 42] on icon "button" at bounding box center [1477, 39] width 11 height 20
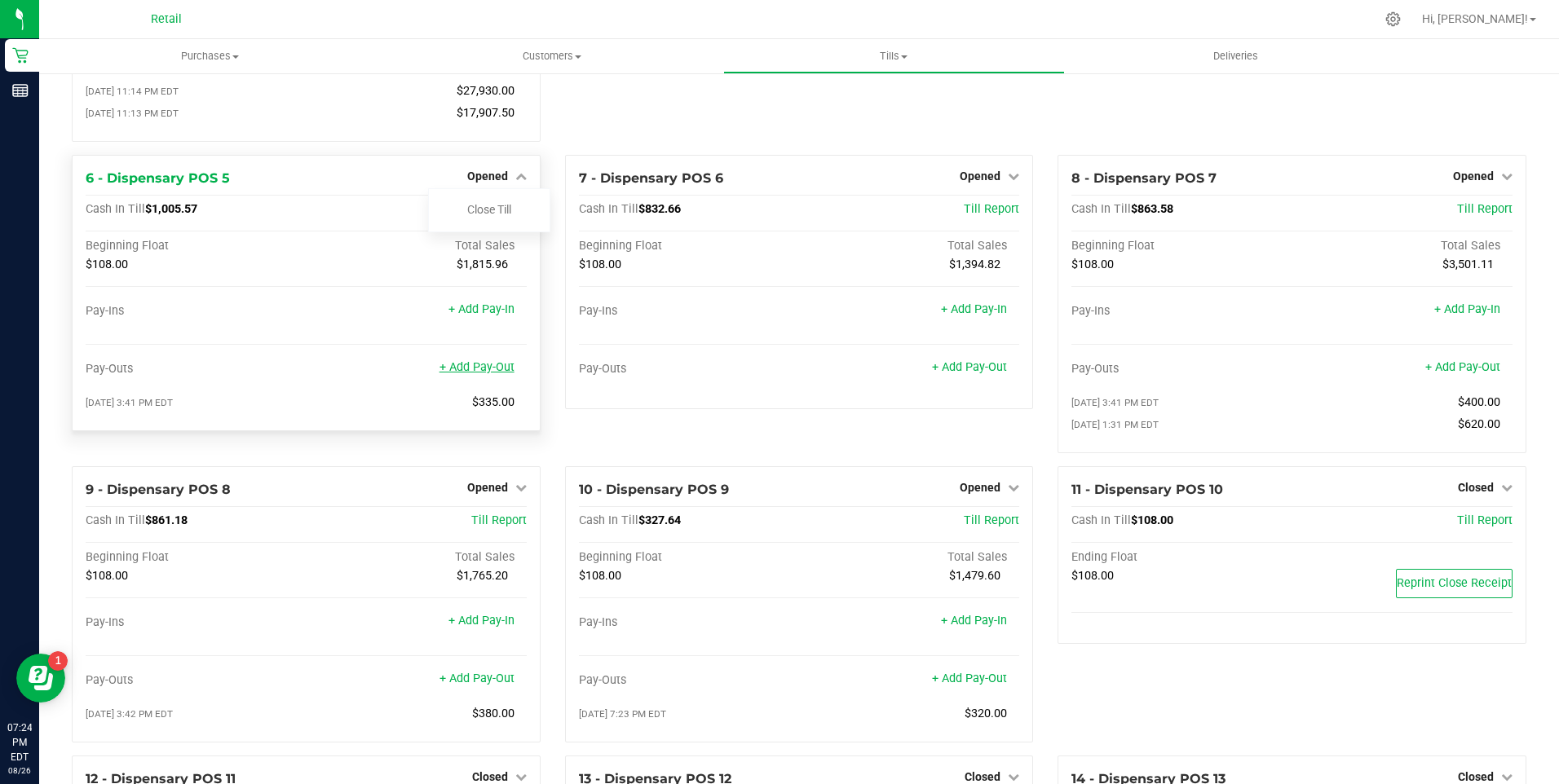
click at [484, 374] on link "+ Add Pay-Out" at bounding box center [477, 367] width 75 height 14
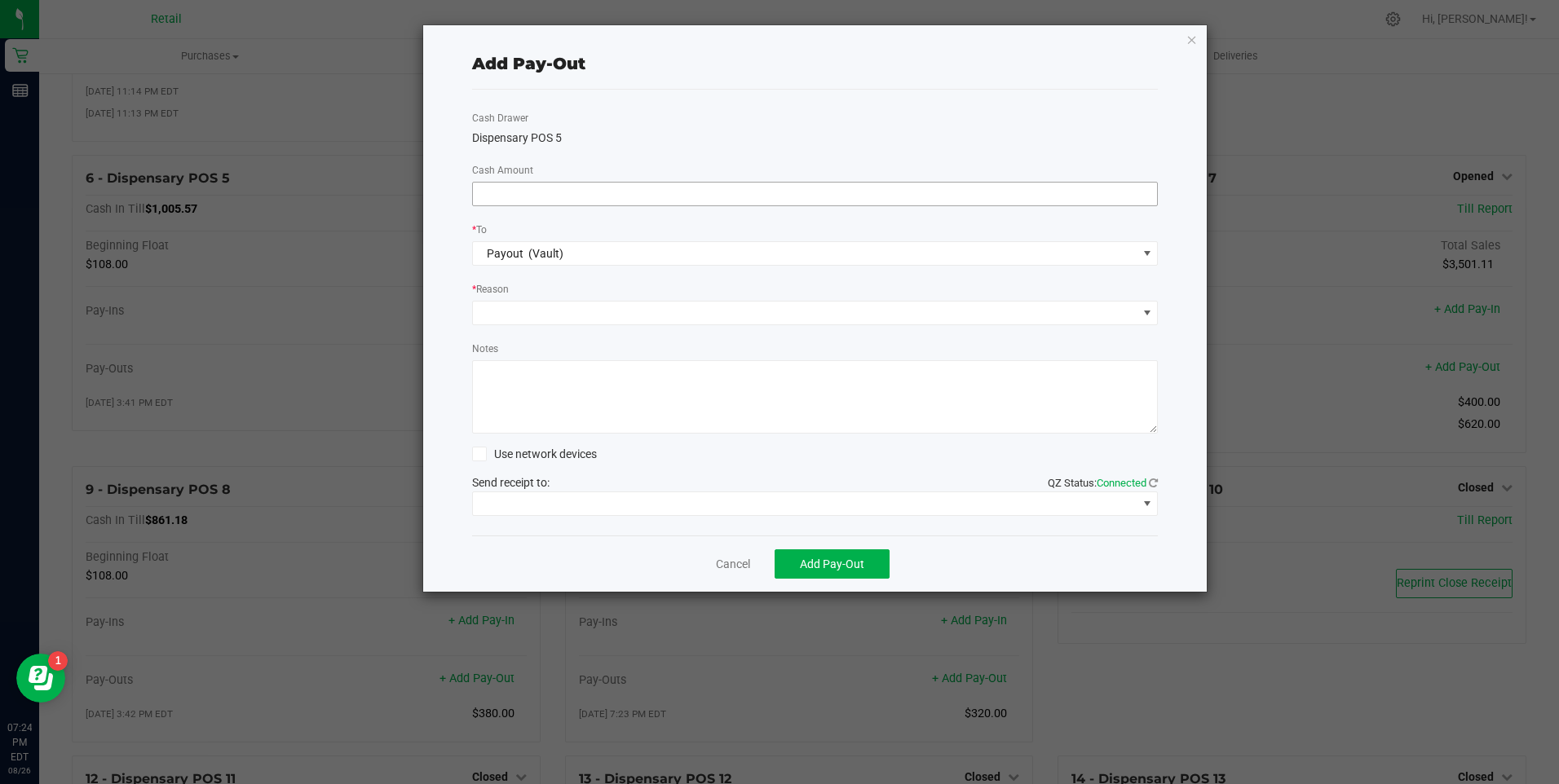
click at [639, 197] on input at bounding box center [816, 194] width 685 height 23
type input "$790.00"
click at [567, 310] on span at bounding box center [806, 313] width 665 height 23
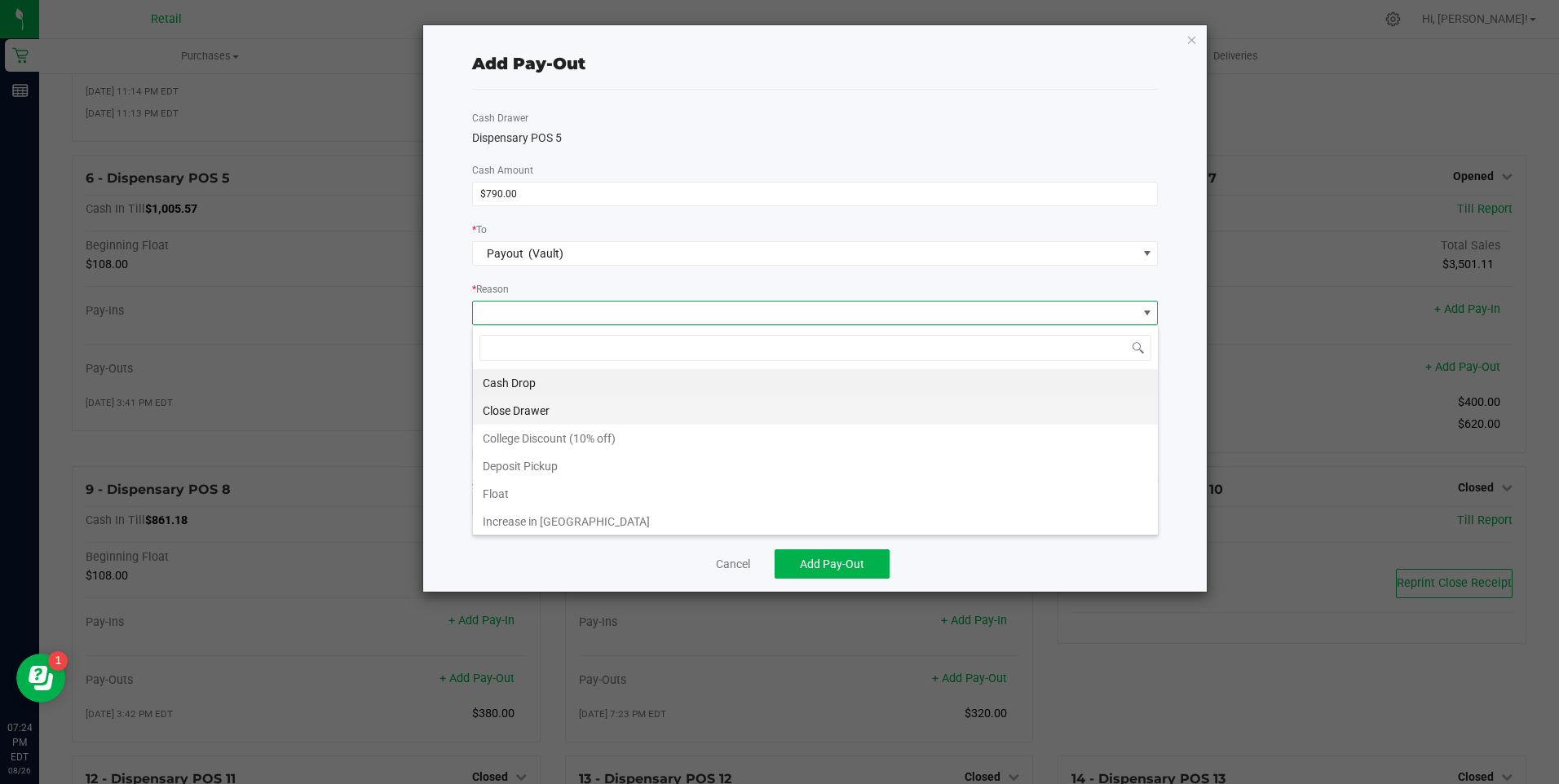
scroll to position [25, 686]
click at [546, 381] on li "Cash Drop" at bounding box center [816, 383] width 685 height 28
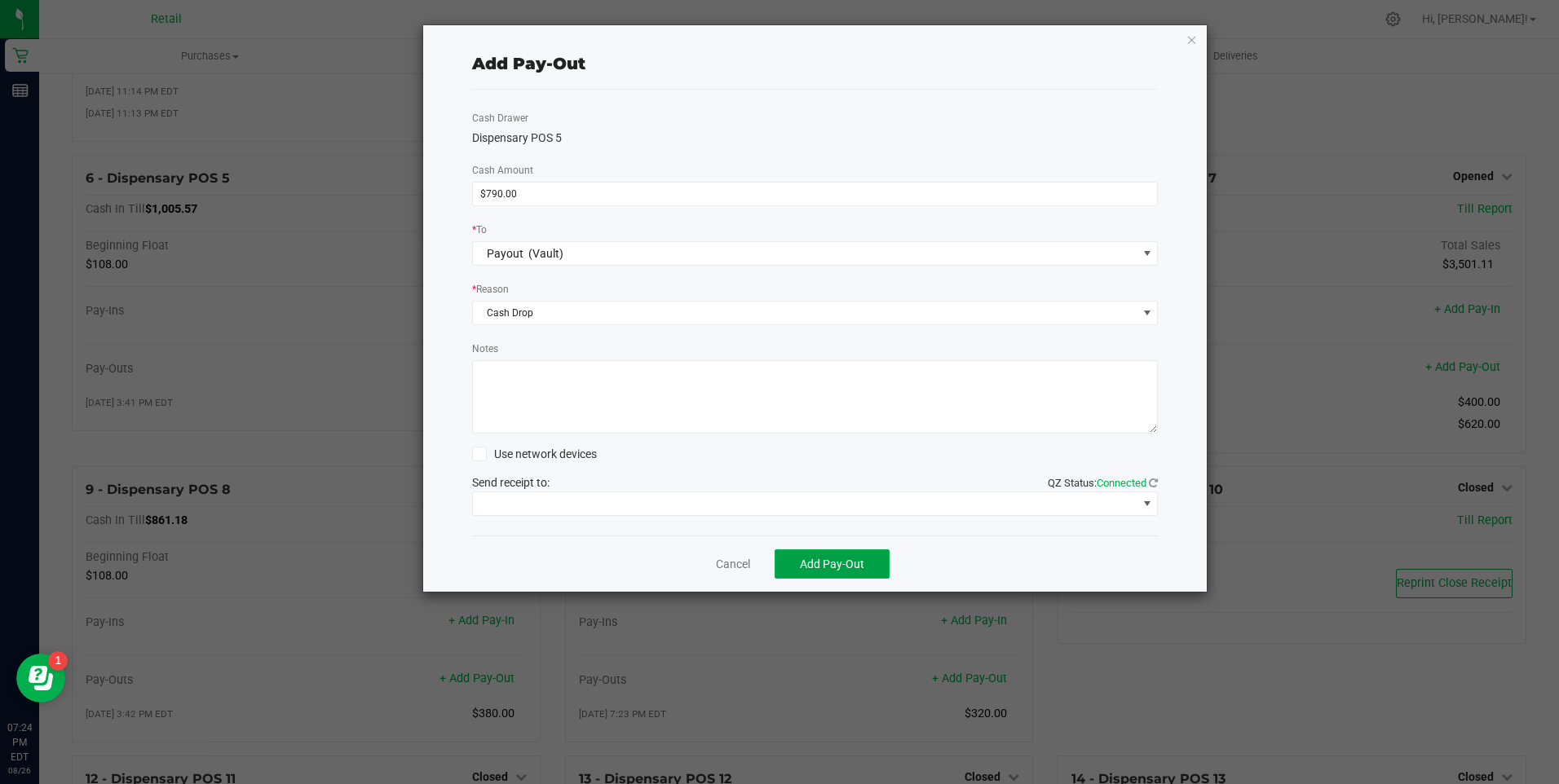
click at [795, 558] on button "Add Pay-Out" at bounding box center [832, 564] width 115 height 30
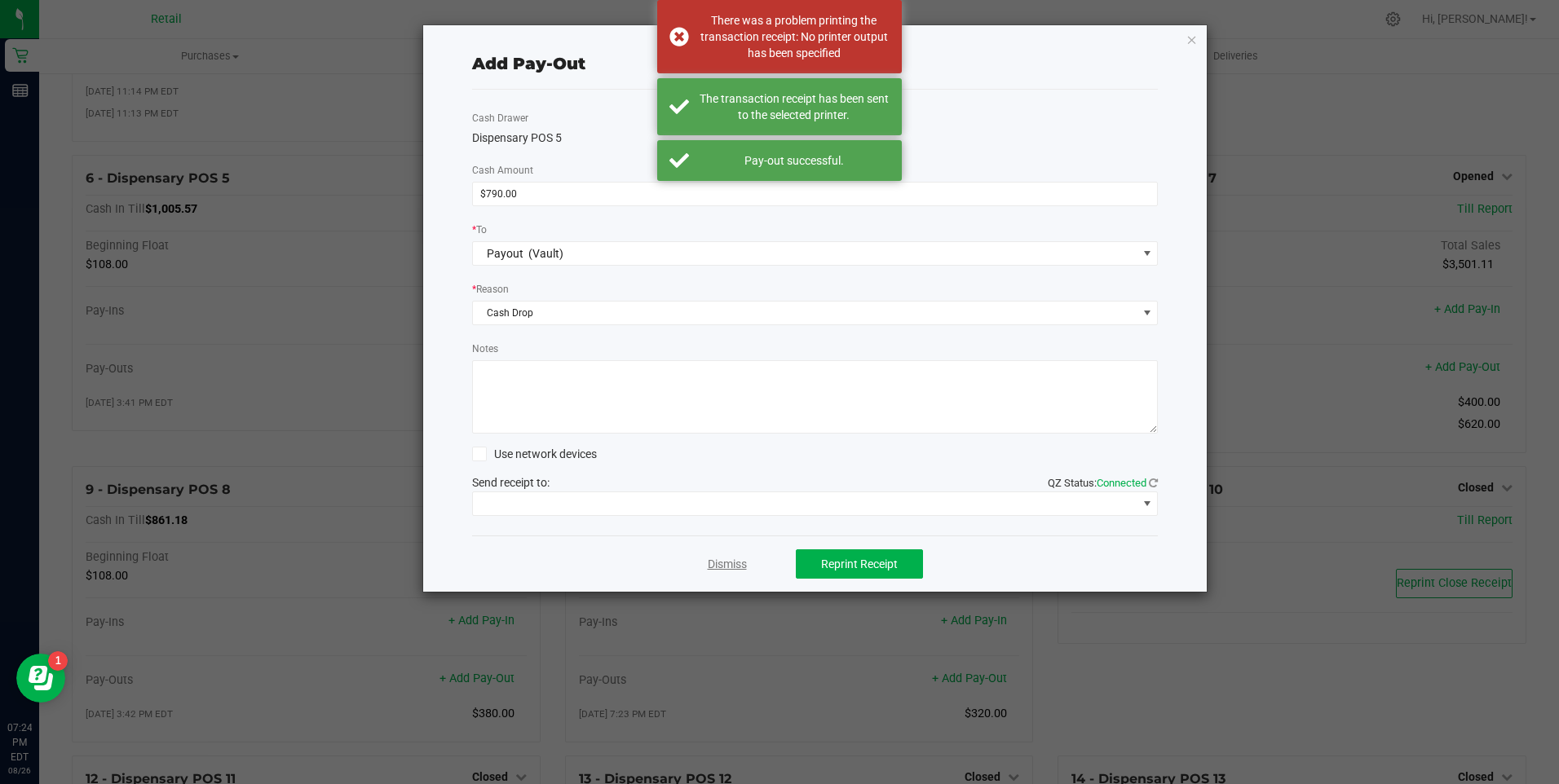
click at [714, 564] on link "Dismiss" at bounding box center [728, 564] width 39 height 17
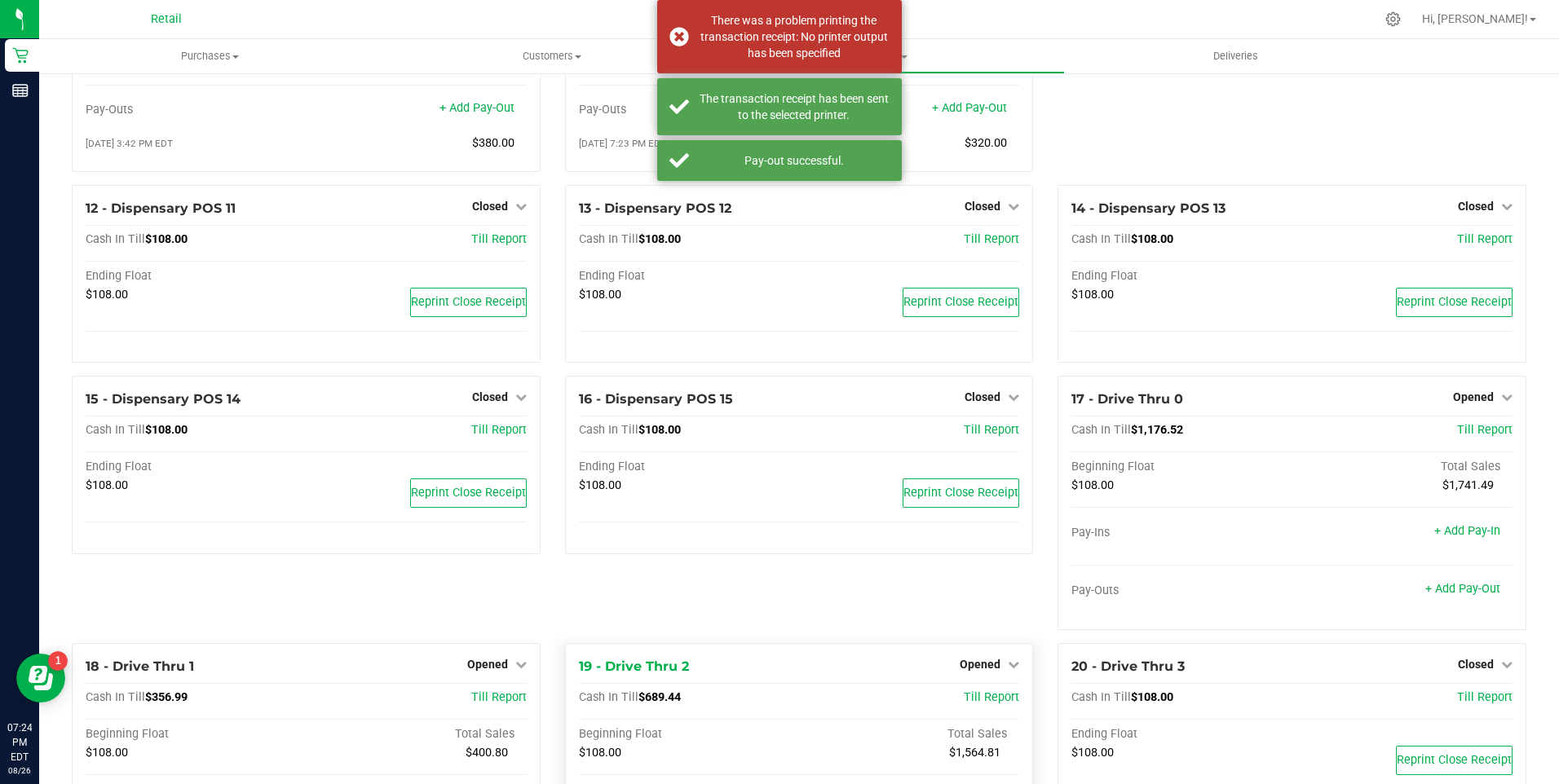
scroll to position [1060, 0]
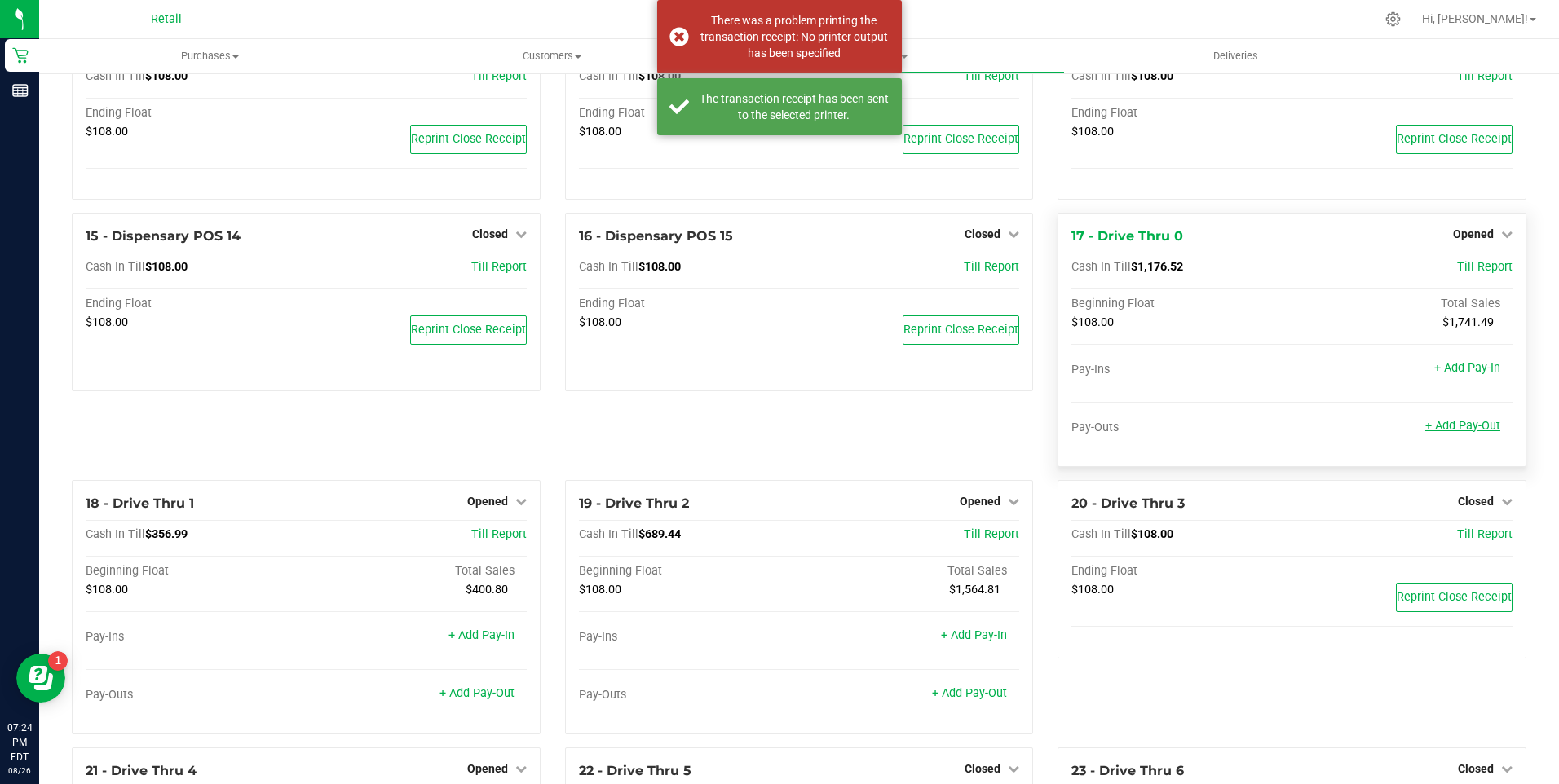
click at [1443, 433] on link "+ Add Pay-Out" at bounding box center [1462, 426] width 75 height 14
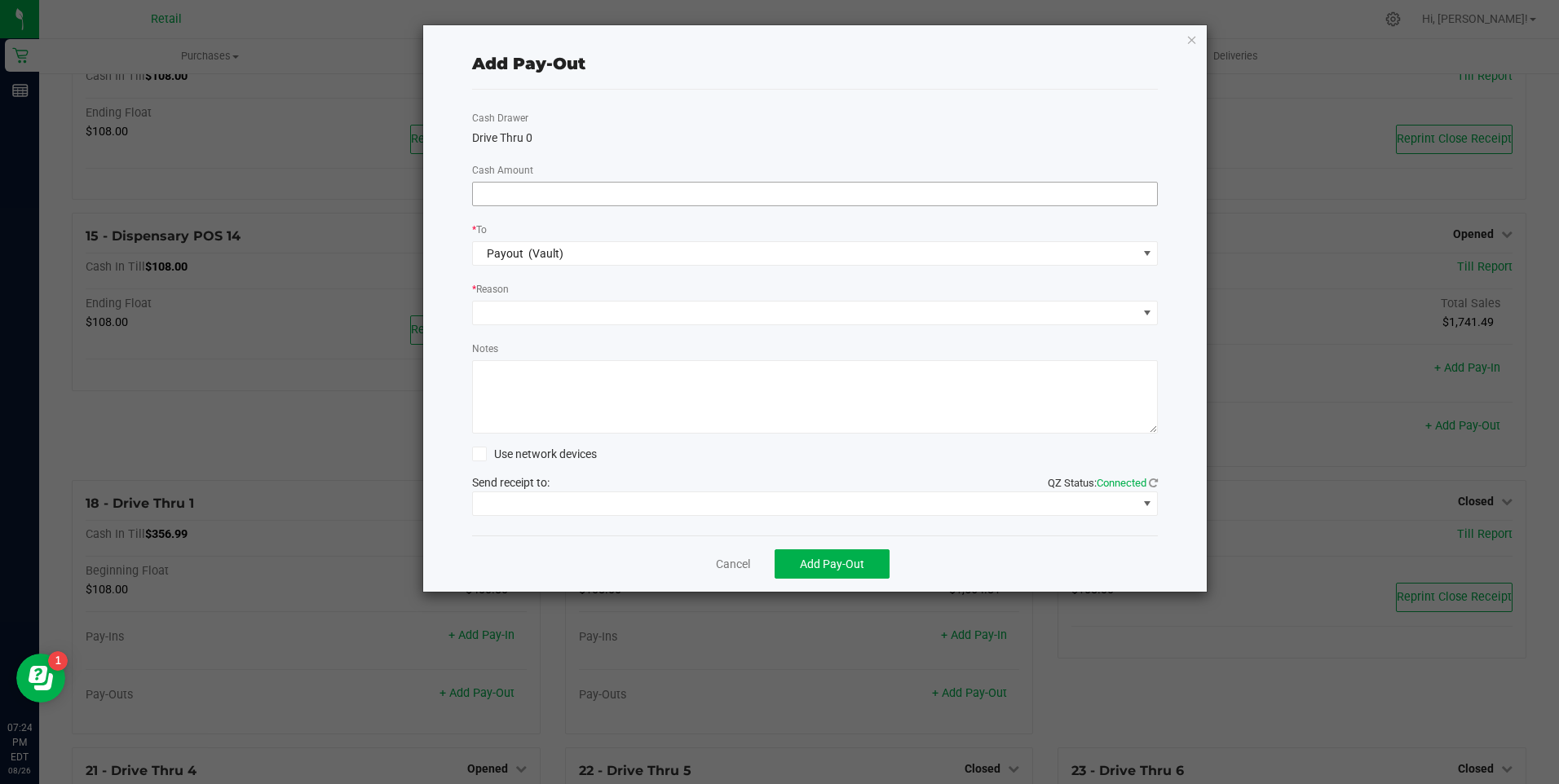
click at [606, 189] on input at bounding box center [816, 194] width 685 height 23
type input "$1,050.00"
click at [597, 312] on span at bounding box center [806, 313] width 665 height 23
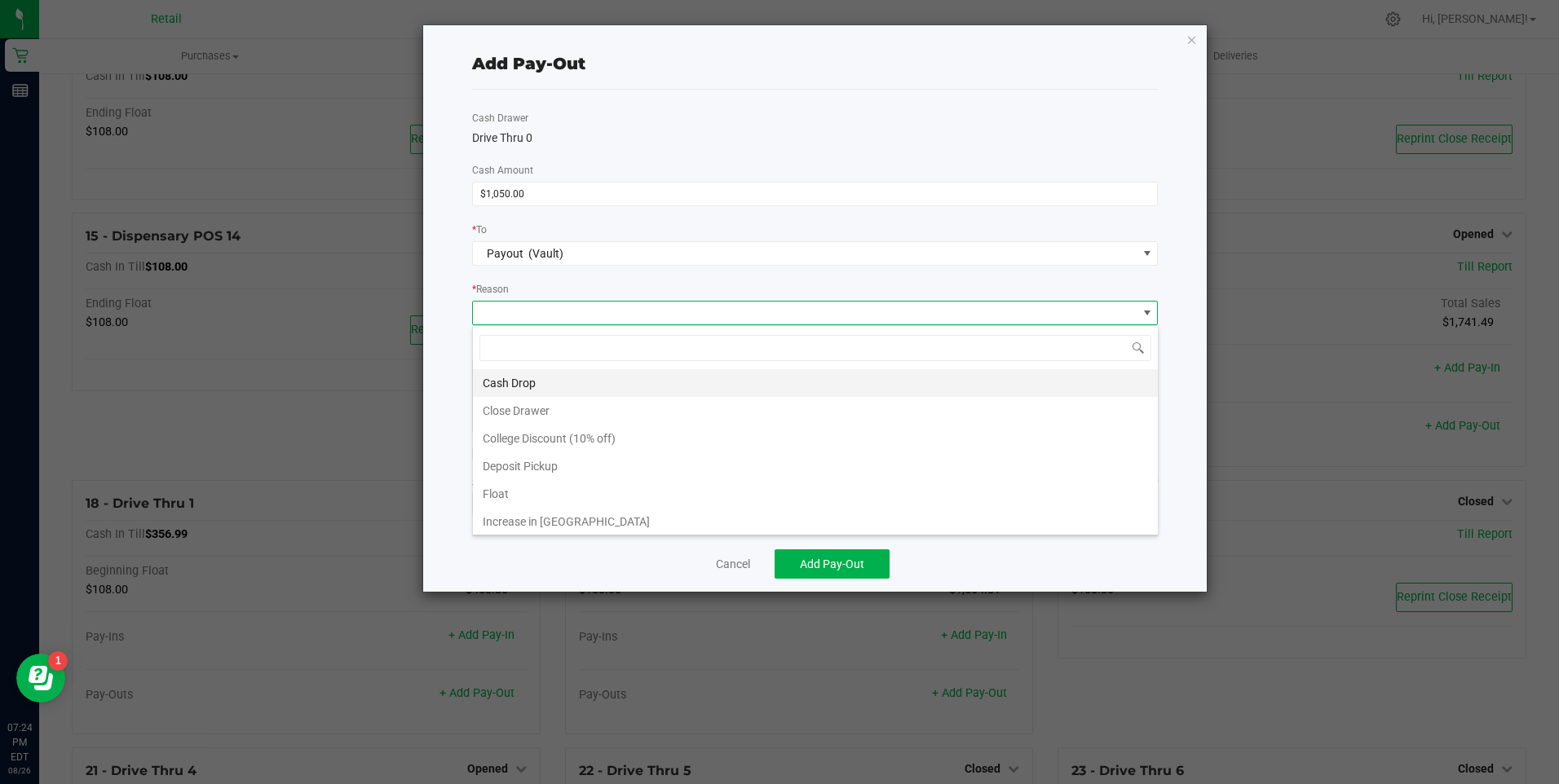
scroll to position [25, 686]
click at [573, 384] on li "Cash Drop" at bounding box center [816, 383] width 685 height 28
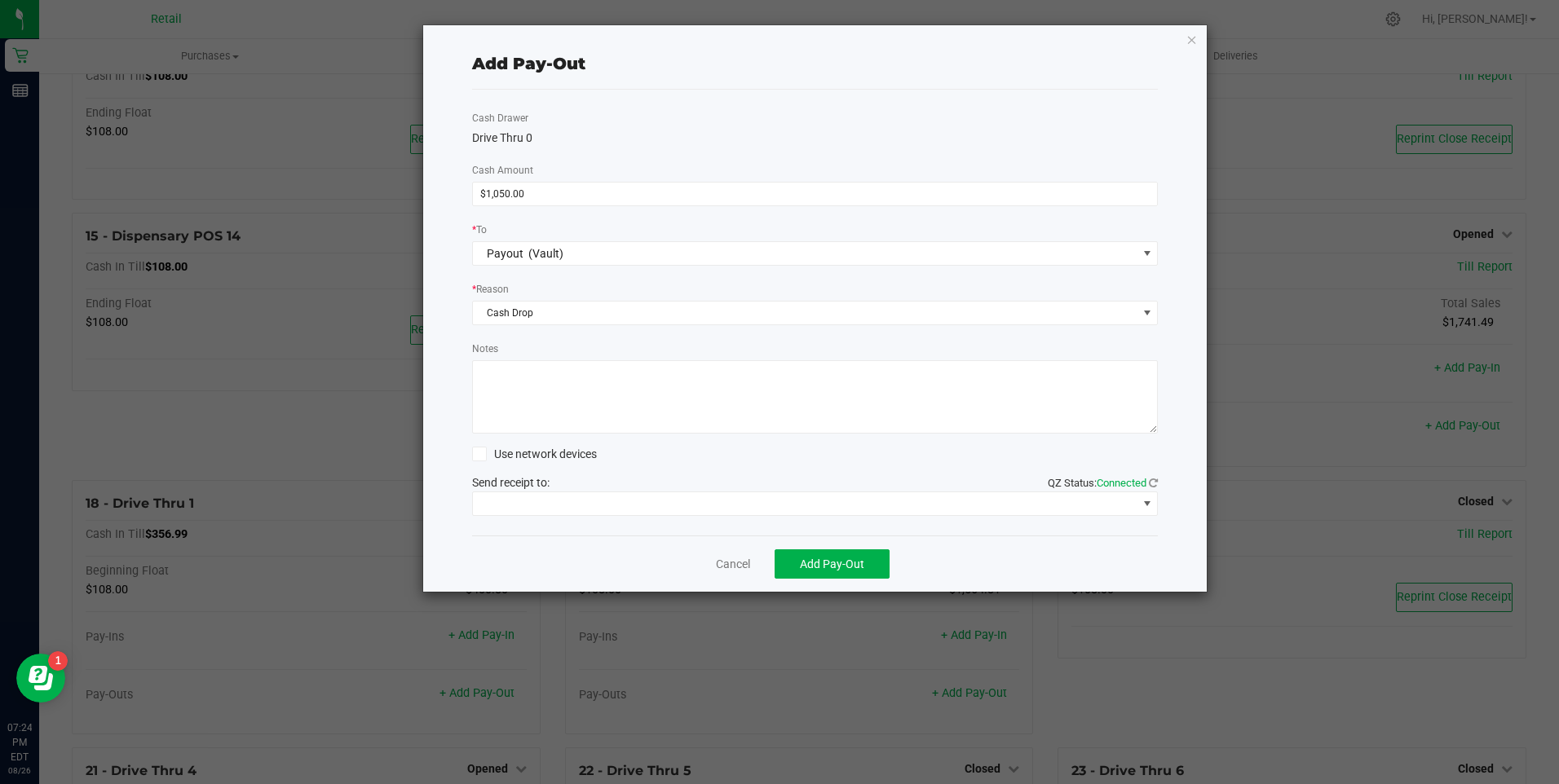
click at [573, 399] on textarea "Notes" at bounding box center [816, 396] width 687 height 73
click at [866, 564] on button "Add Pay-Out" at bounding box center [832, 564] width 115 height 30
click at [734, 558] on link "Dismiss" at bounding box center [728, 564] width 39 height 17
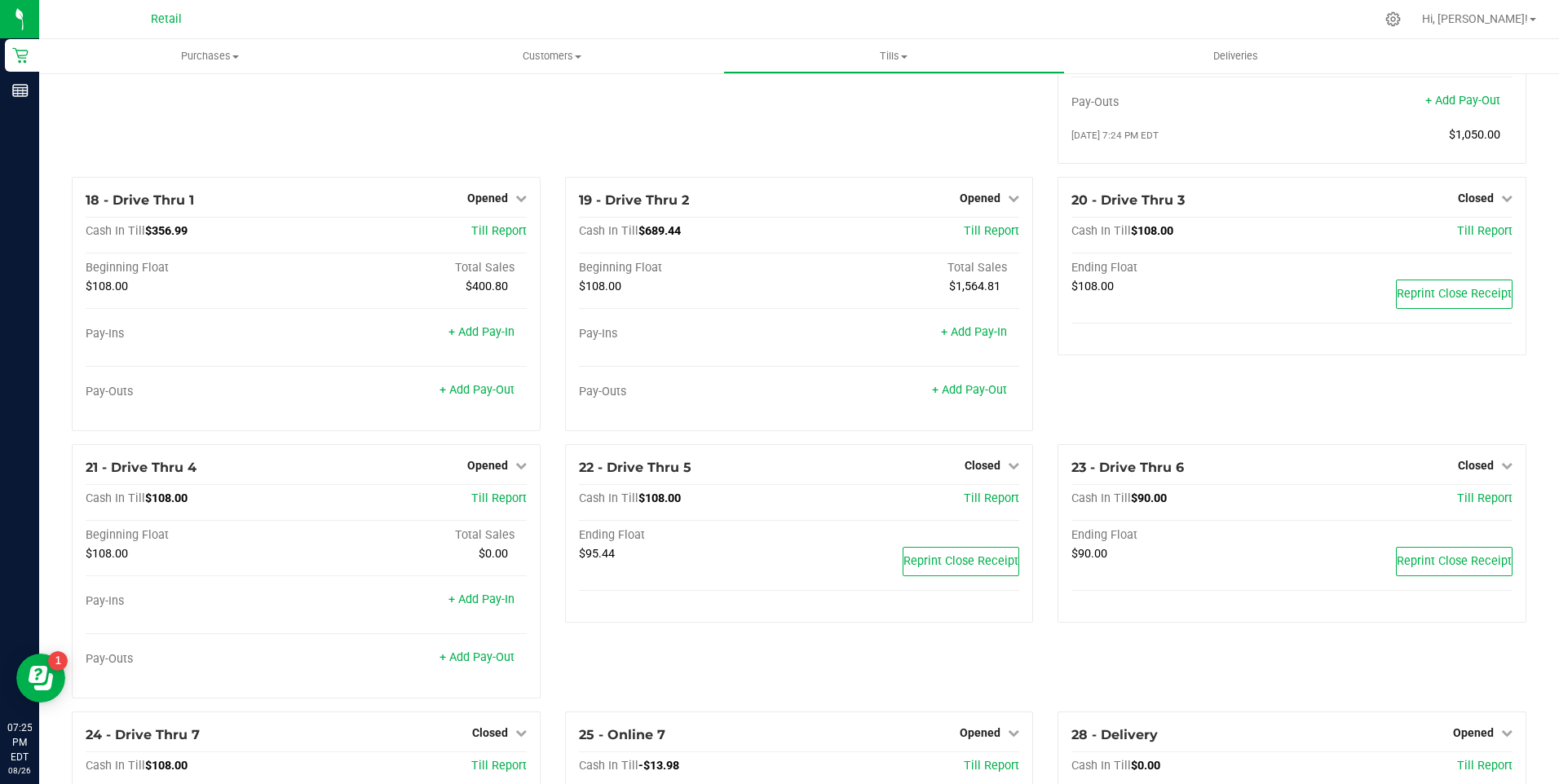
scroll to position [1386, 0]
click at [518, 471] on icon at bounding box center [521, 465] width 11 height 11
click at [497, 504] on link "Close Till" at bounding box center [490, 499] width 44 height 13
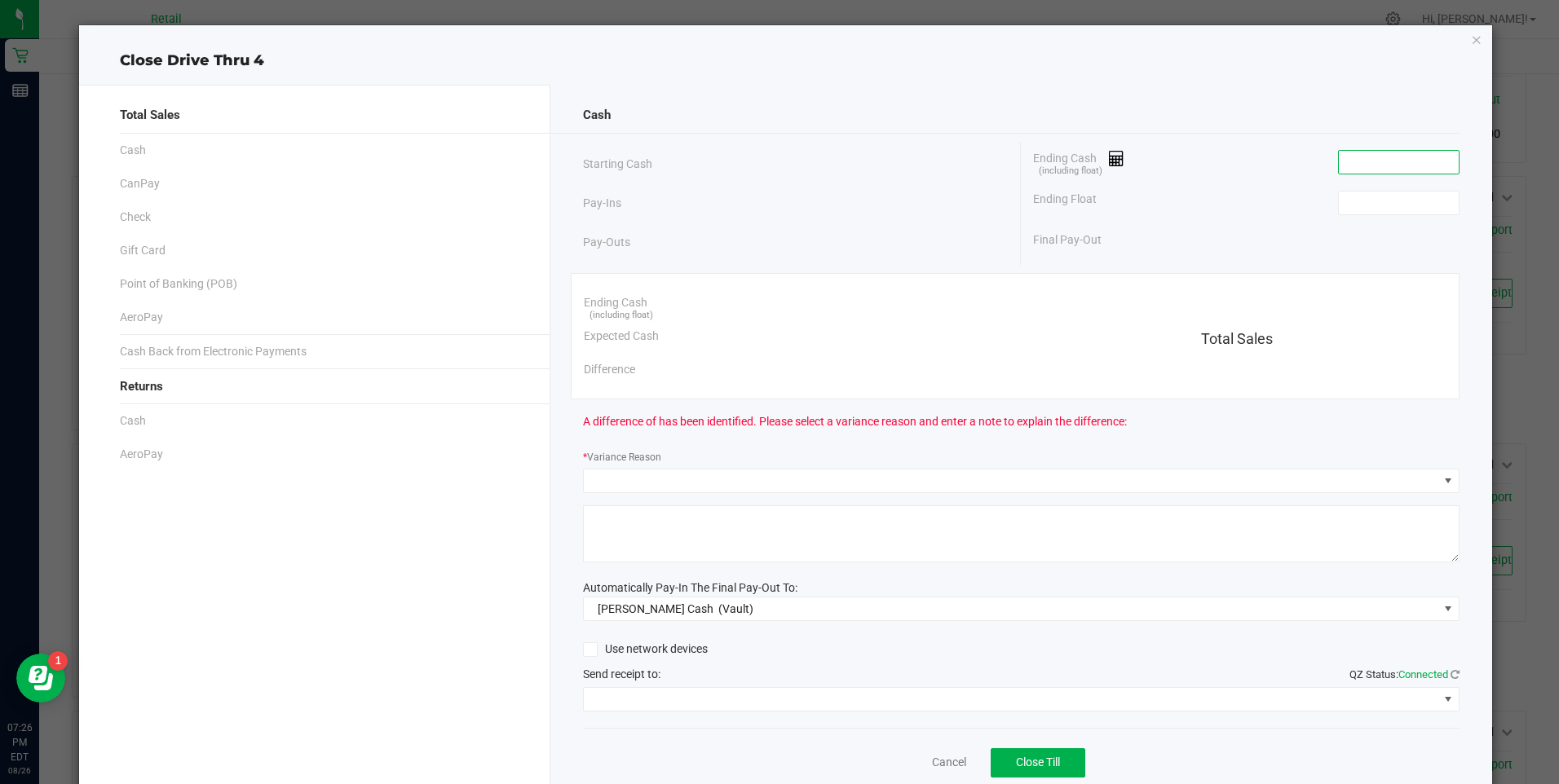
click at [1356, 168] on input at bounding box center [1399, 162] width 120 height 23
type input "$108.00"
click at [1351, 203] on input at bounding box center [1399, 203] width 120 height 23
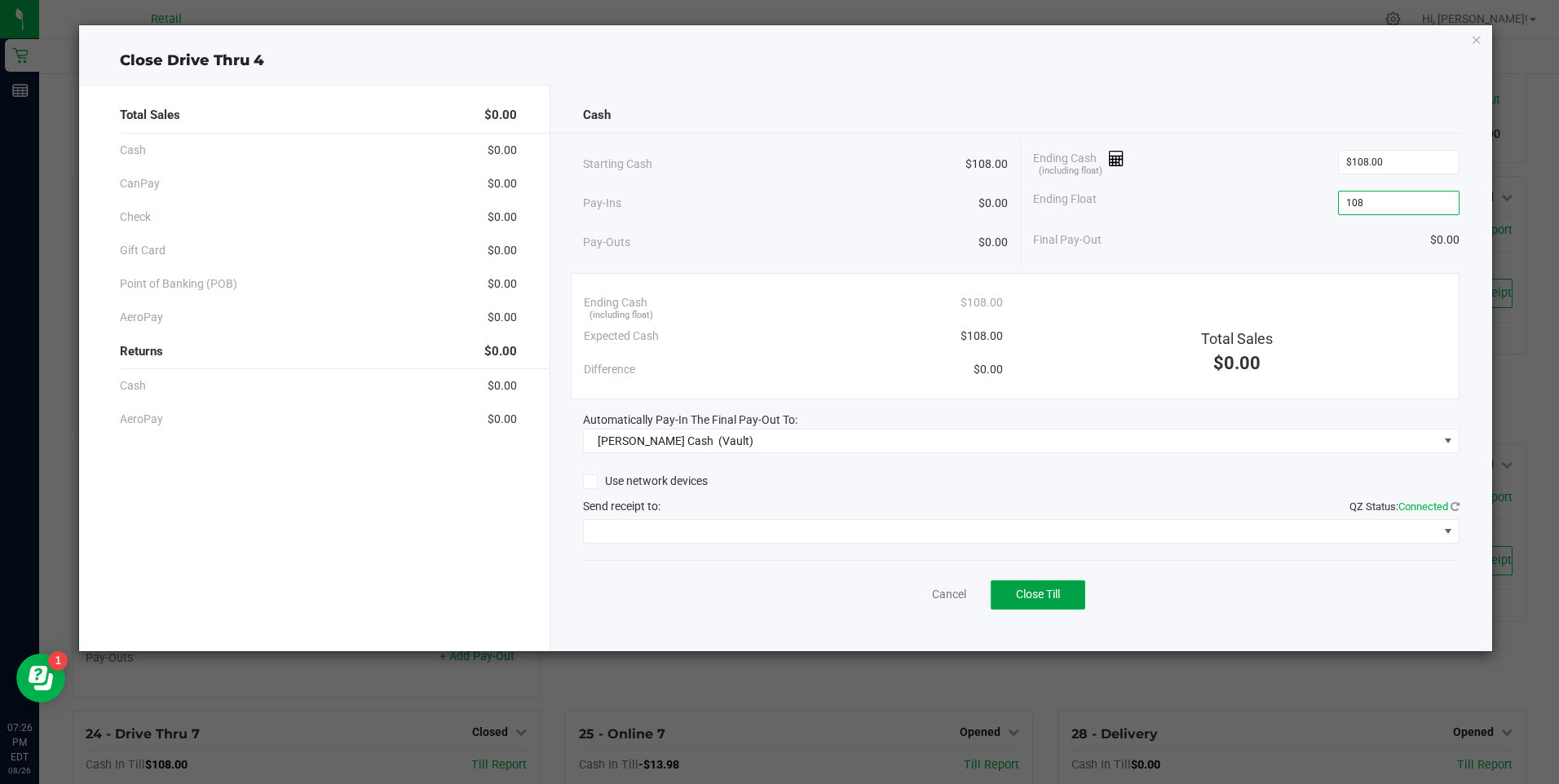
type input "$108.00"
click at [1036, 602] on button "Close Till" at bounding box center [1038, 595] width 94 height 30
click at [911, 592] on link "Dismiss" at bounding box center [913, 595] width 39 height 17
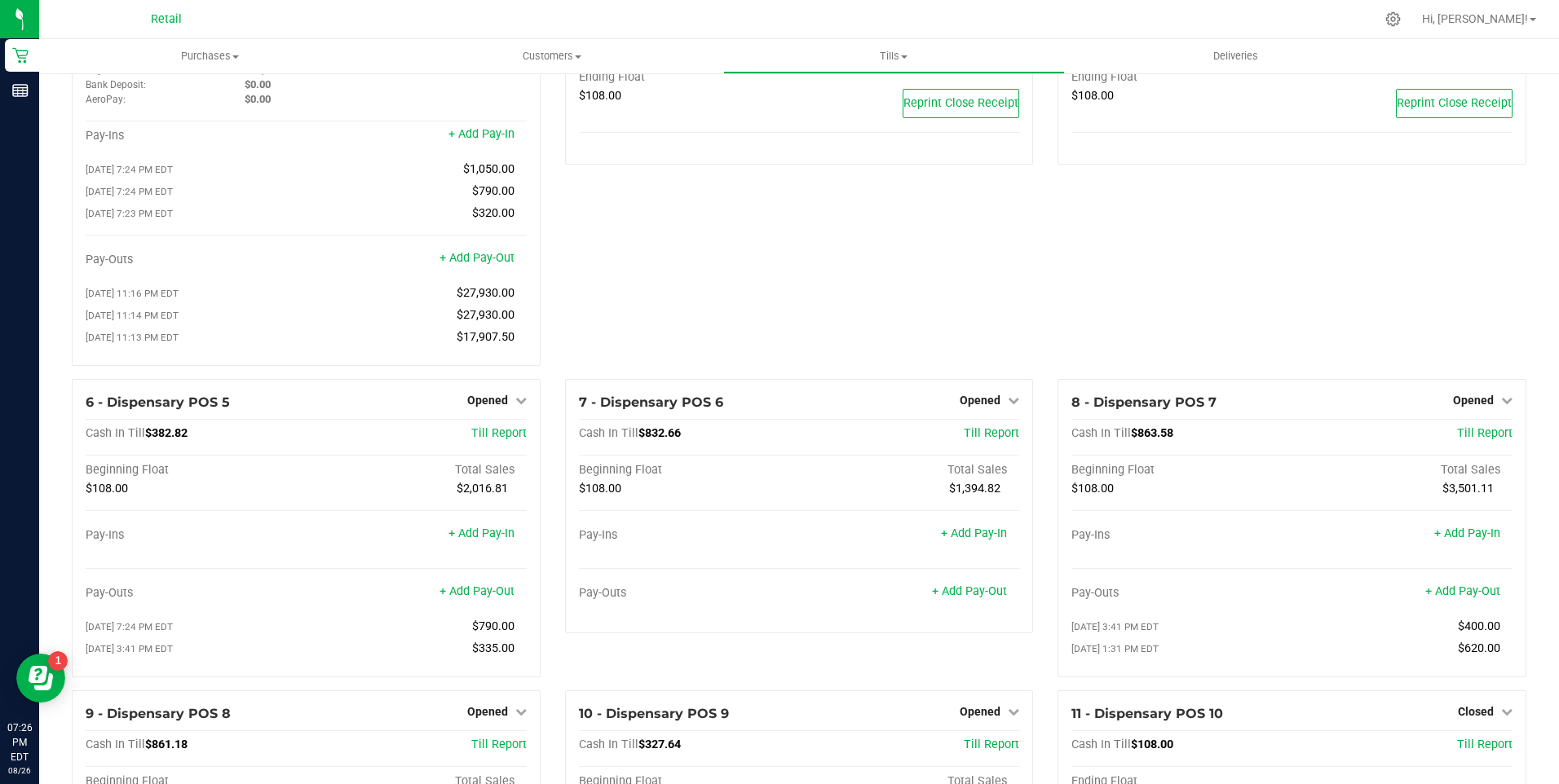
scroll to position [0, 0]
